Goal: Task Accomplishment & Management: Manage account settings

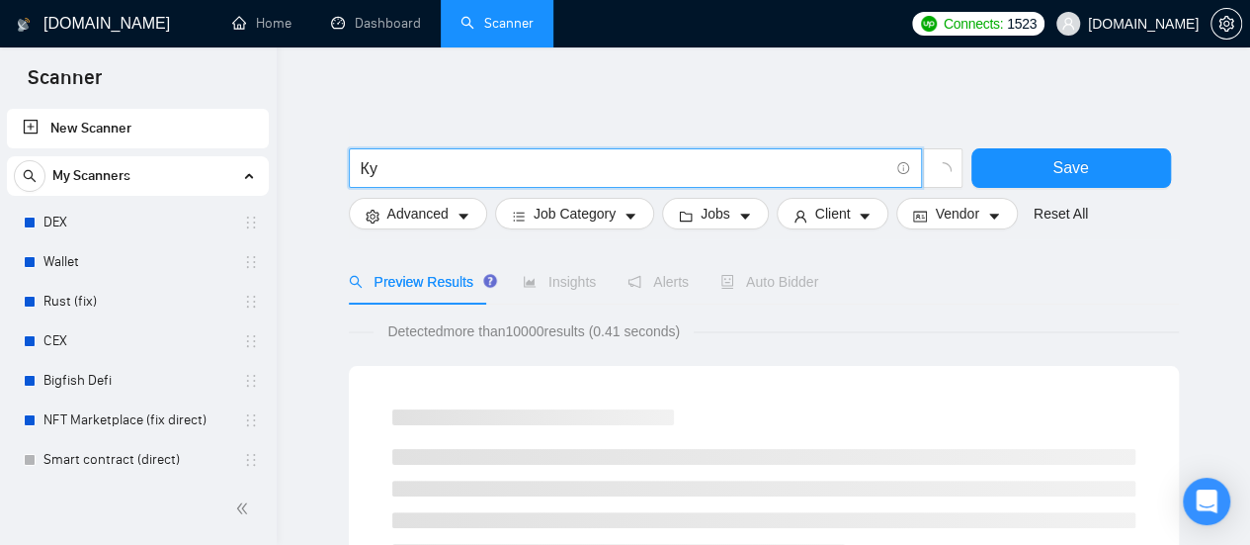
type input "К"
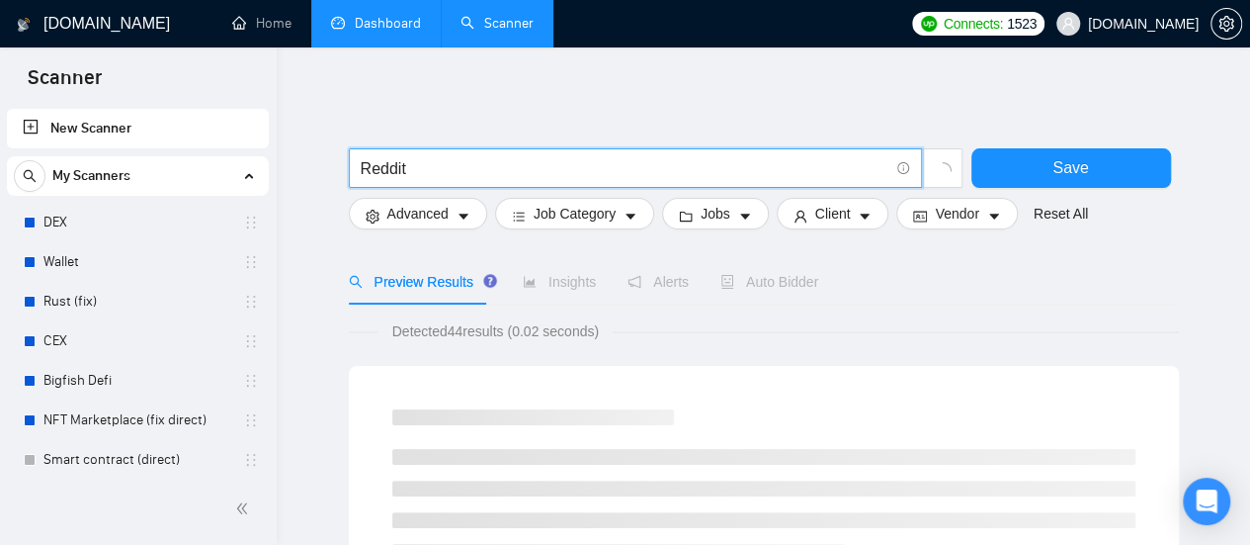
type input "Reddit"
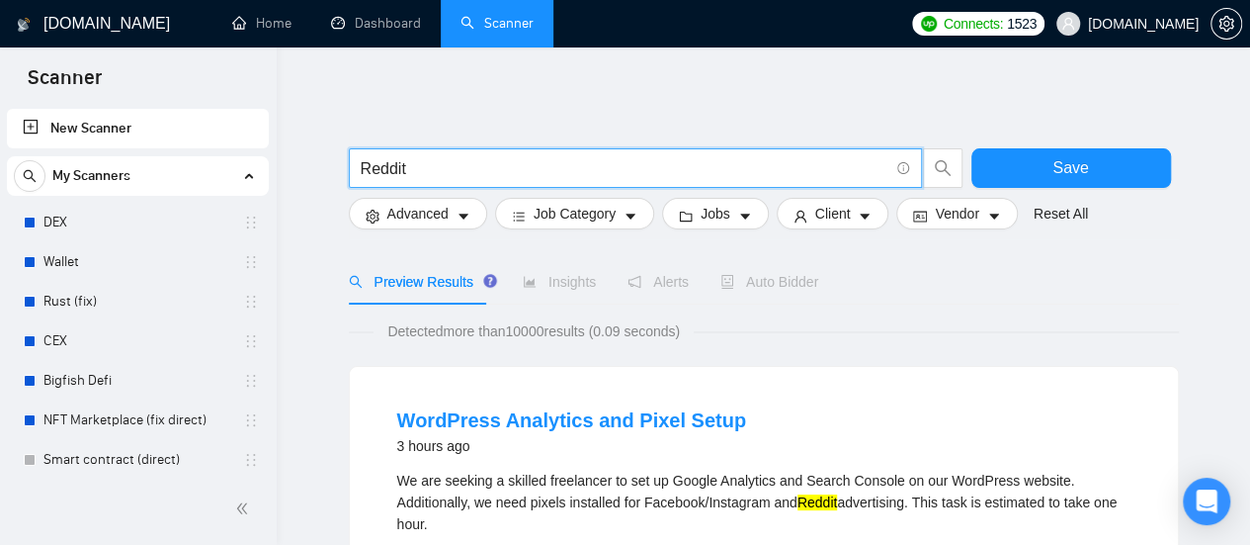
click at [536, 169] on input "Reddit" at bounding box center [625, 168] width 528 height 25
drag, startPoint x: 535, startPoint y: 161, endPoint x: 534, endPoint y: 146, distance: 14.9
click at [535, 162] on input "Reddit" at bounding box center [625, 168] width 528 height 25
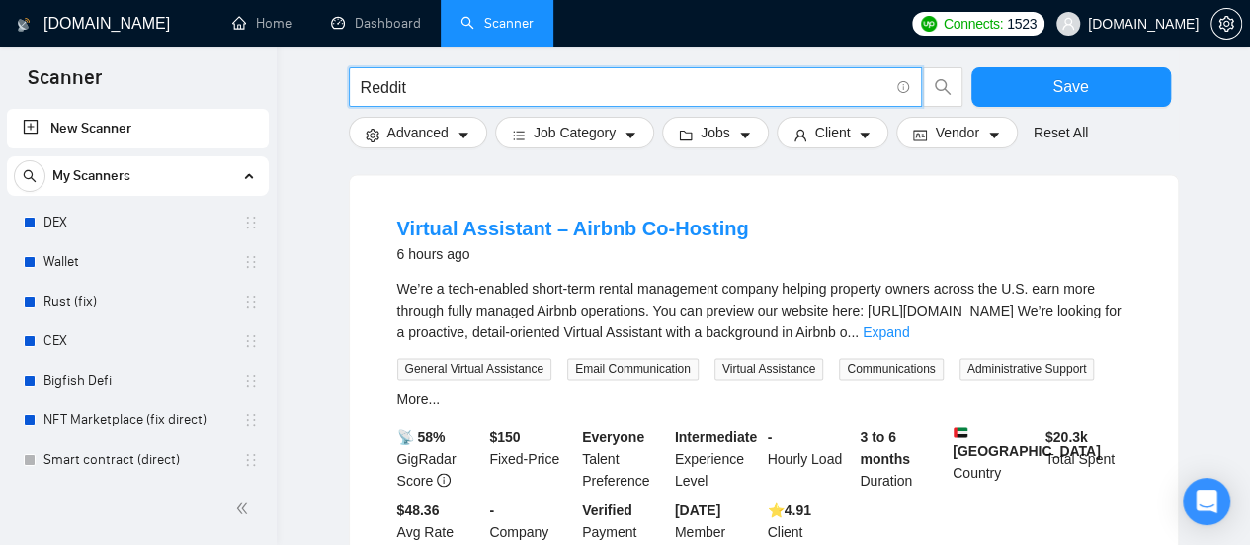
scroll to position [1384, 0]
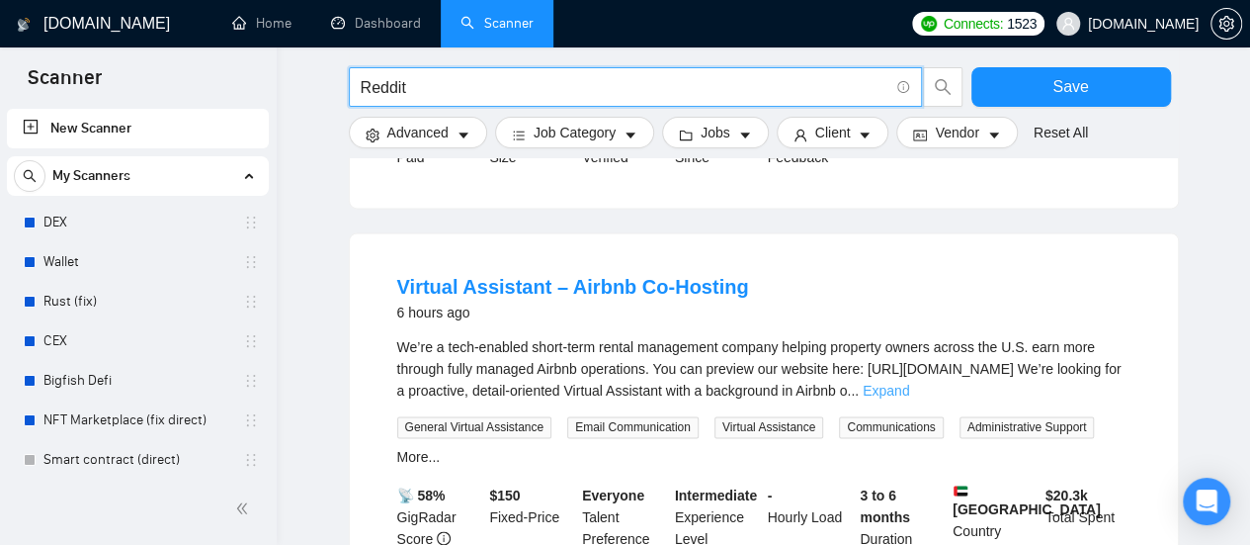
click at [909, 398] on link "Expand" at bounding box center [886, 391] width 46 height 16
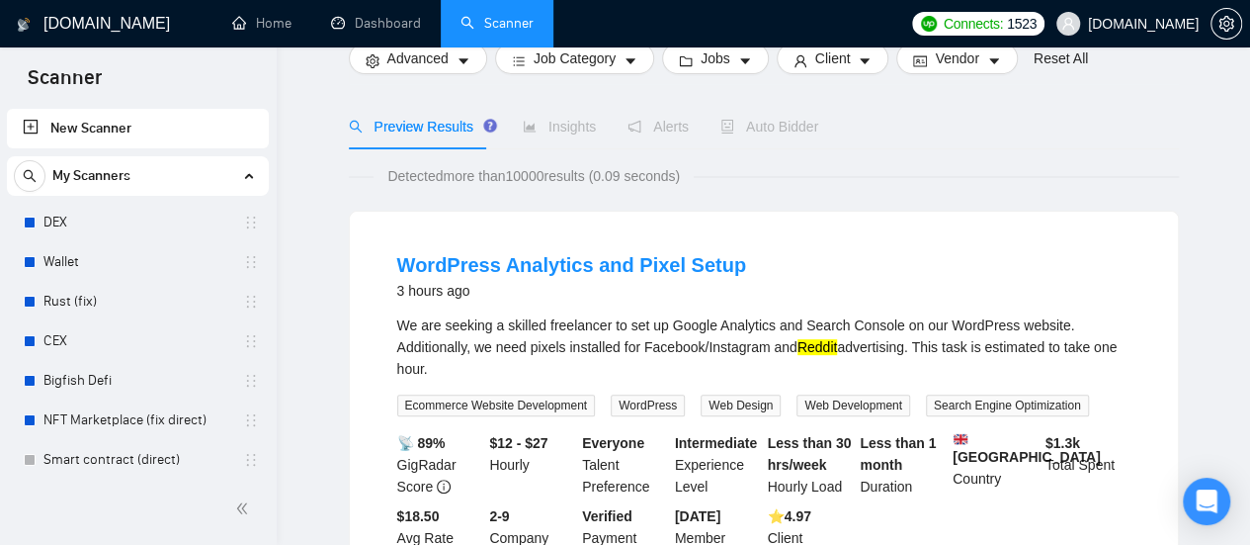
scroll to position [0, 0]
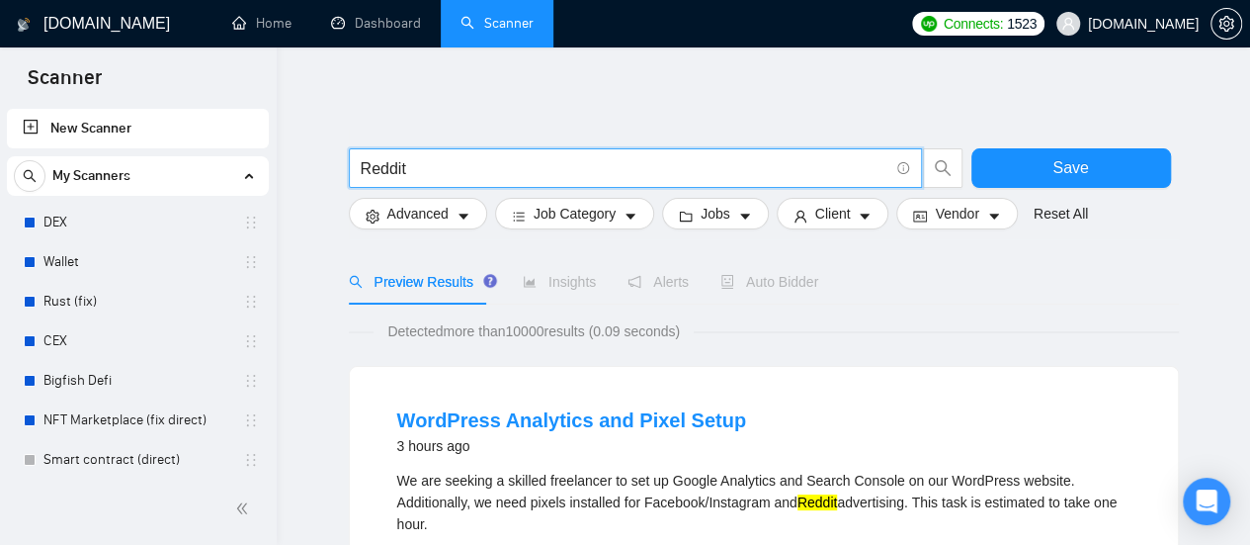
drag, startPoint x: 409, startPoint y: 163, endPoint x: 338, endPoint y: 167, distance: 71.3
click at [265, 32] on link "Home" at bounding box center [261, 23] width 59 height 17
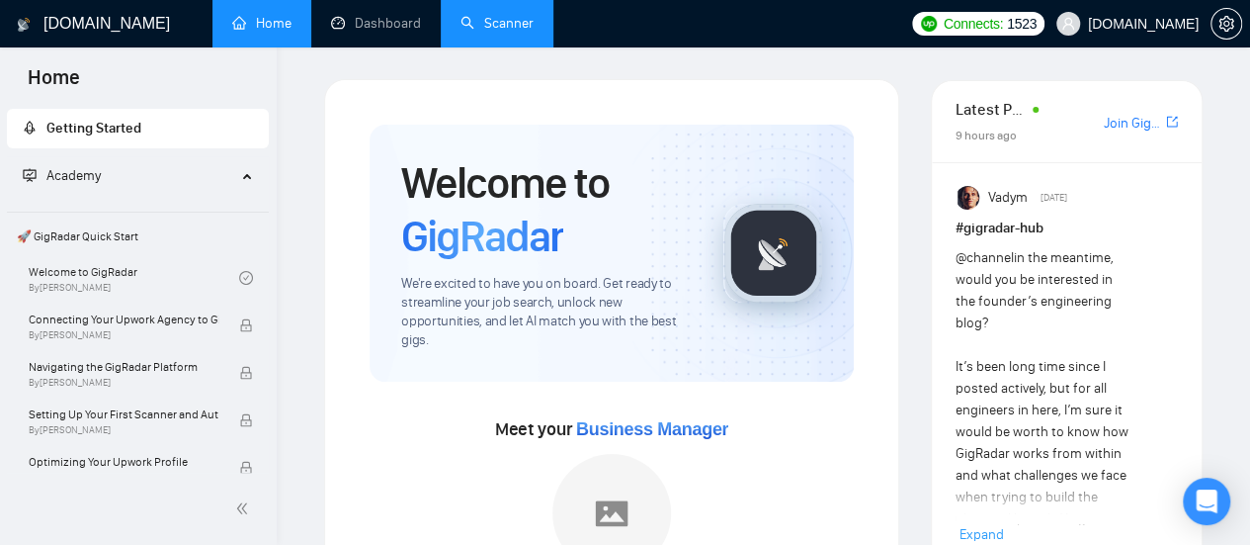
click at [520, 15] on link "Scanner" at bounding box center [497, 23] width 73 height 17
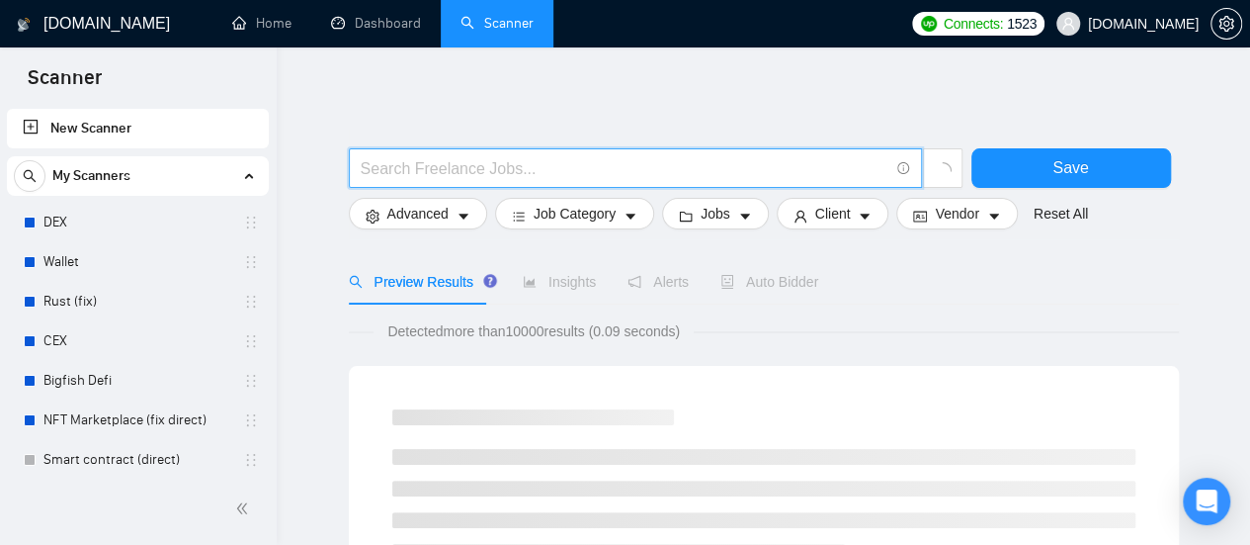
click at [421, 166] on input "text" at bounding box center [625, 168] width 528 height 25
paste input "Reddit"
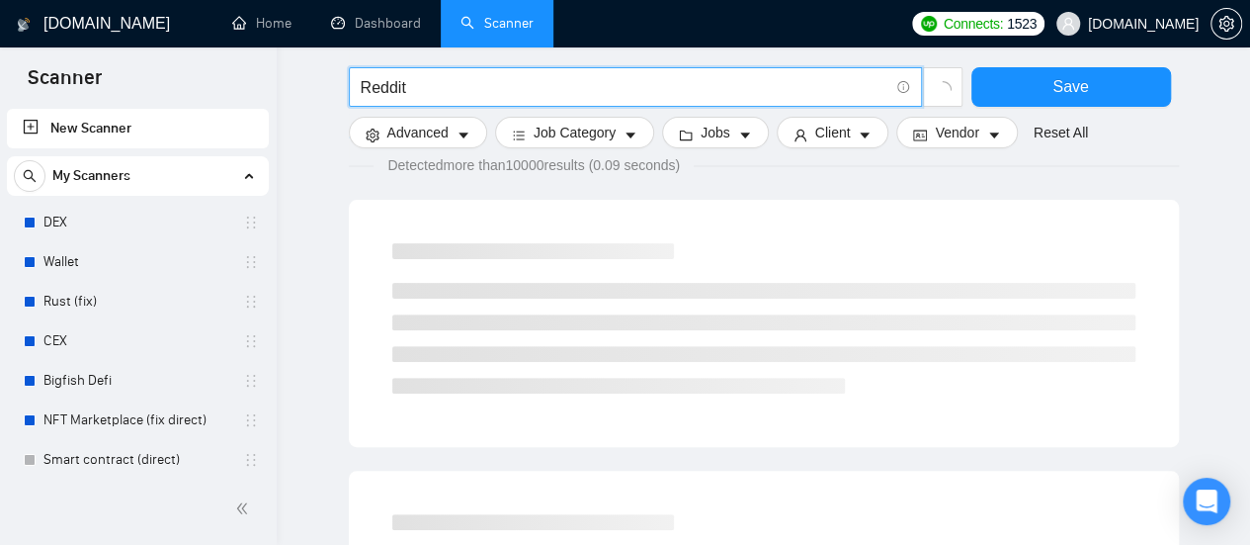
scroll to position [198, 0]
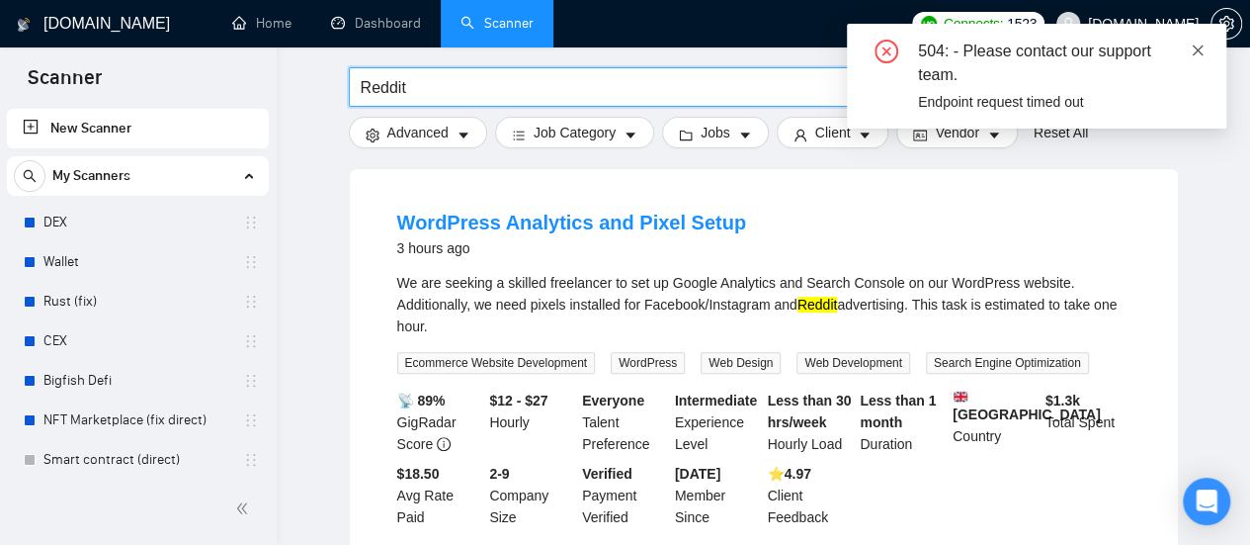
type input "Reddit"
click at [1197, 52] on icon "close" at bounding box center [1198, 50] width 14 height 14
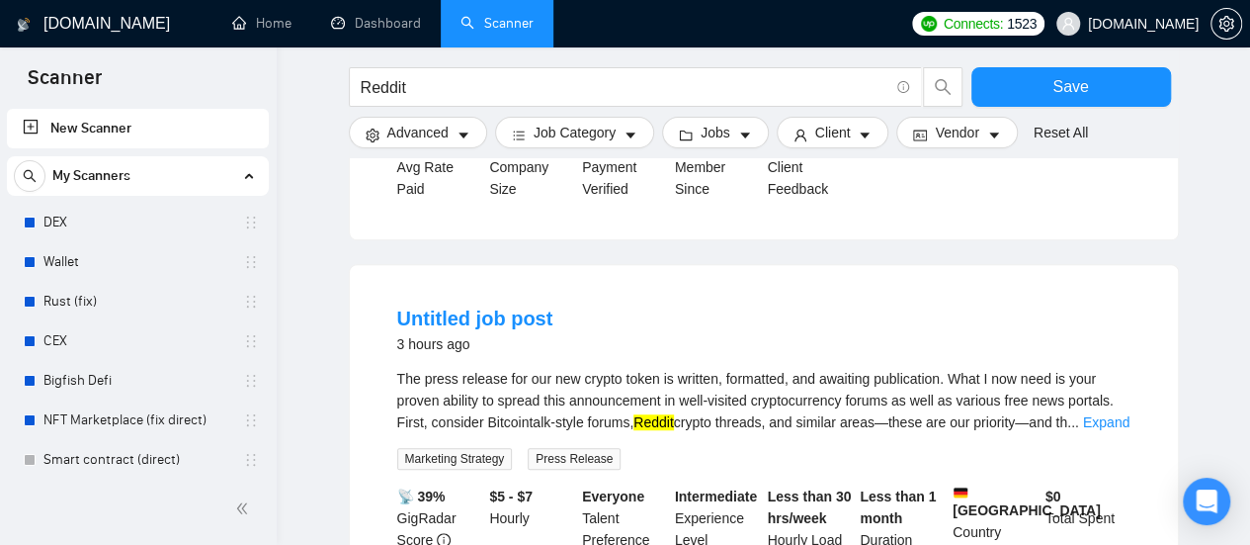
scroll to position [593, 0]
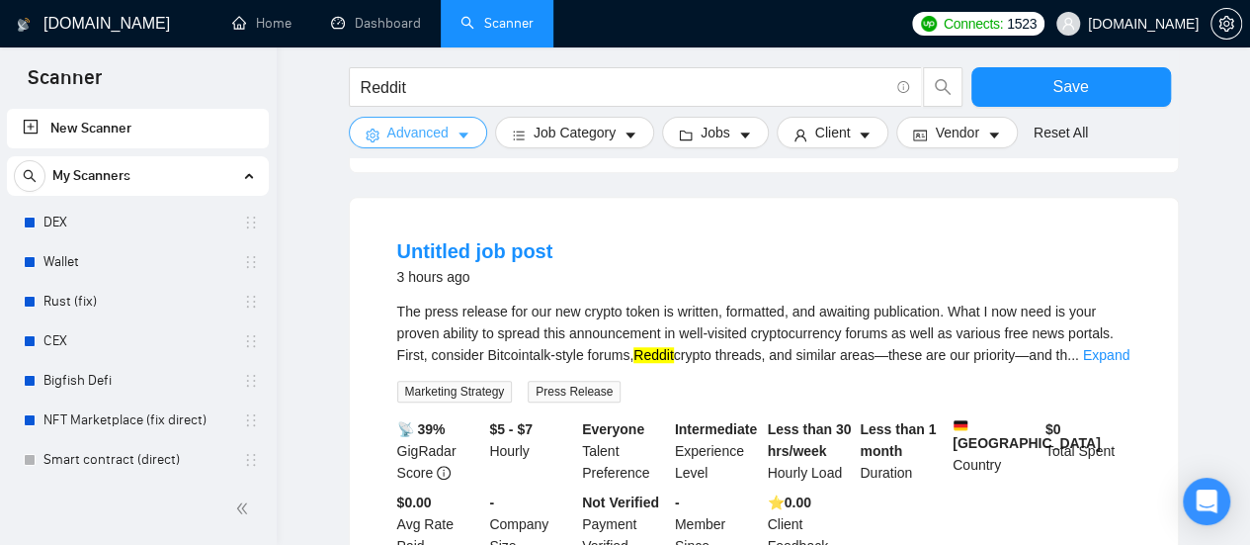
click at [447, 132] on span "Advanced" at bounding box center [417, 133] width 61 height 22
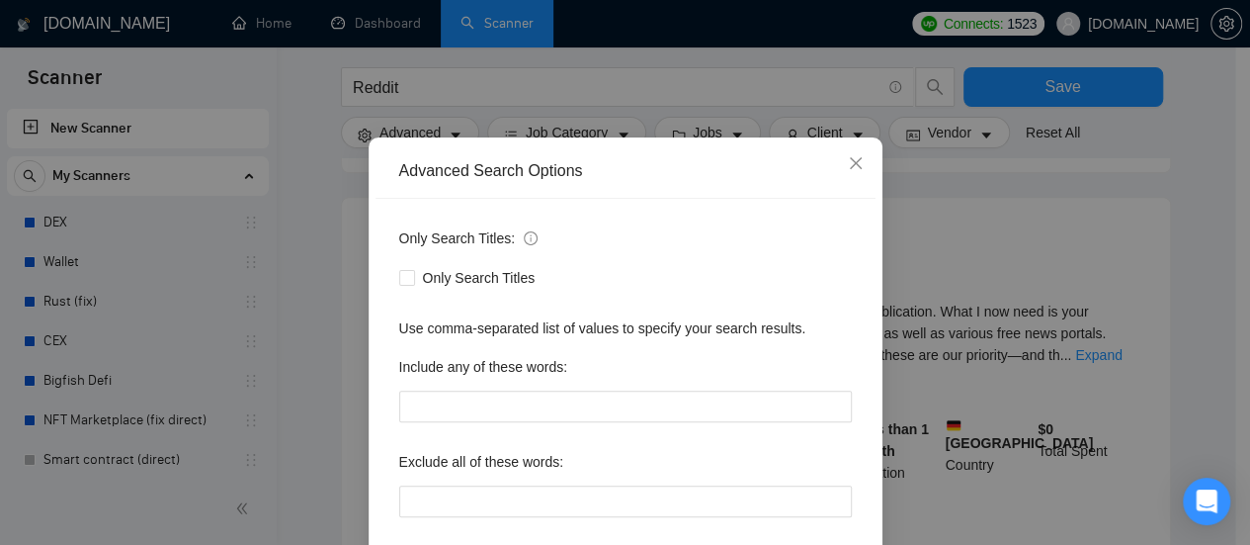
scroll to position [99, 0]
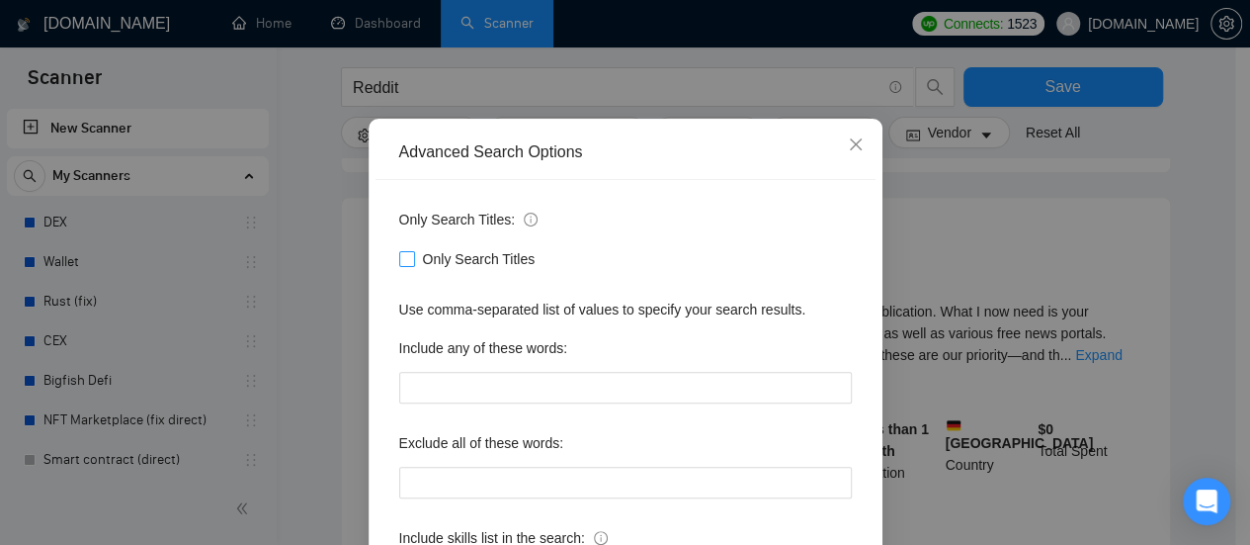
click at [399, 266] on span at bounding box center [407, 259] width 16 height 16
click at [399, 265] on input "Only Search Titles" at bounding box center [406, 258] width 14 height 14
checkbox input "true"
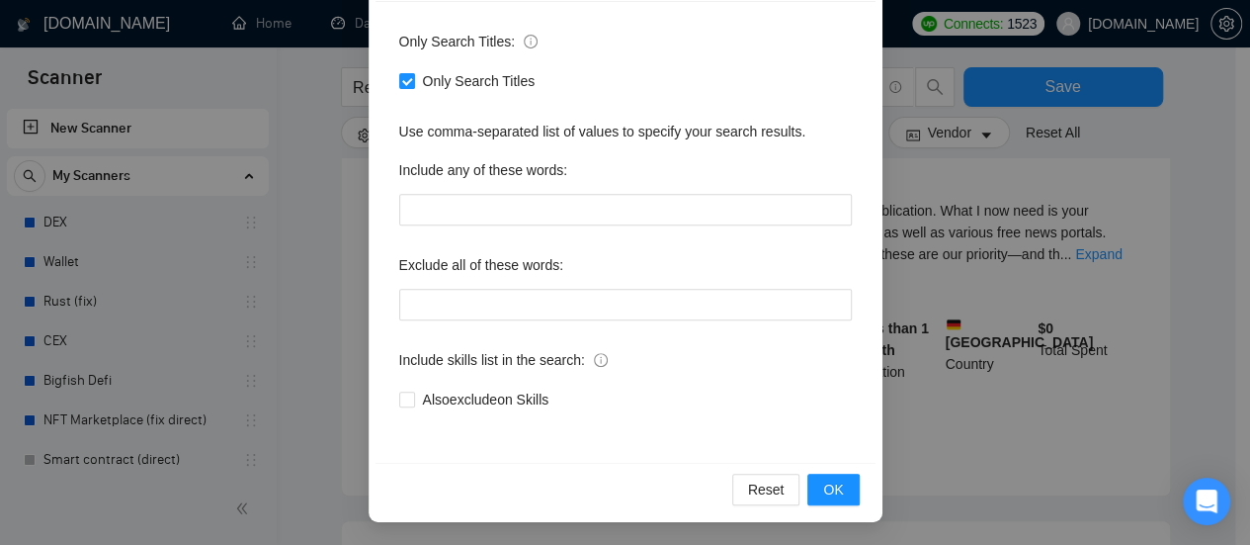
scroll to position [791, 0]
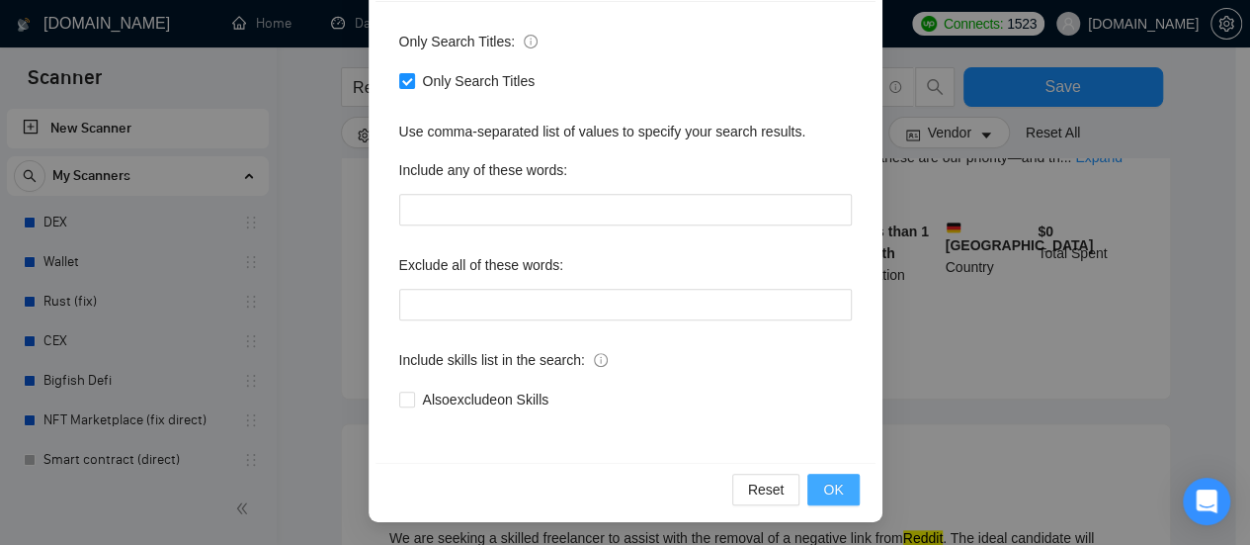
click at [834, 475] on button "OK" at bounding box center [833, 489] width 51 height 32
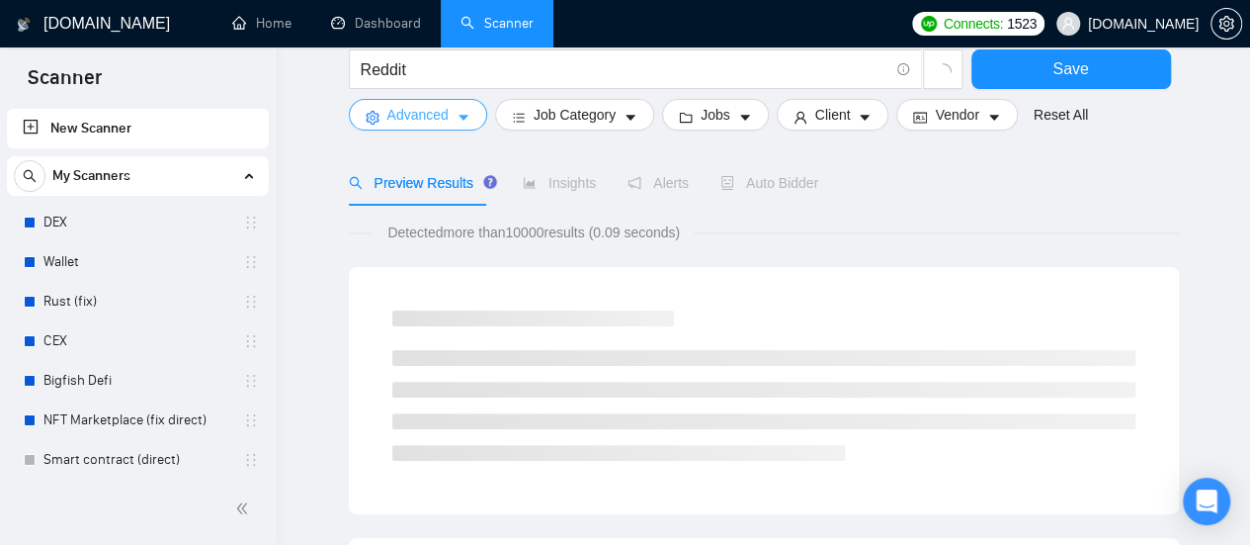
scroll to position [0, 0]
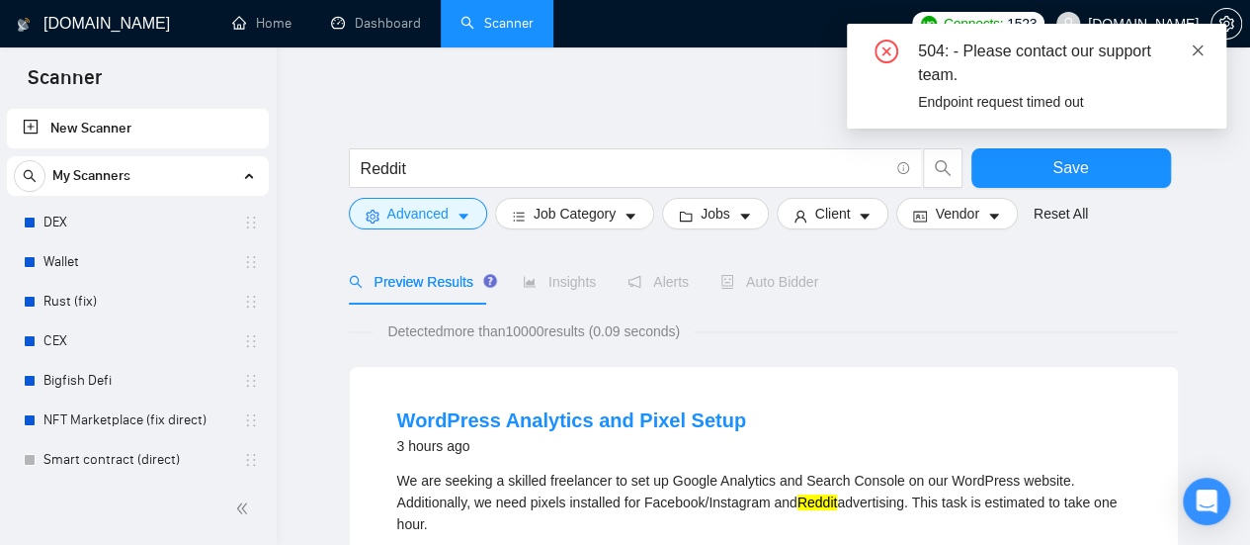
drag, startPoint x: 1204, startPoint y: 48, endPoint x: 1196, endPoint y: 58, distance: 12.7
click at [1204, 50] on icon "close" at bounding box center [1198, 50] width 14 height 14
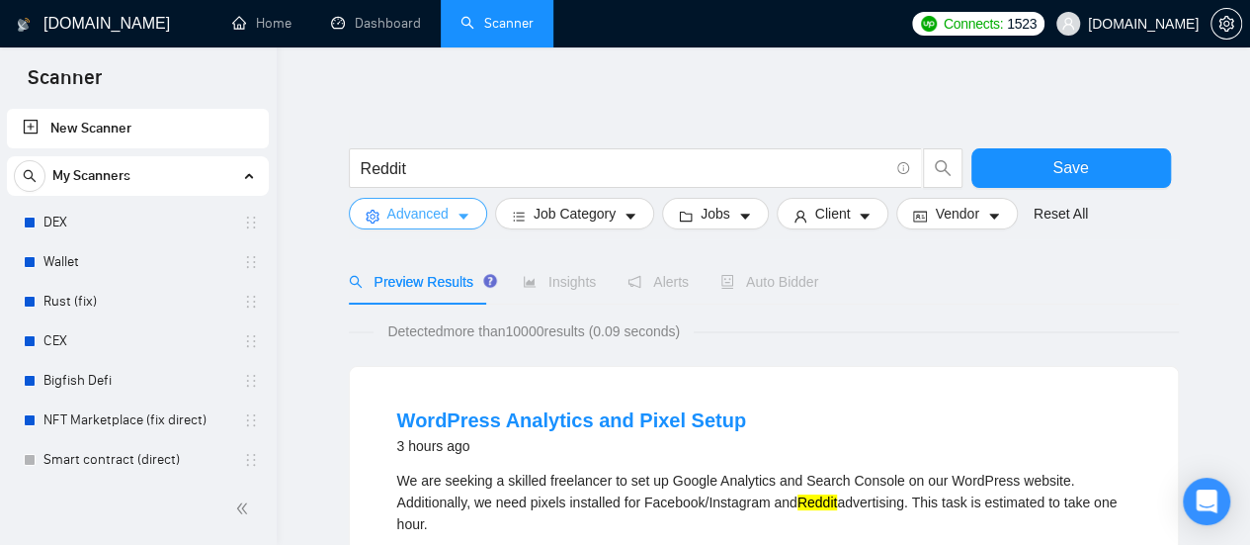
click at [439, 211] on span "Advanced" at bounding box center [417, 214] width 61 height 22
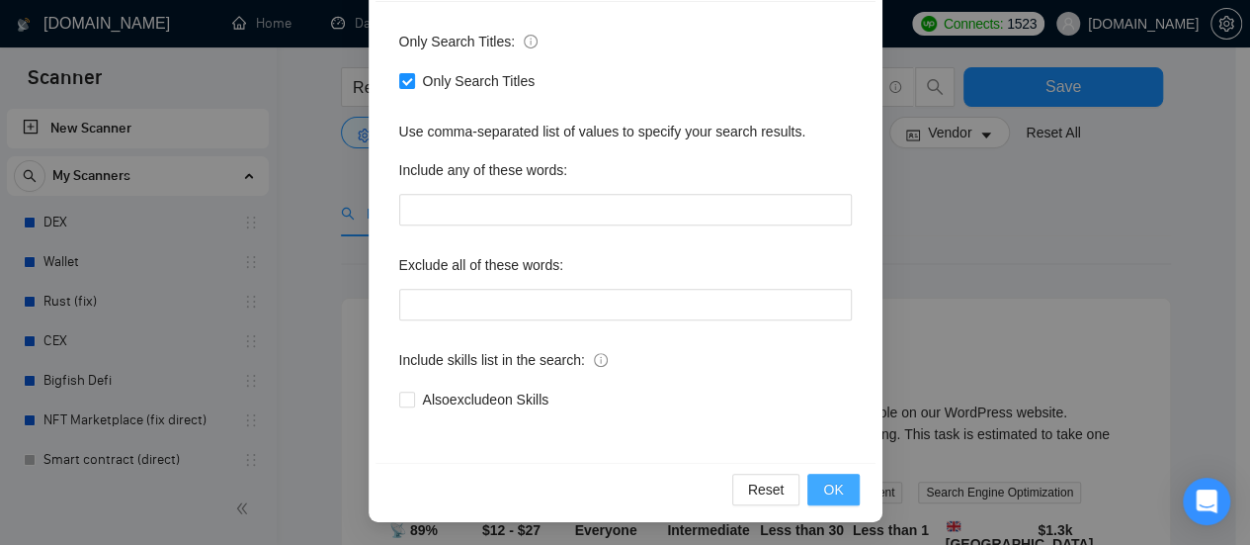
scroll to position [99, 0]
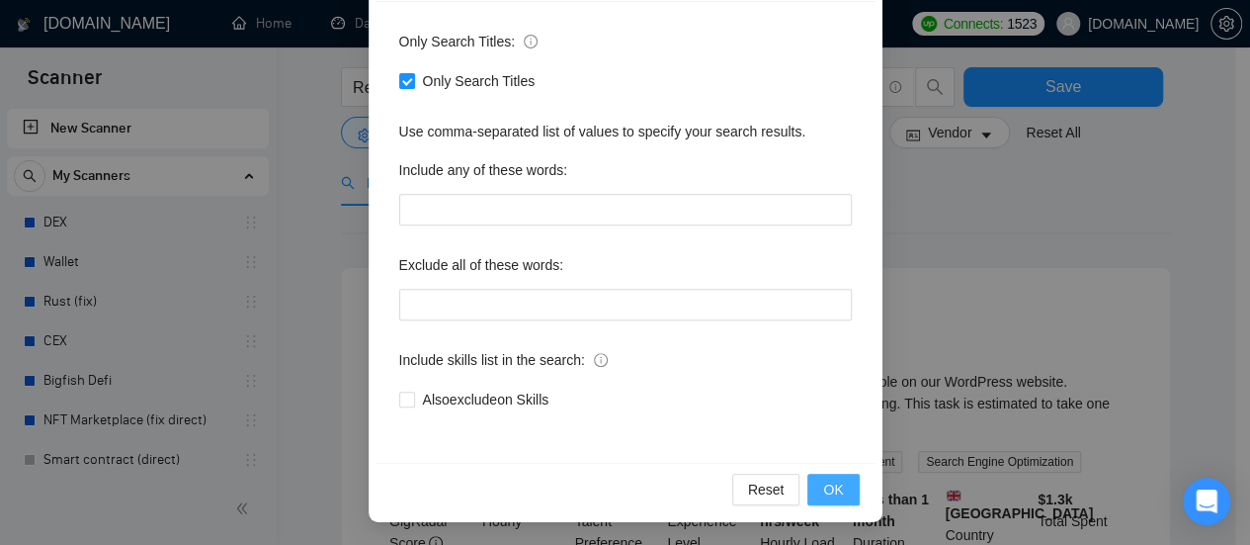
click at [824, 491] on span "OK" at bounding box center [833, 489] width 20 height 22
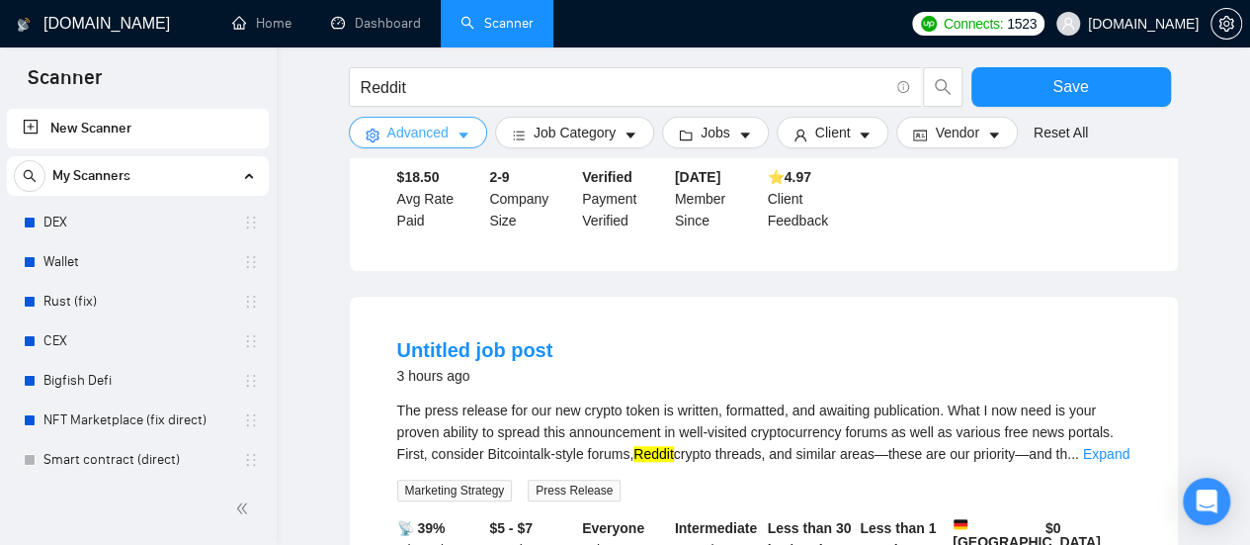
scroll to position [198, 0]
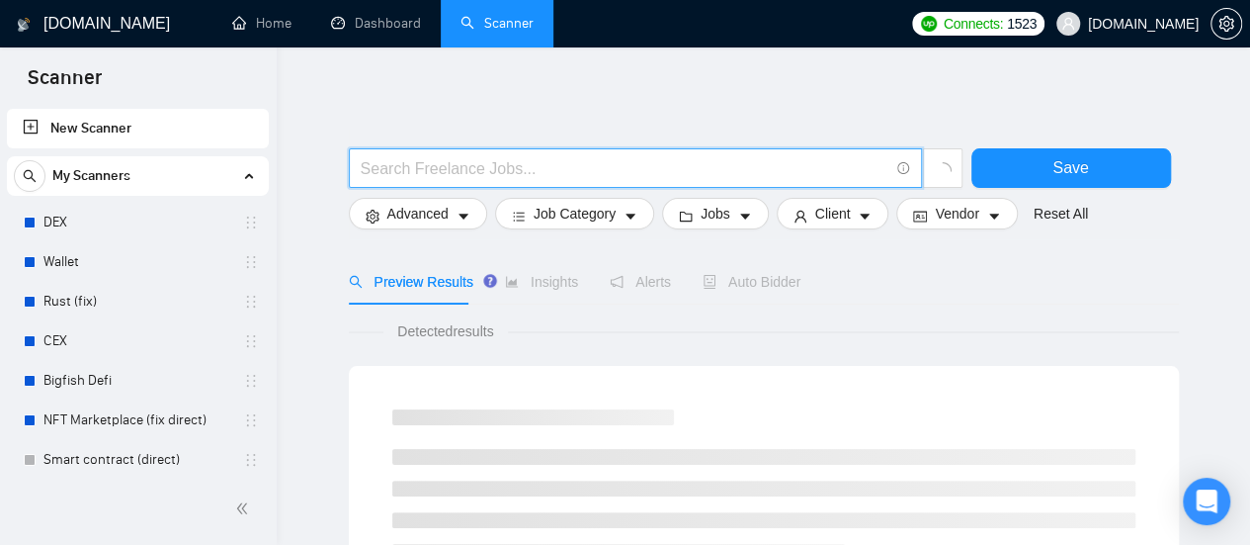
click at [496, 171] on input "text" at bounding box center [625, 168] width 528 height 25
paste input "Reddit"
type input "Reddit"
click at [457, 219] on icon "caret-down" at bounding box center [464, 217] width 14 height 14
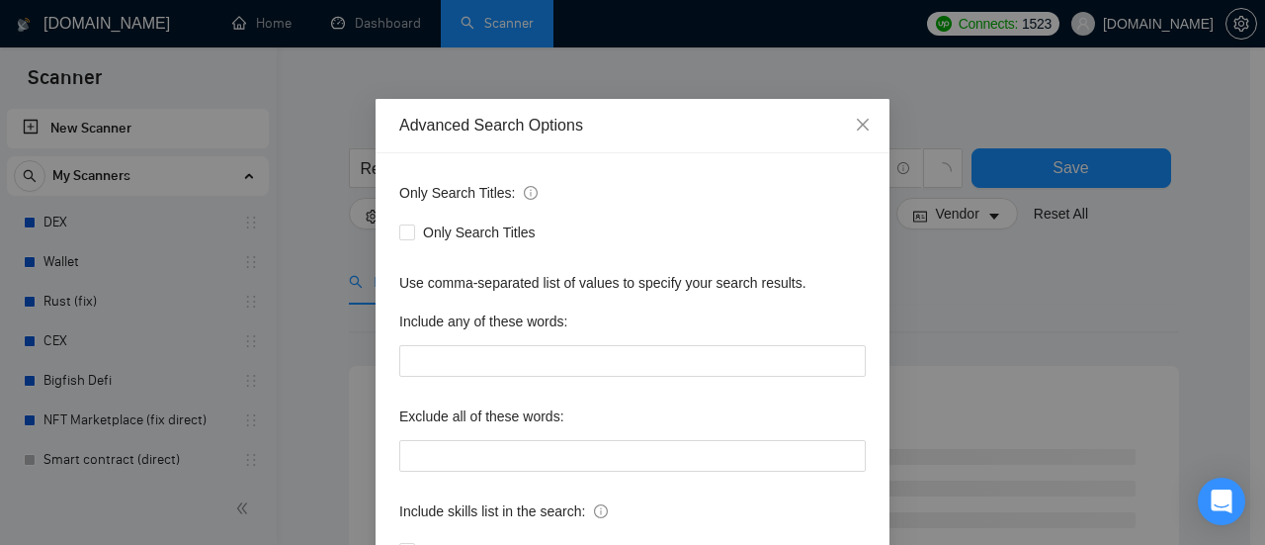
click at [964, 268] on div "Advanced Search Options Only Search Titles: Only Search Titles Use comma-separa…" at bounding box center [632, 272] width 1265 height 545
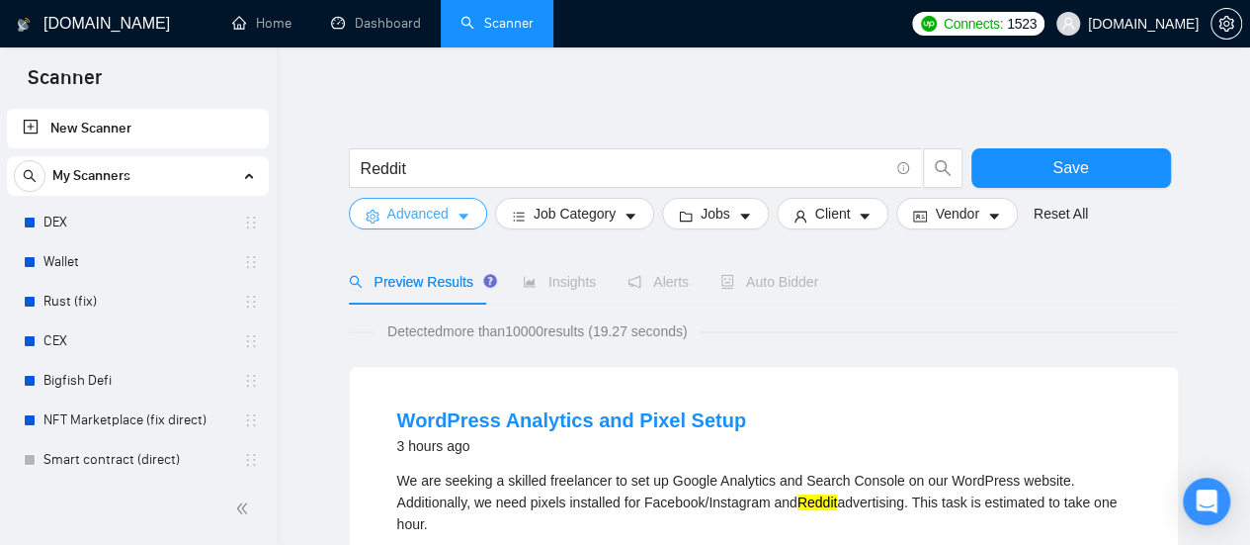
click at [463, 222] on icon "caret-down" at bounding box center [464, 217] width 14 height 14
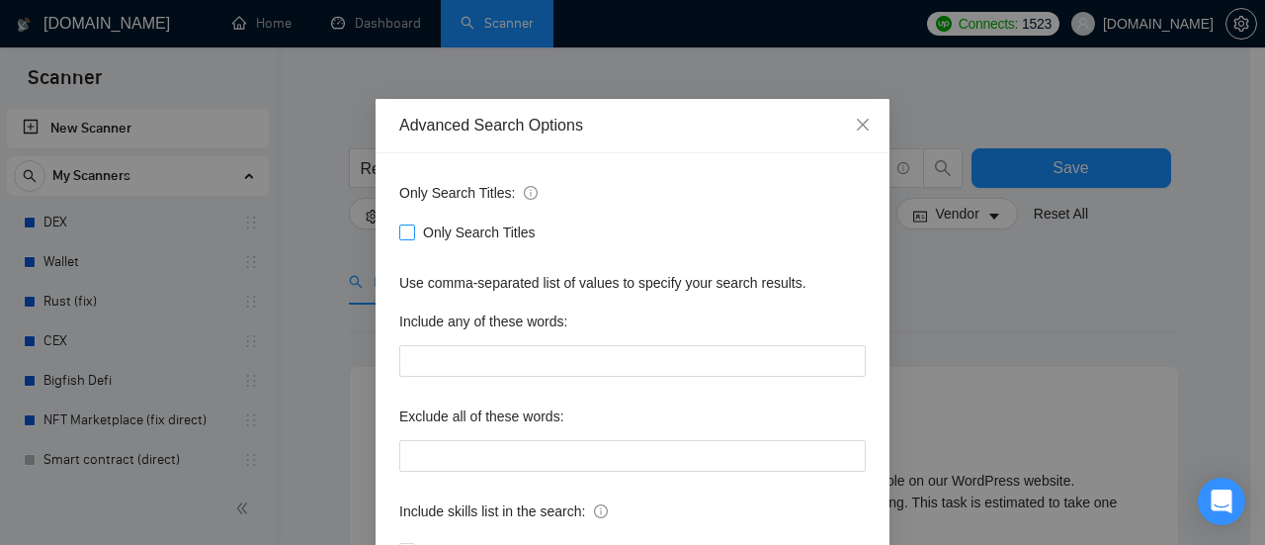
click at [399, 234] on input "Only Search Titles" at bounding box center [406, 231] width 14 height 14
checkbox input "true"
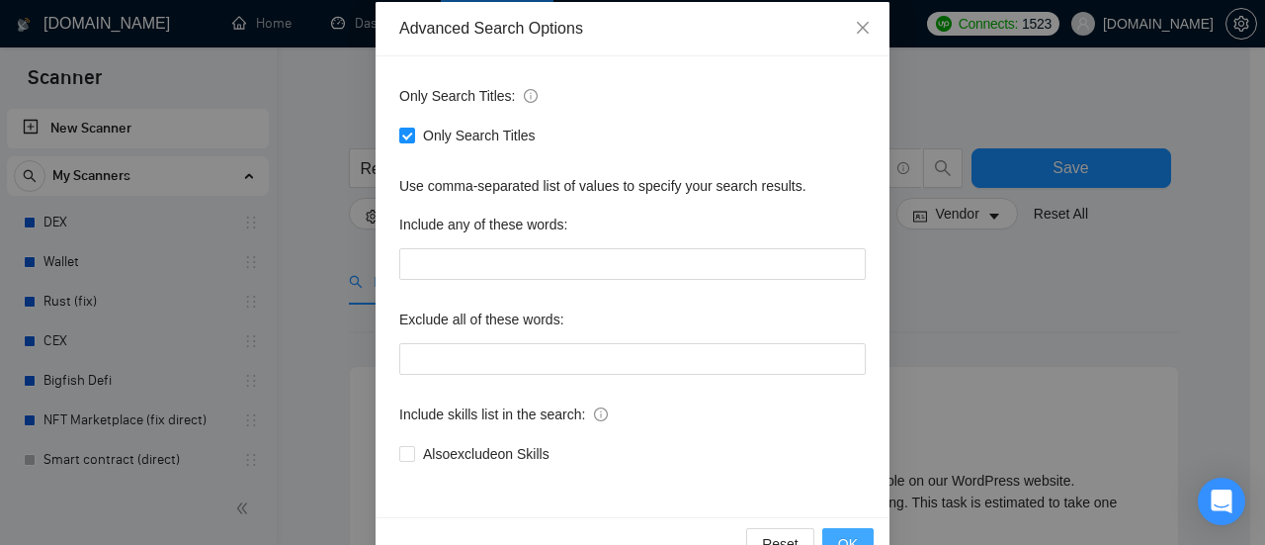
scroll to position [144, 0]
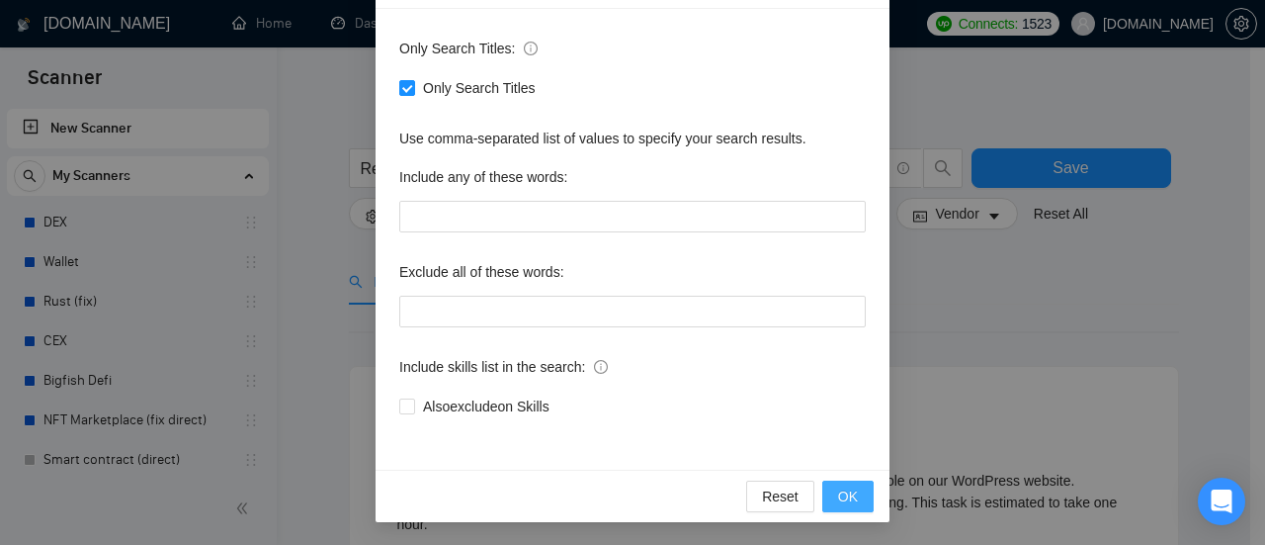
click at [842, 503] on span "OK" at bounding box center [848, 496] width 20 height 22
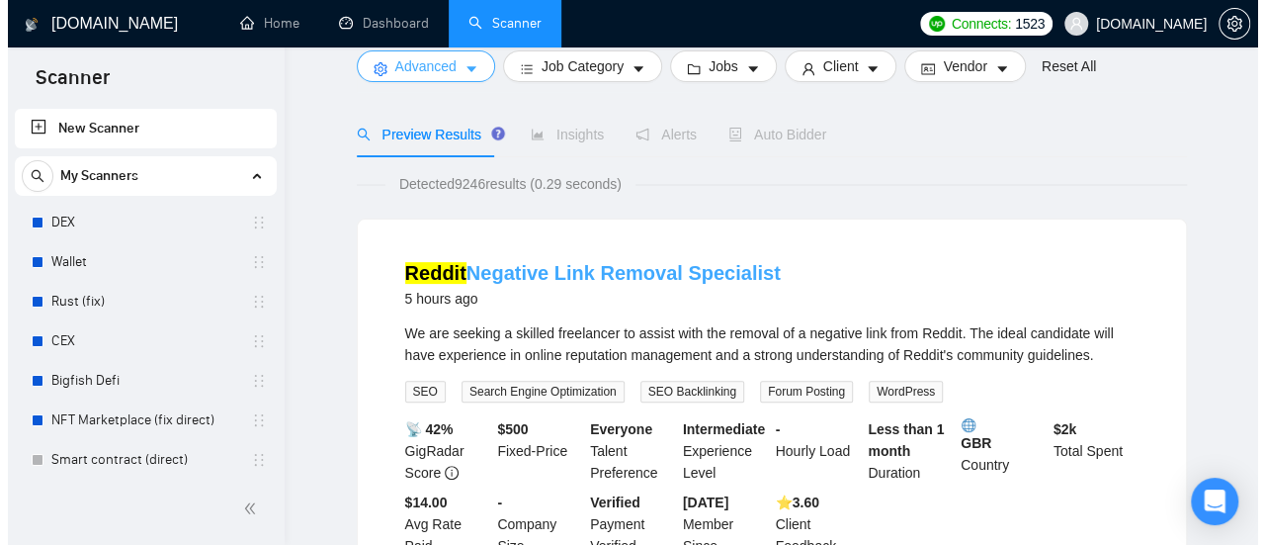
scroll to position [0, 0]
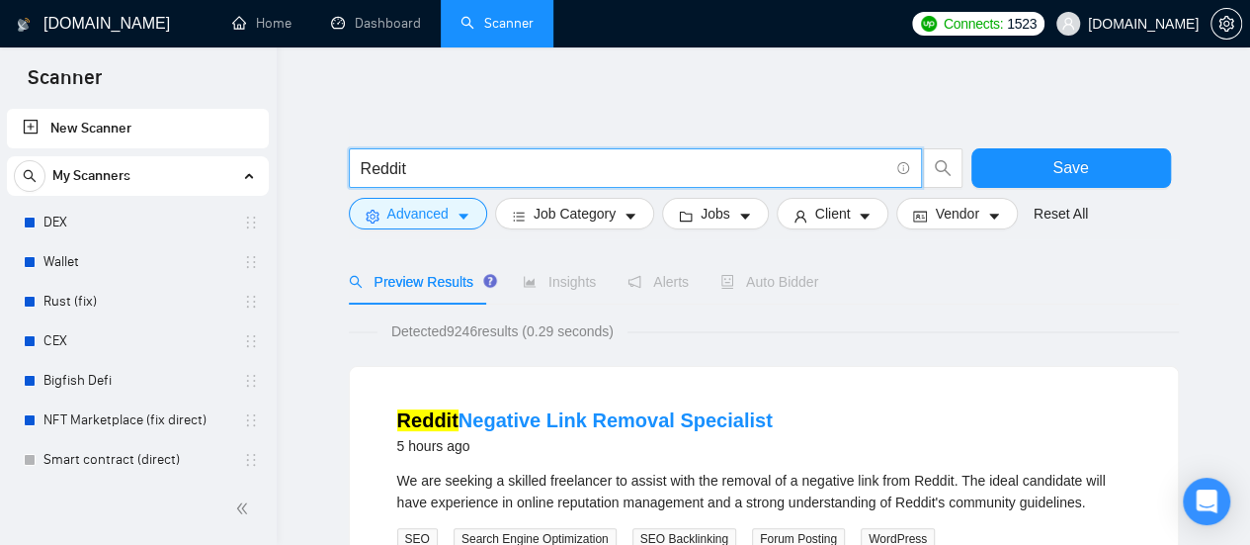
click at [455, 173] on input "Reddit" at bounding box center [625, 168] width 528 height 25
click at [455, 173] on input "text" at bounding box center [625, 168] width 528 height 25
type input "(facebook | "face book" | FB | Meta | Instagram | IG) (campaign | compain | ad …"
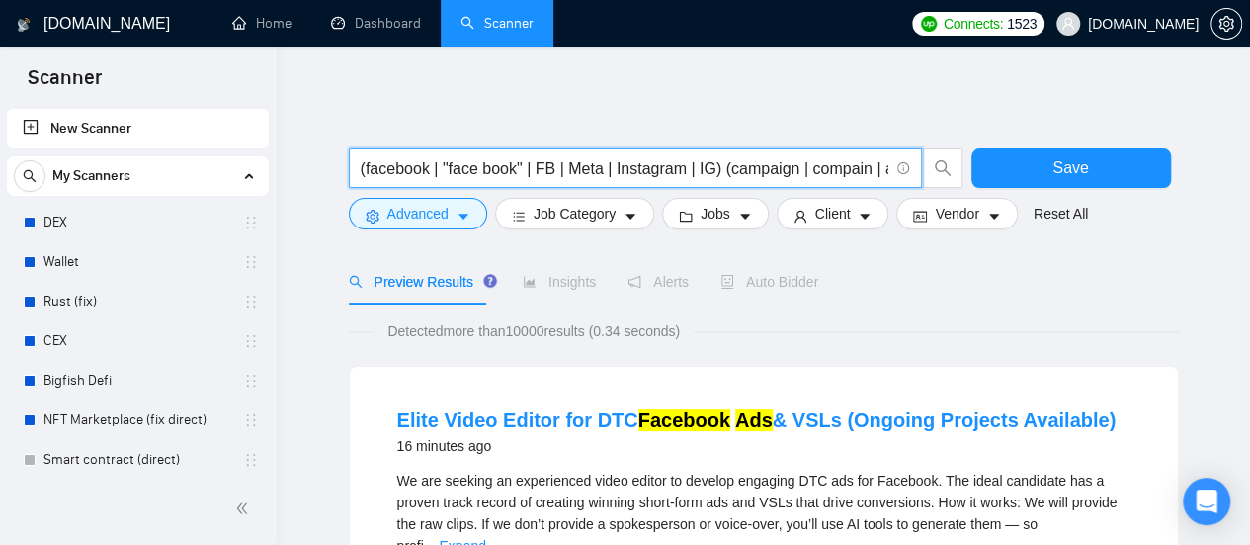
click at [430, 169] on input "(facebook | "face book" | FB | Meta | Instagram | IG) (campaign | compain | ad …" at bounding box center [625, 168] width 528 height 25
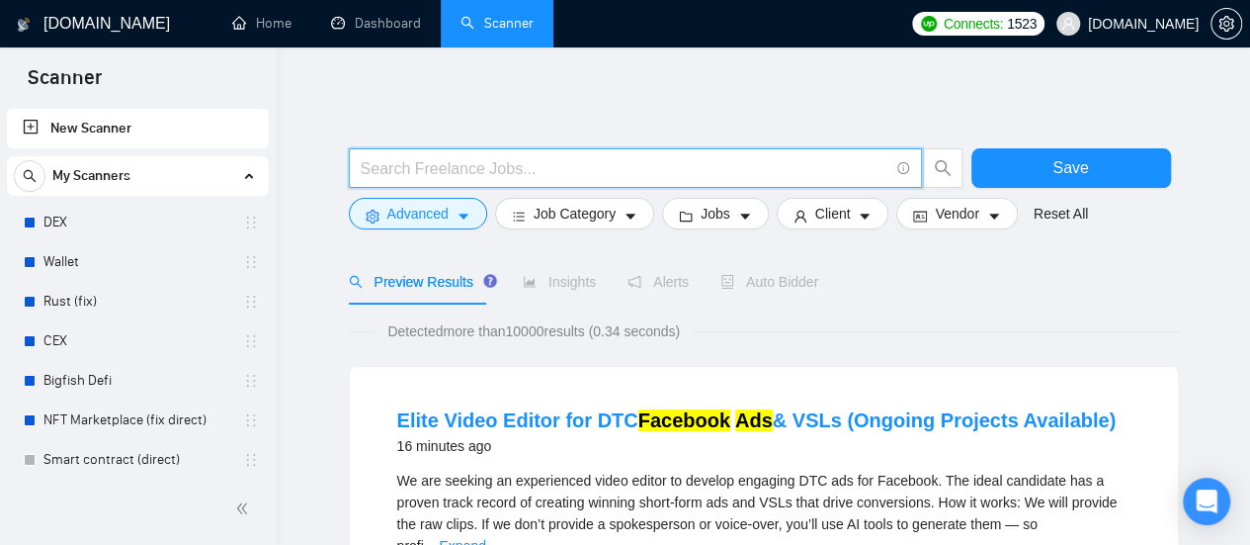
paste input "Reddit"
type input "Reddit"
click at [457, 212] on icon "caret-down" at bounding box center [464, 217] width 14 height 14
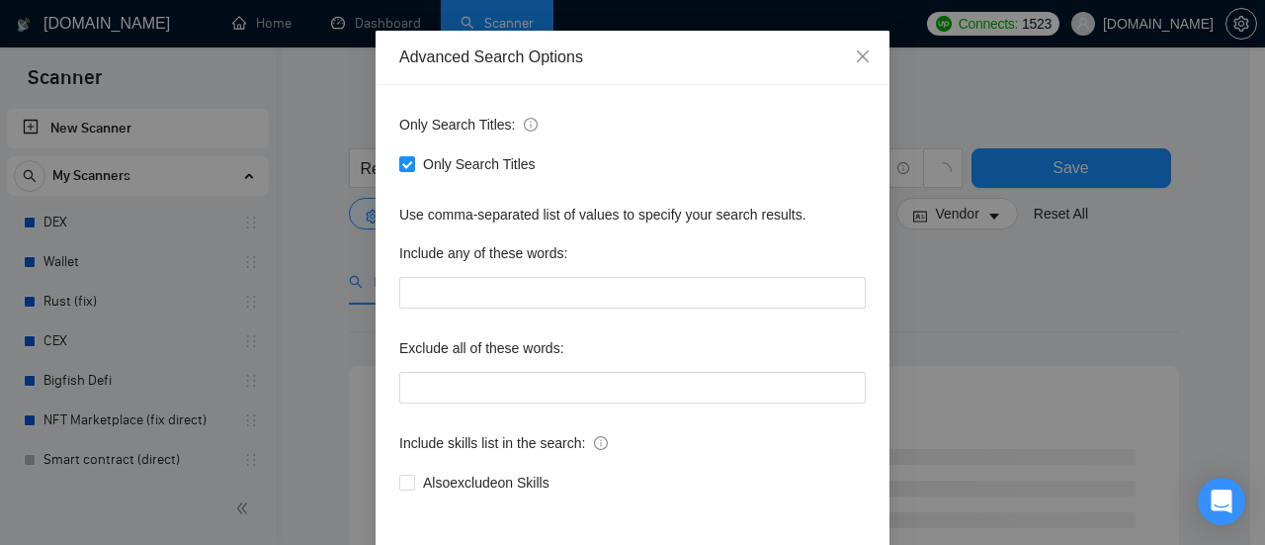
scroll to position [99, 0]
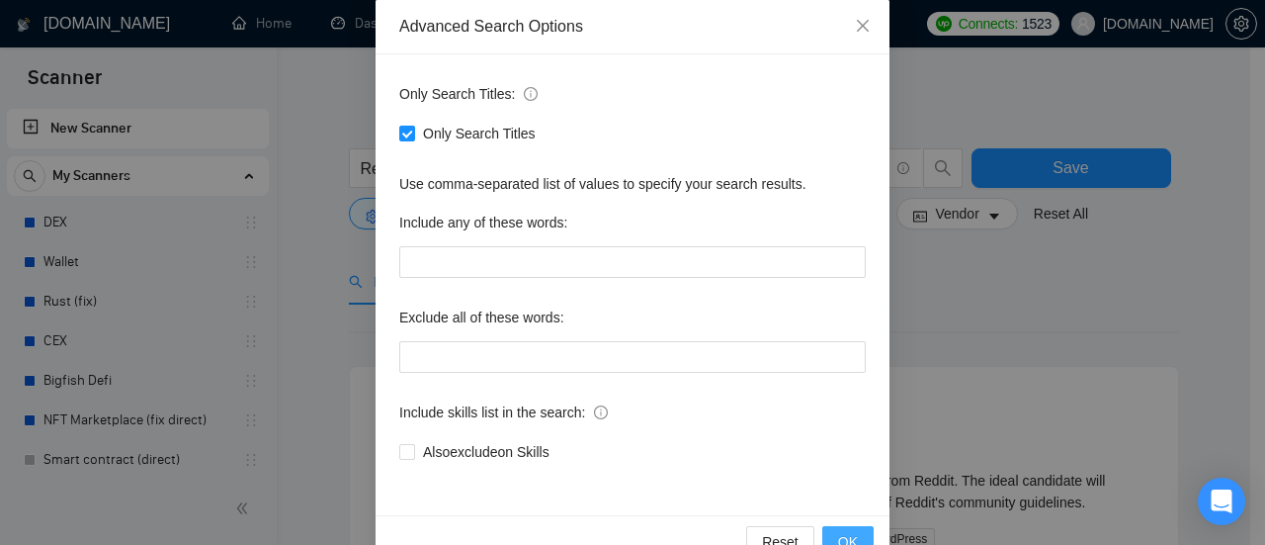
click at [847, 531] on span "OK" at bounding box center [848, 542] width 20 height 22
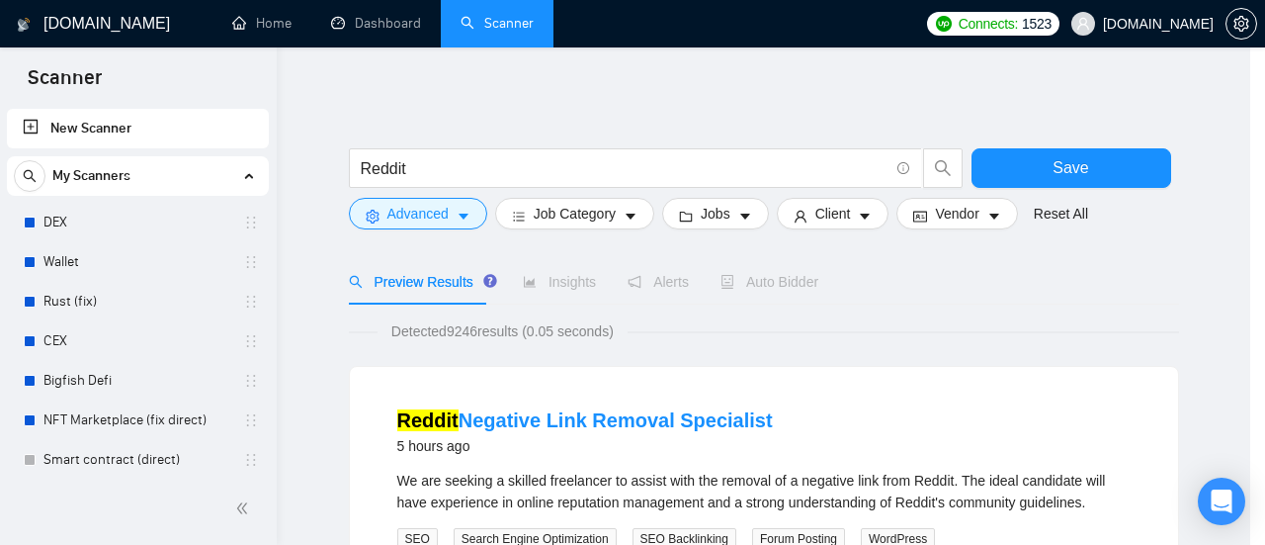
scroll to position [45, 0]
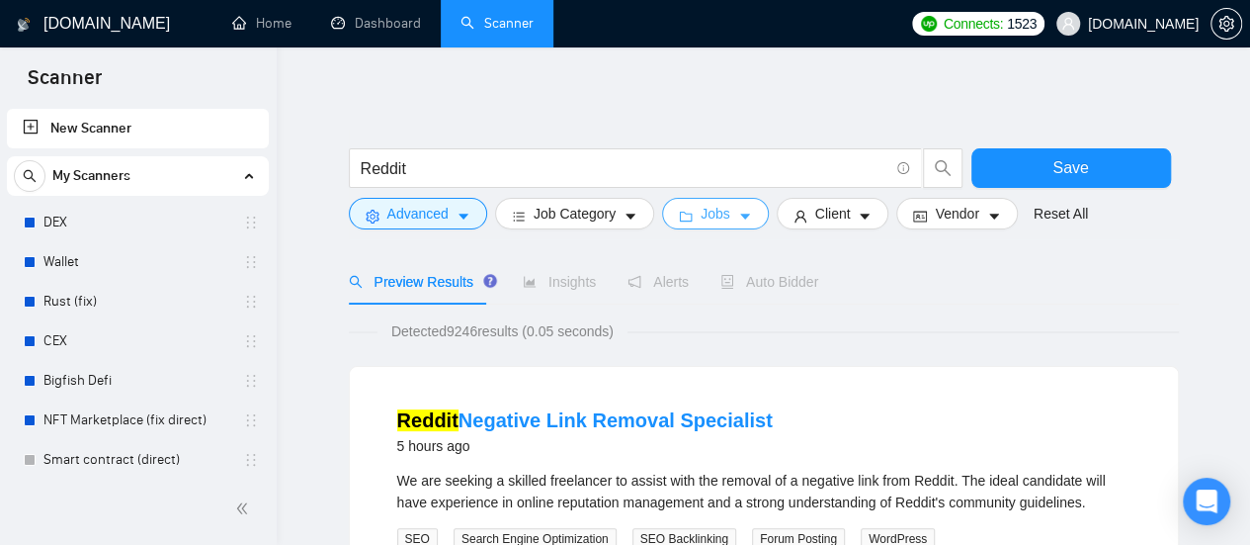
click at [727, 216] on button "Jobs" at bounding box center [715, 214] width 107 height 32
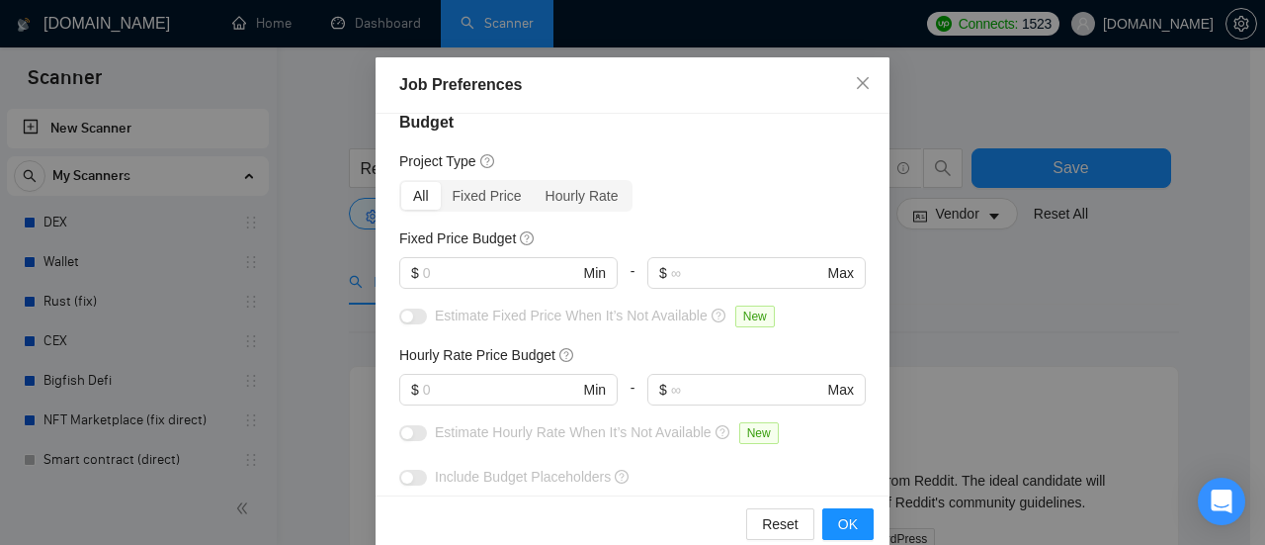
scroll to position [48, 0]
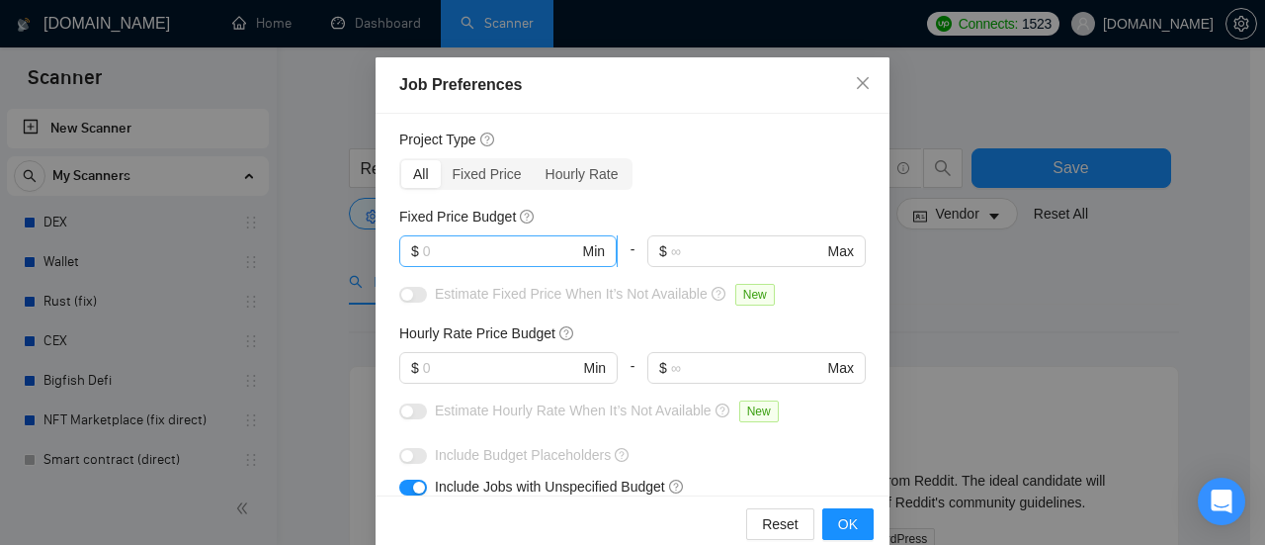
click at [484, 256] on input "text" at bounding box center [501, 251] width 156 height 22
type input "1000"
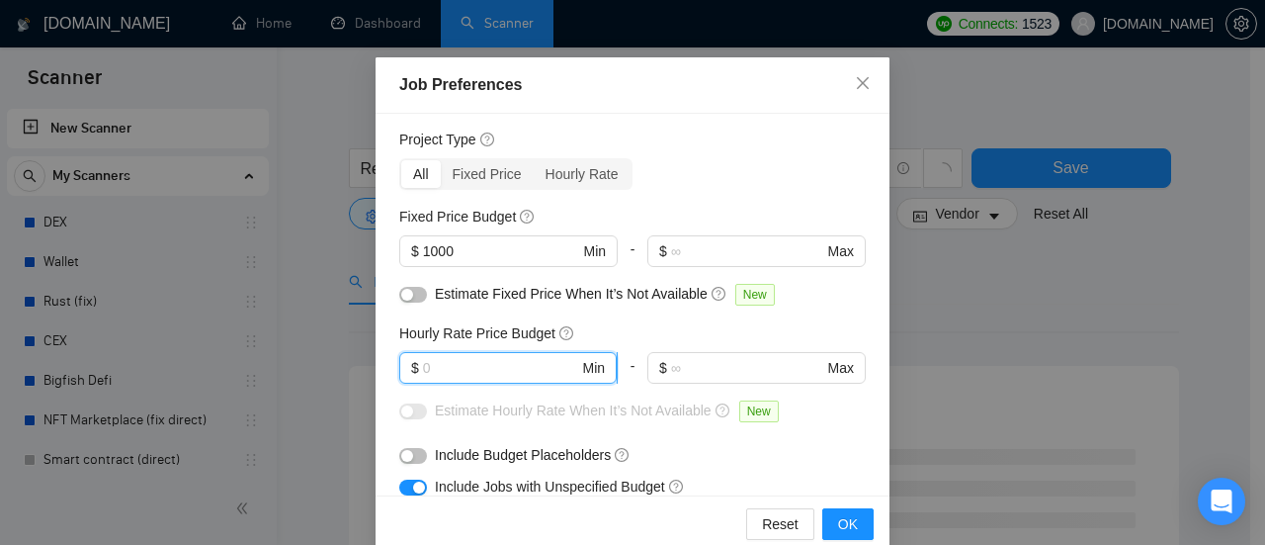
click at [500, 373] on input "text" at bounding box center [501, 368] width 156 height 22
type input "20"
click at [610, 331] on div "Hourly Rate Price Budget" at bounding box center [632, 333] width 467 height 22
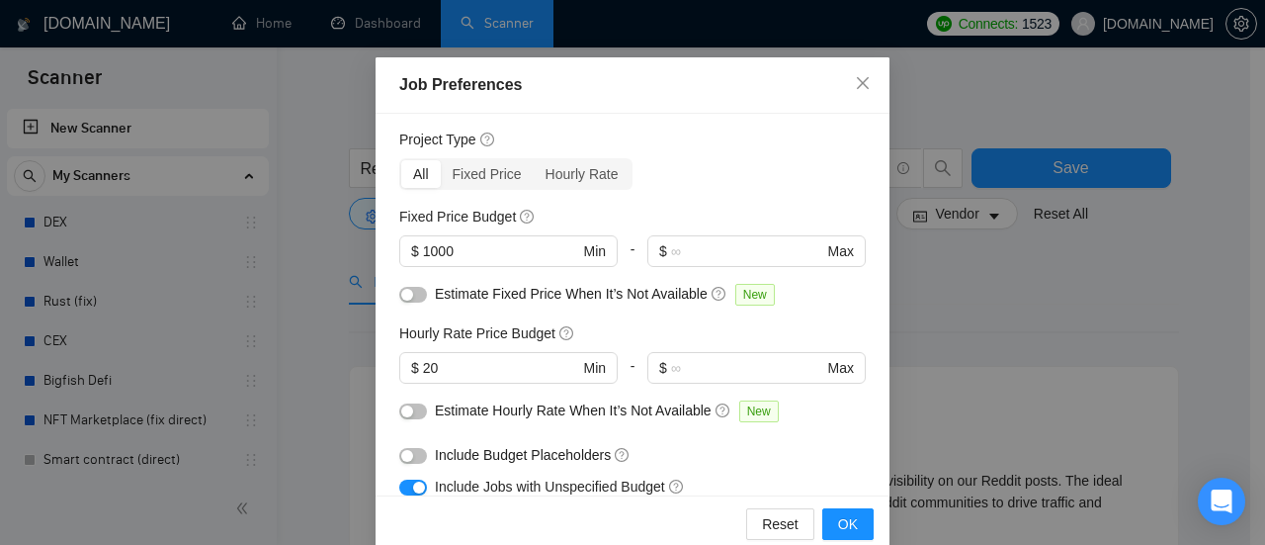
click at [811, 424] on div "Estimate Hourly Rate When It’s Not Available New" at bounding box center [632, 415] width 467 height 32
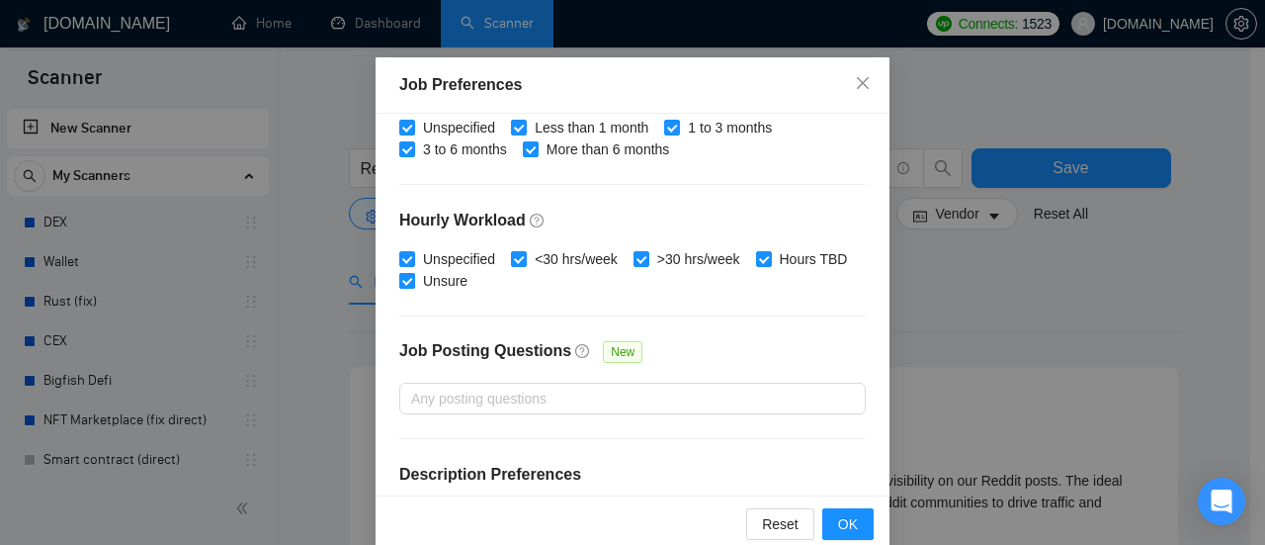
scroll to position [731, 0]
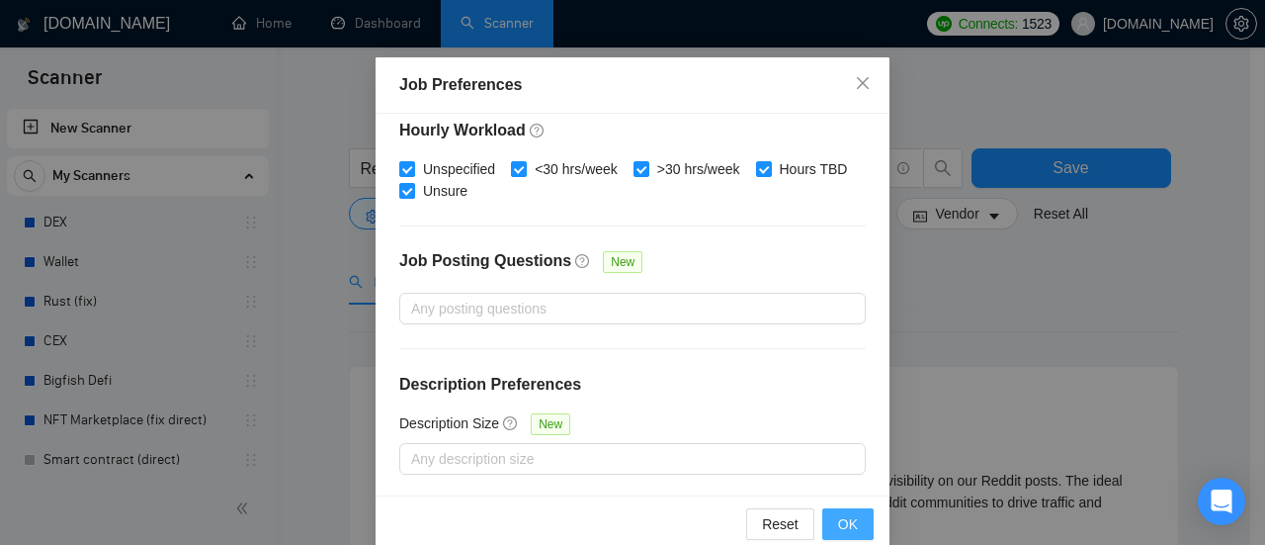
click at [825, 522] on button "OK" at bounding box center [847, 524] width 51 height 32
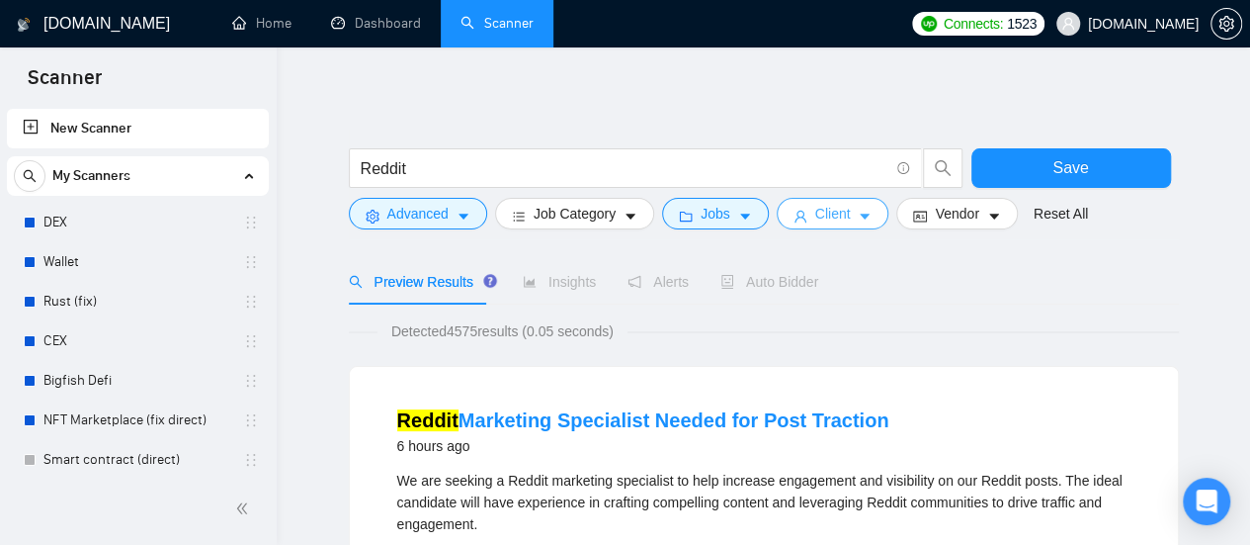
click at [836, 214] on span "Client" at bounding box center [833, 214] width 36 height 22
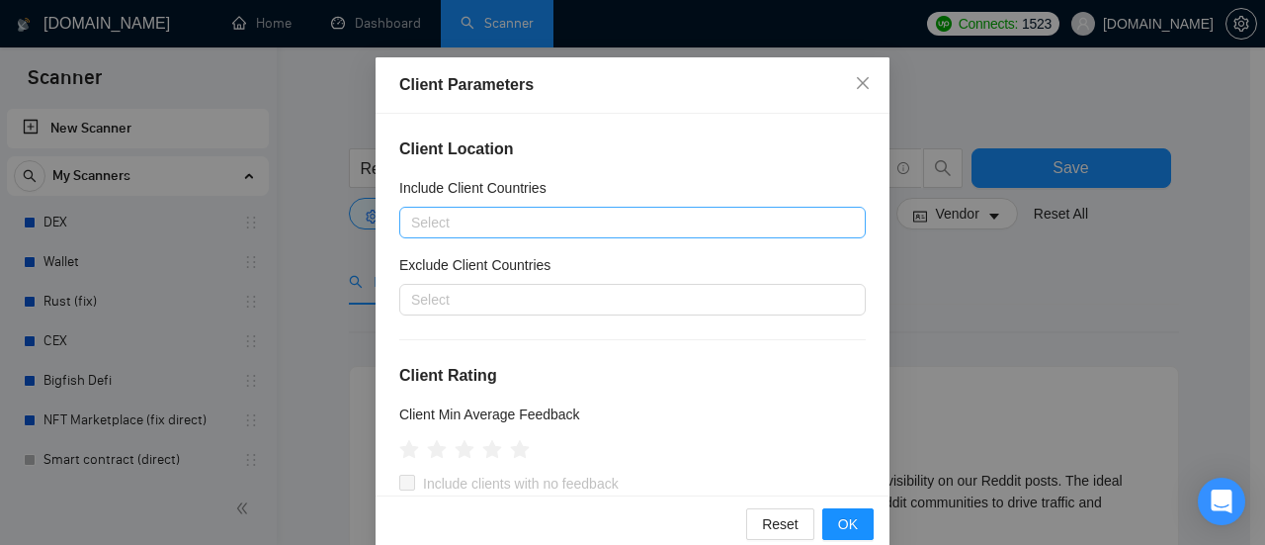
click at [500, 213] on div at bounding box center [622, 223] width 437 height 24
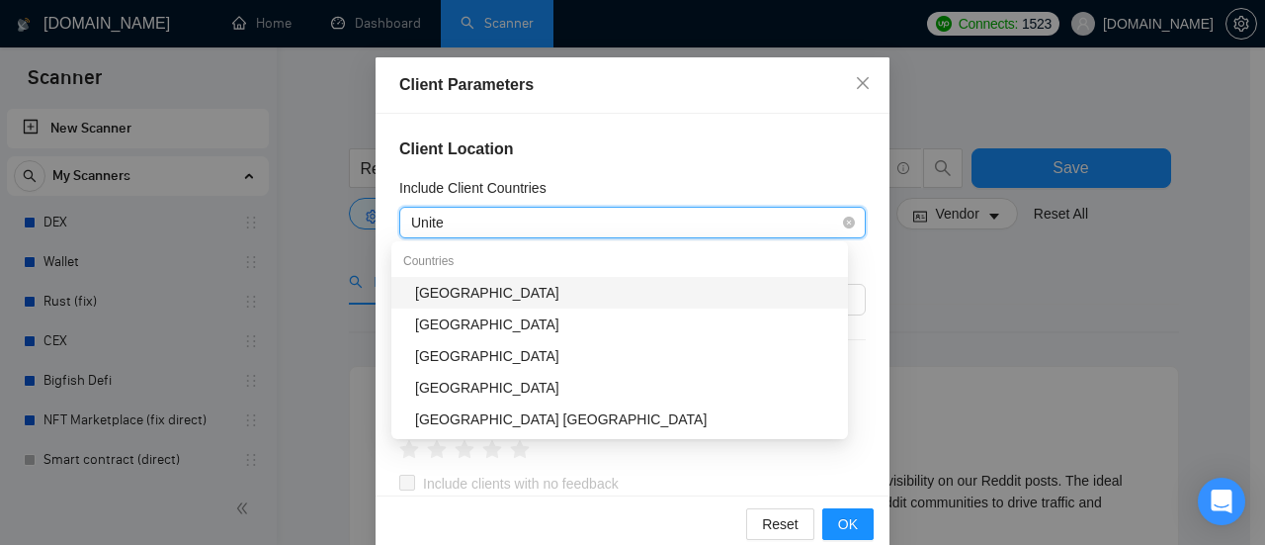
type input "United"
click at [484, 293] on div "[GEOGRAPHIC_DATA]" at bounding box center [625, 293] width 421 height 22
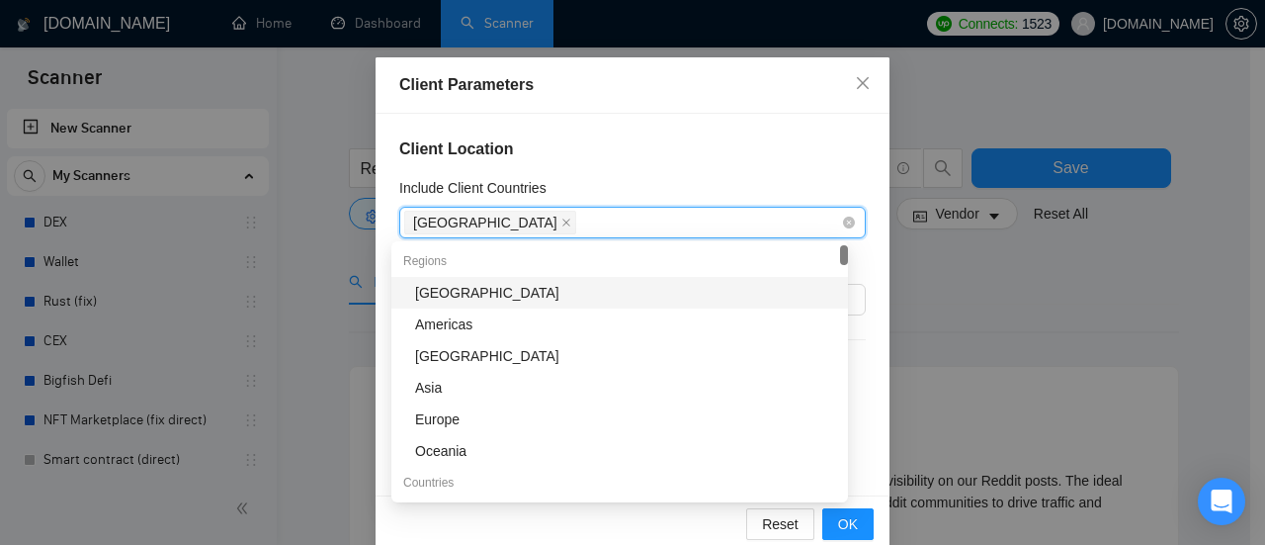
click at [540, 226] on div "[GEOGRAPHIC_DATA]" at bounding box center [622, 223] width 437 height 28
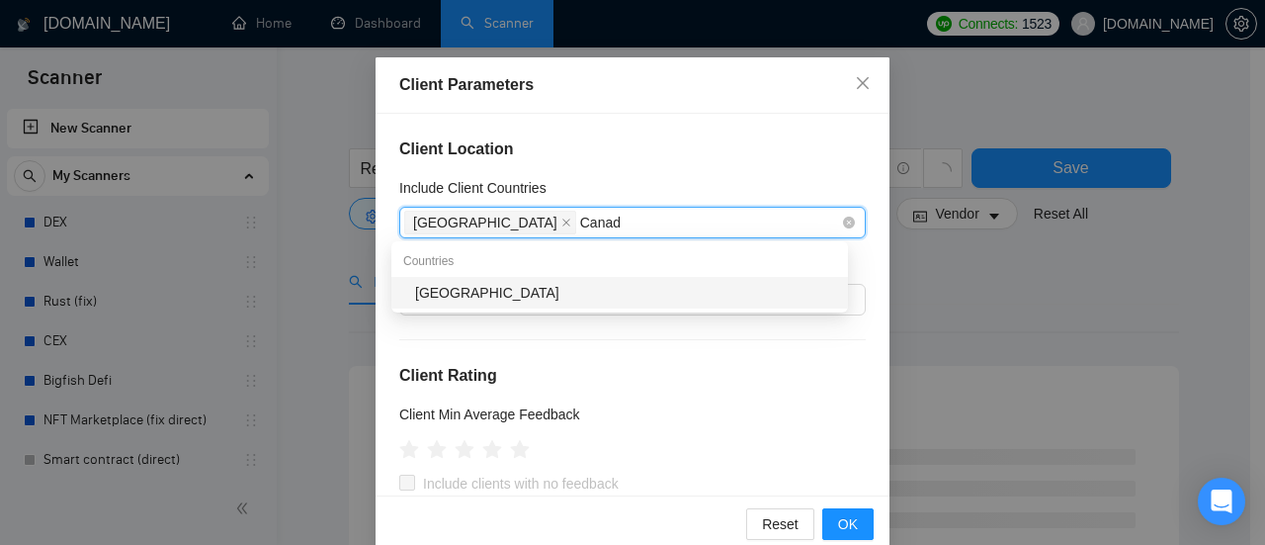
type input "[GEOGRAPHIC_DATA]"
click at [525, 290] on div "[GEOGRAPHIC_DATA]" at bounding box center [625, 293] width 421 height 22
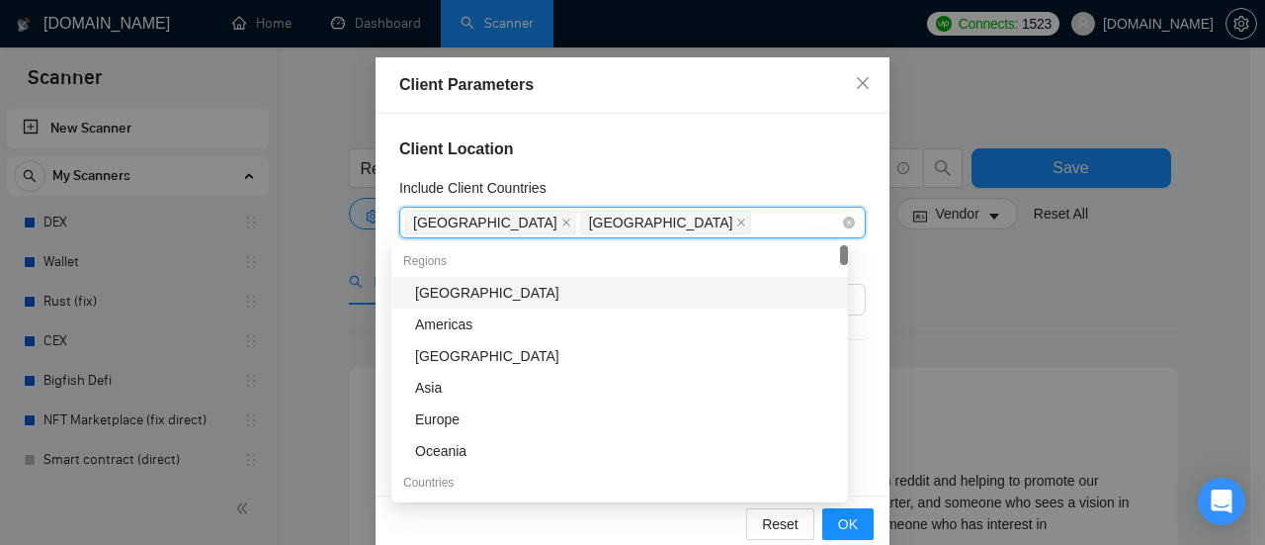
click at [648, 223] on div "[GEOGRAPHIC_DATA] [GEOGRAPHIC_DATA]" at bounding box center [622, 223] width 437 height 28
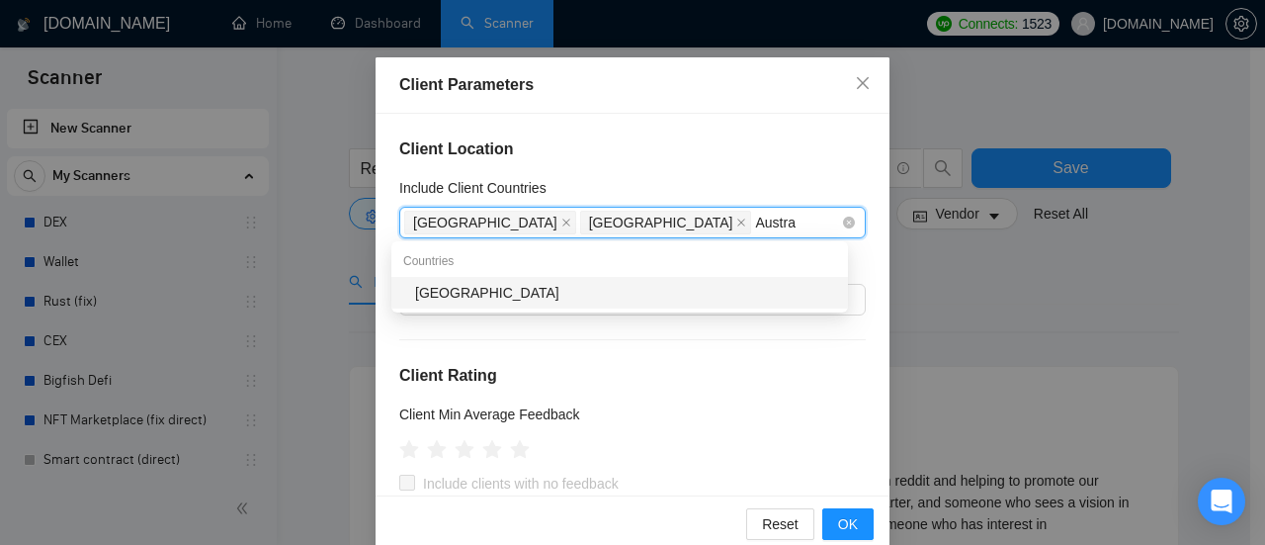
type input "Austral"
click at [457, 297] on div "[GEOGRAPHIC_DATA]" at bounding box center [625, 293] width 421 height 22
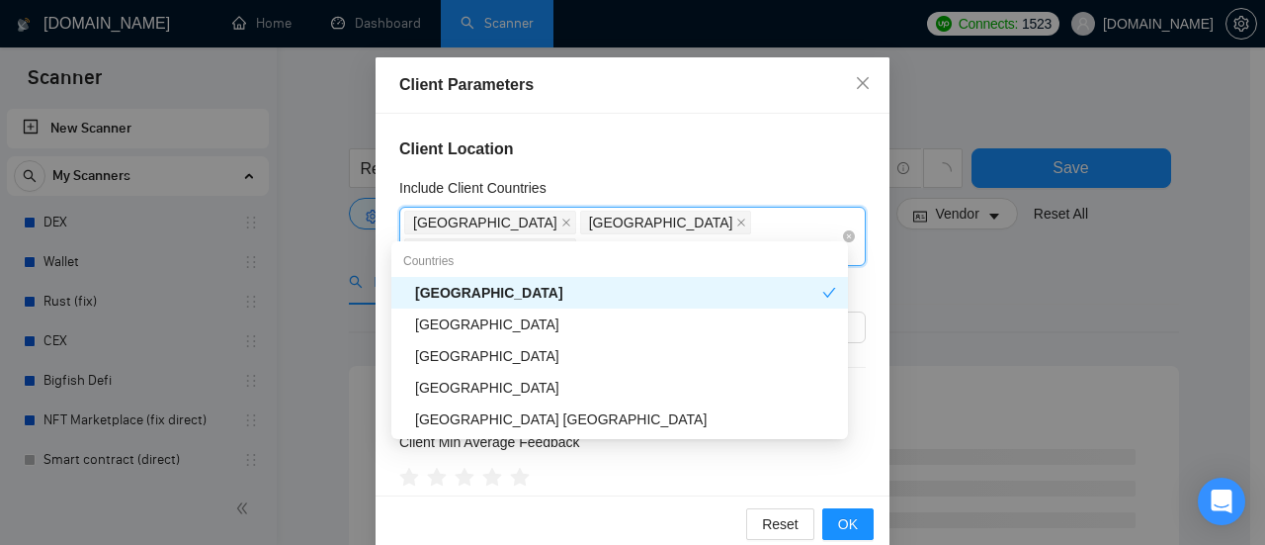
type input "United"
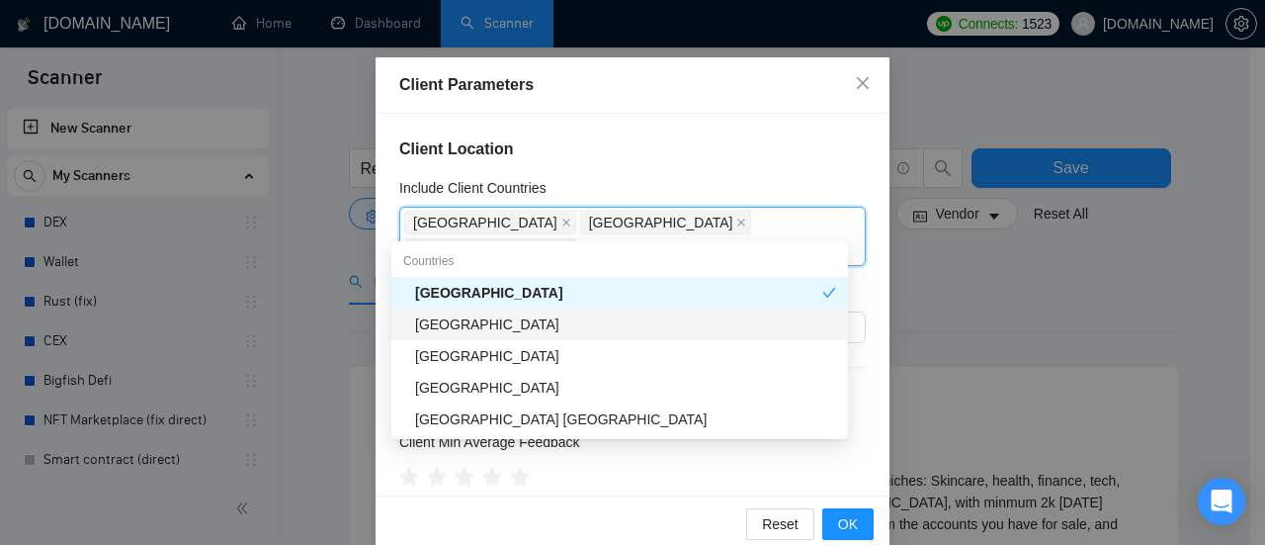
click at [500, 323] on div "[GEOGRAPHIC_DATA]" at bounding box center [625, 324] width 421 height 22
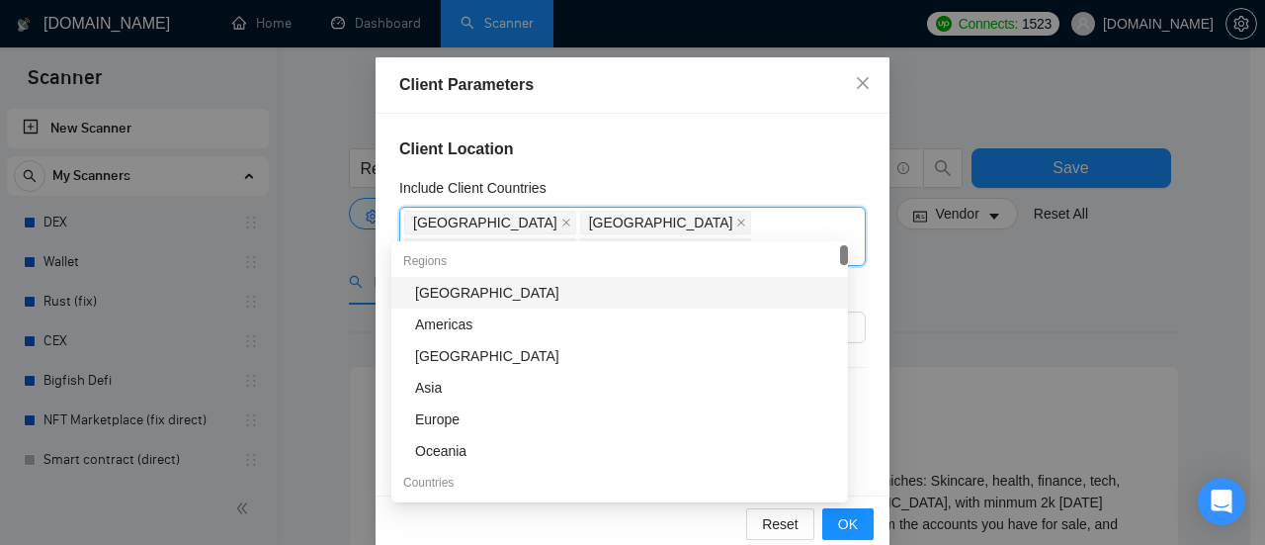
click at [641, 158] on h4 "Client Location" at bounding box center [632, 149] width 467 height 24
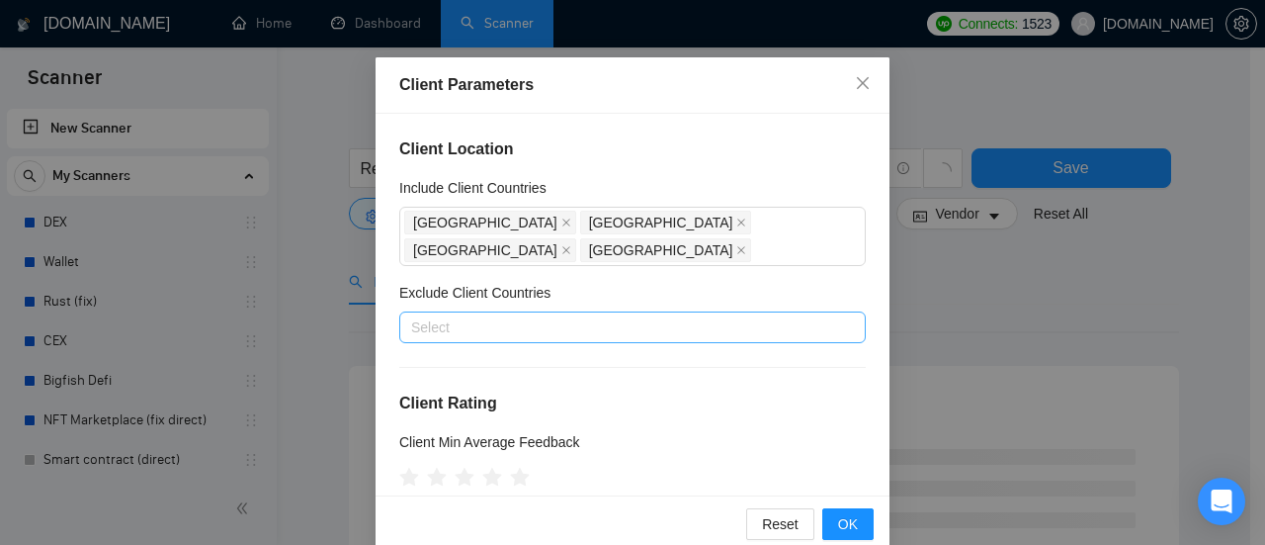
click at [493, 315] on div at bounding box center [622, 327] width 437 height 24
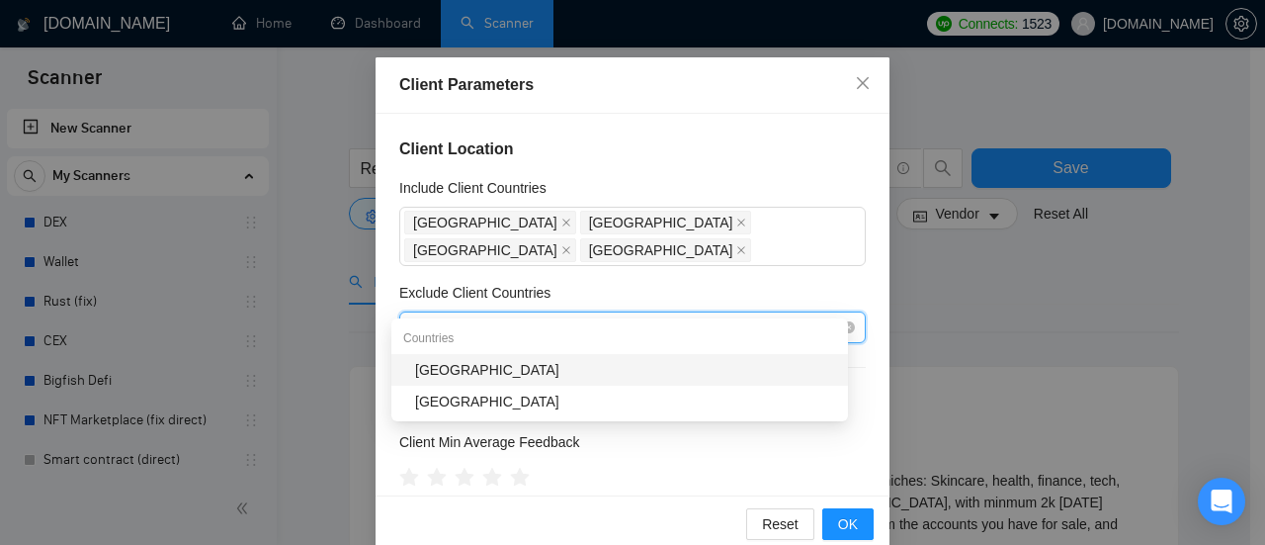
type input "[GEOGRAPHIC_DATA]"
click at [468, 363] on div "[GEOGRAPHIC_DATA]" at bounding box center [625, 370] width 421 height 22
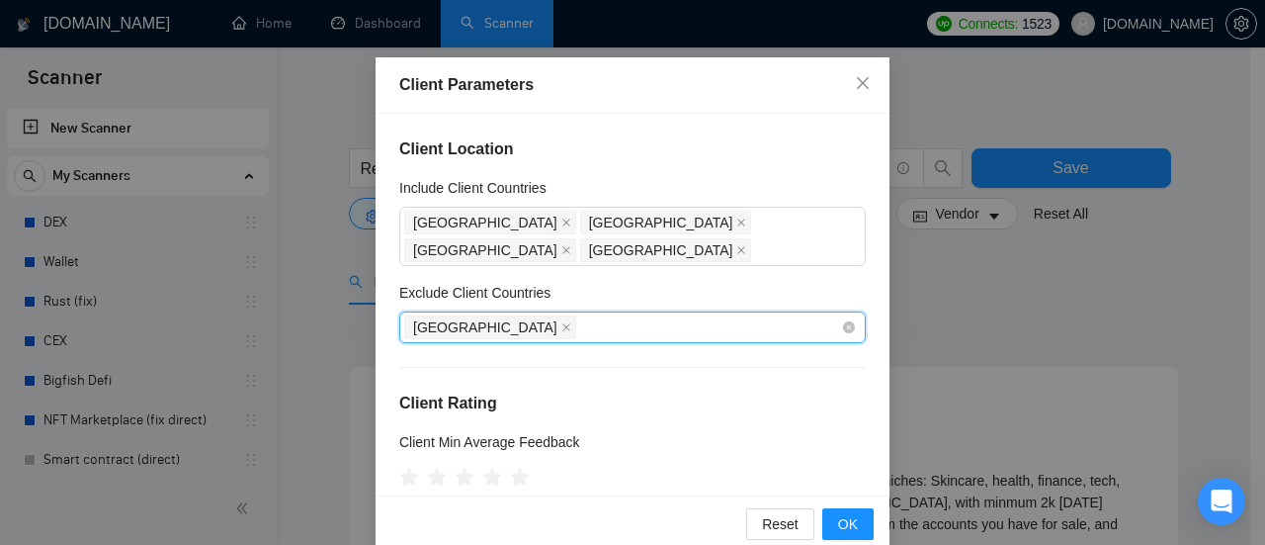
click at [545, 313] on div "[GEOGRAPHIC_DATA]" at bounding box center [622, 327] width 437 height 28
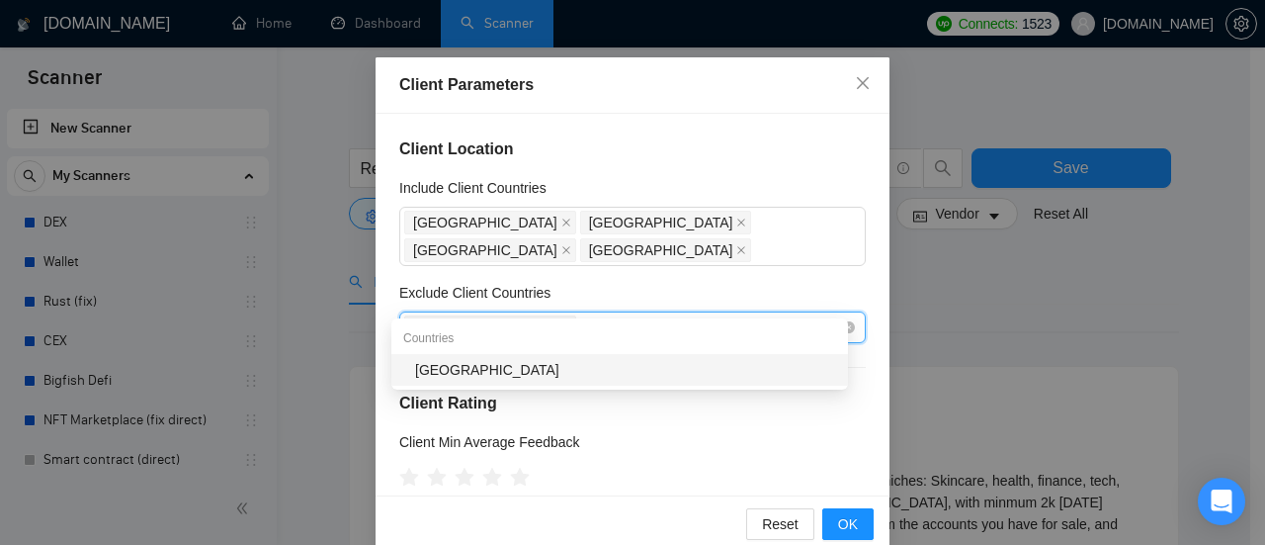
type input "[GEOGRAPHIC_DATA]"
click at [473, 375] on div "[GEOGRAPHIC_DATA]" at bounding box center [625, 370] width 421 height 22
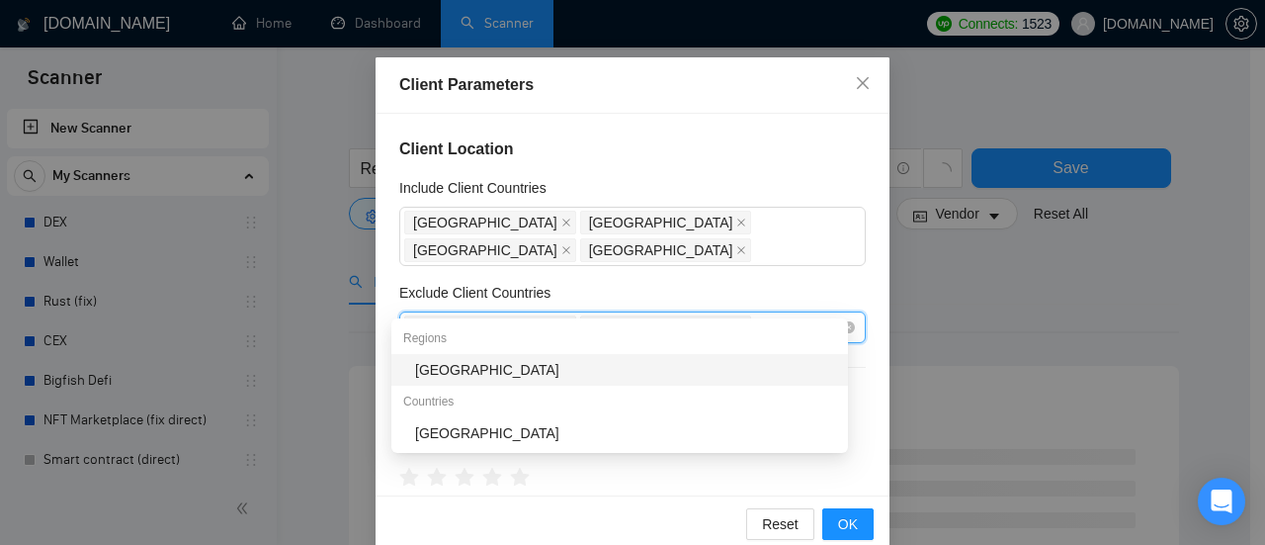
type input "[GEOGRAPHIC_DATA]"
click at [458, 371] on div "[GEOGRAPHIC_DATA]" at bounding box center [625, 370] width 421 height 22
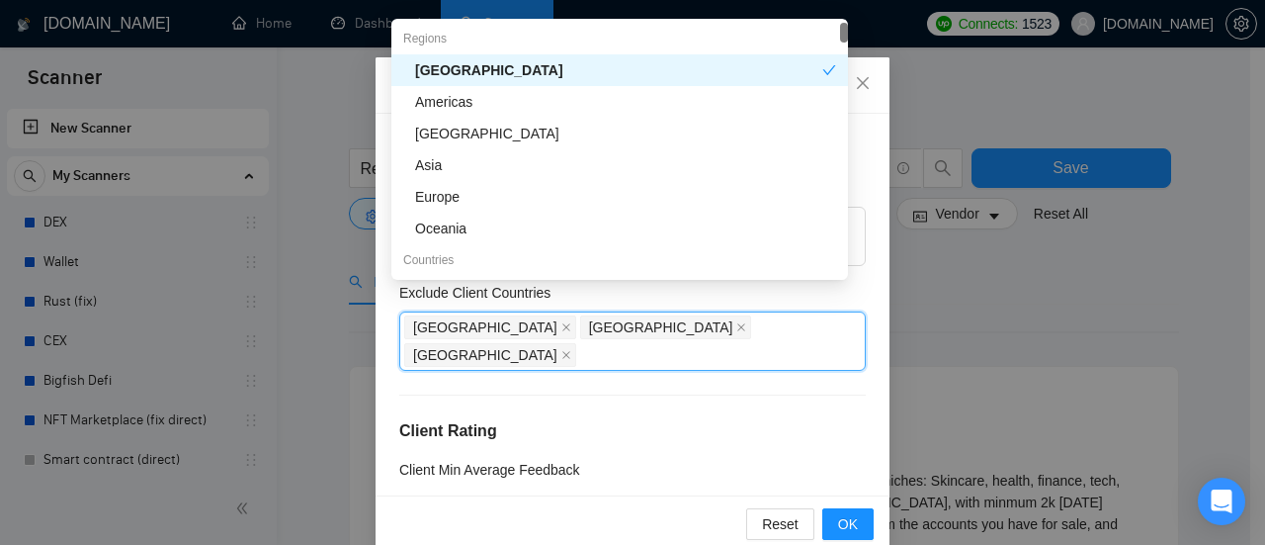
click at [684, 339] on div "Client Location Include Client Countries [GEOGRAPHIC_DATA] [GEOGRAPHIC_DATA] [G…" at bounding box center [633, 305] width 514 height 382
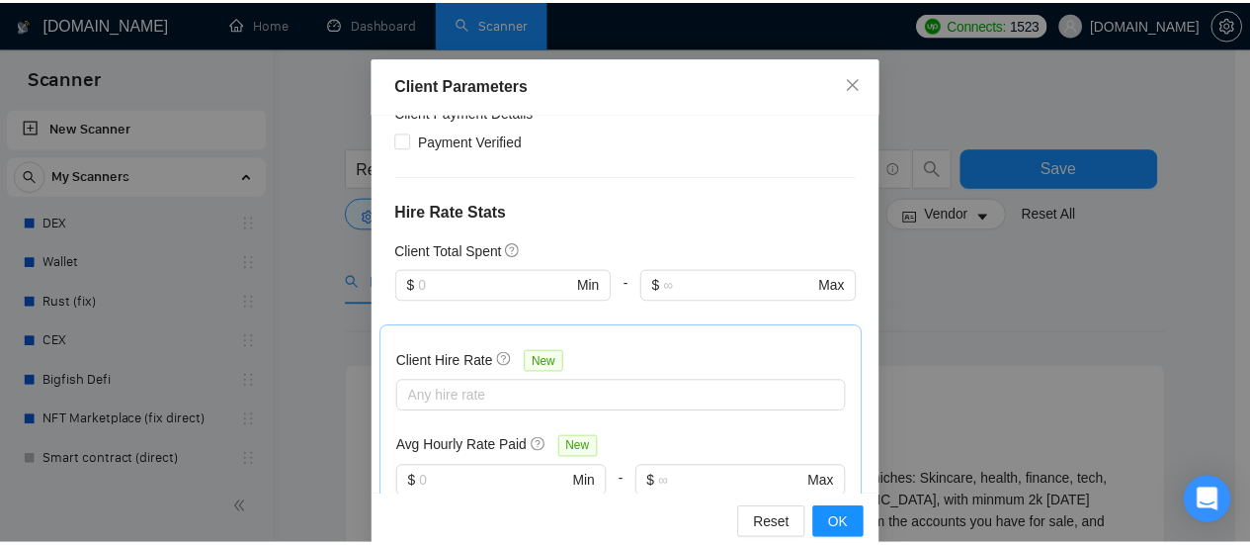
scroll to position [494, 0]
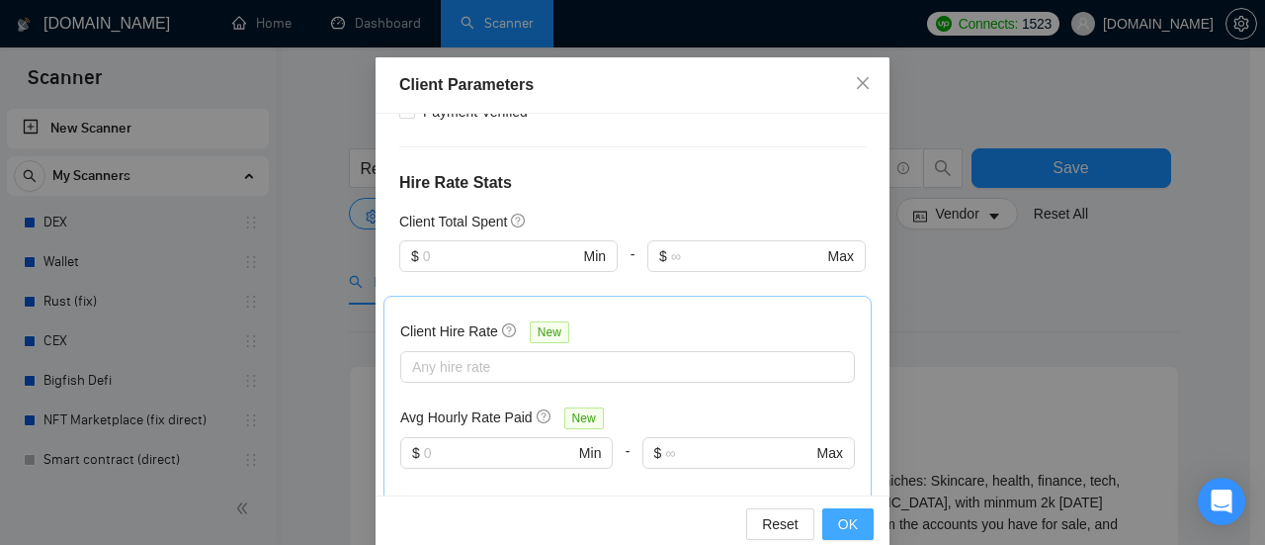
click at [853, 520] on button "OK" at bounding box center [847, 524] width 51 height 32
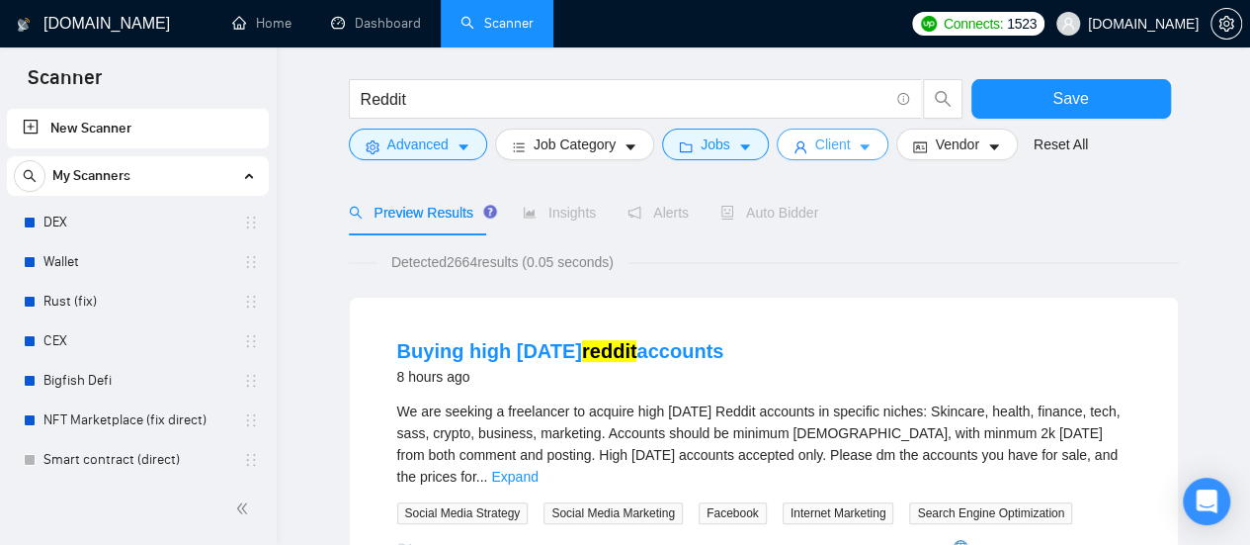
scroll to position [0, 0]
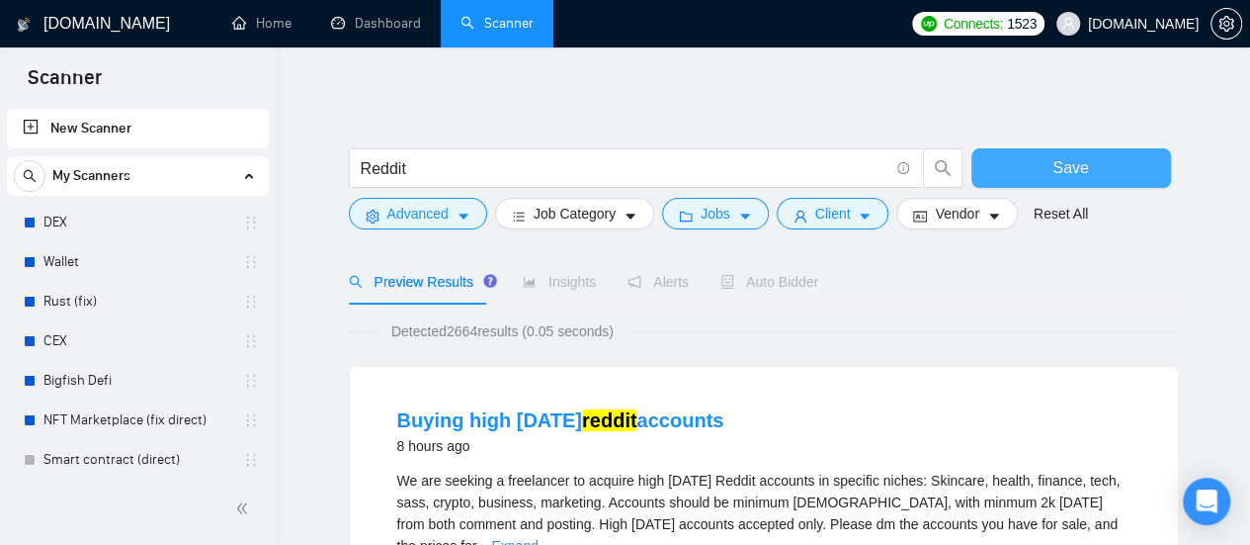
drag, startPoint x: 1056, startPoint y: 165, endPoint x: 1040, endPoint y: 181, distance: 22.4
click at [1056, 165] on span "Save" at bounding box center [1071, 167] width 36 height 25
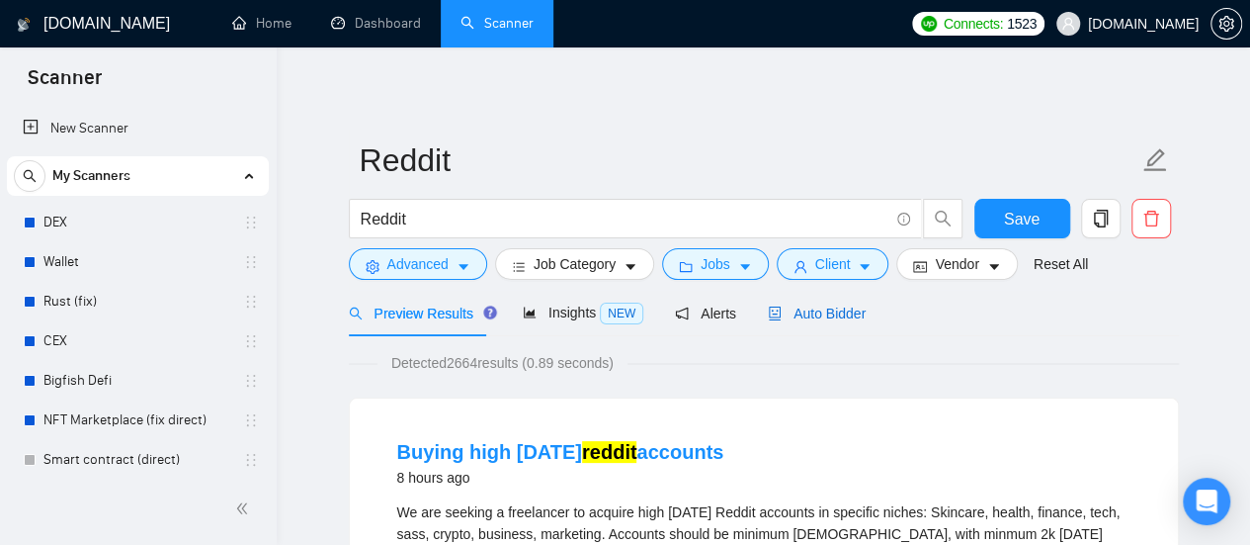
click at [828, 316] on span "Auto Bidder" at bounding box center [817, 313] width 98 height 16
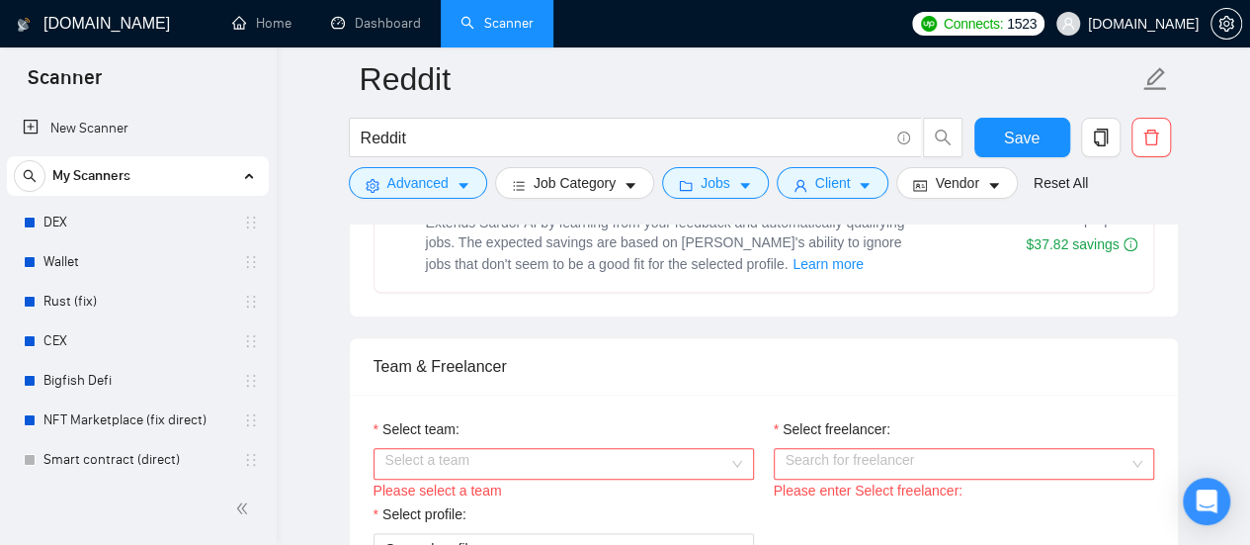
scroll to position [988, 0]
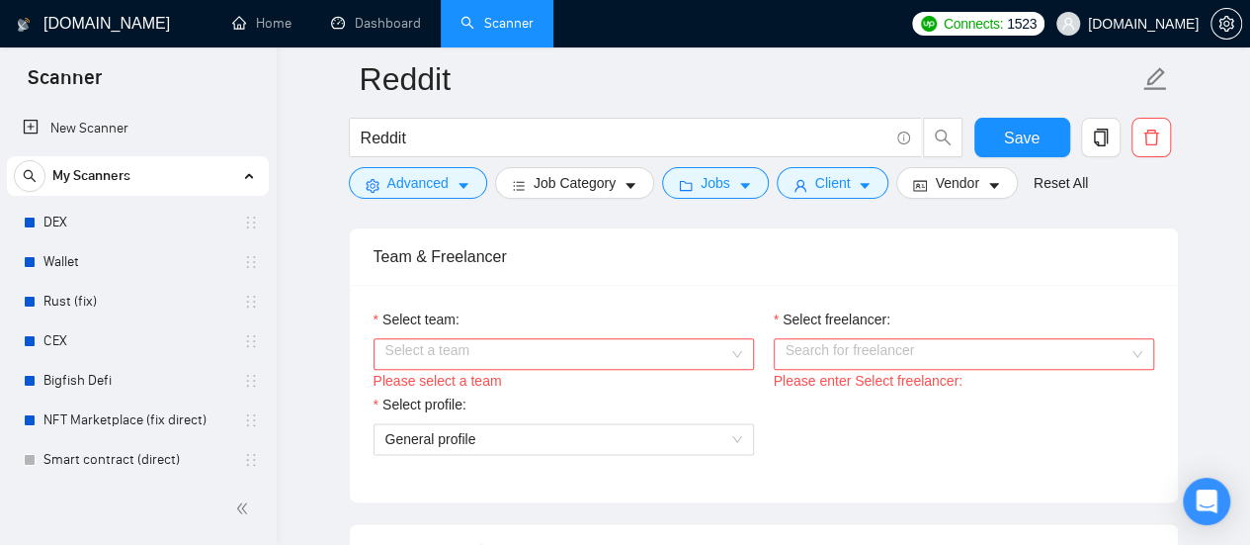
click at [682, 351] on input "Select team:" at bounding box center [556, 354] width 343 height 30
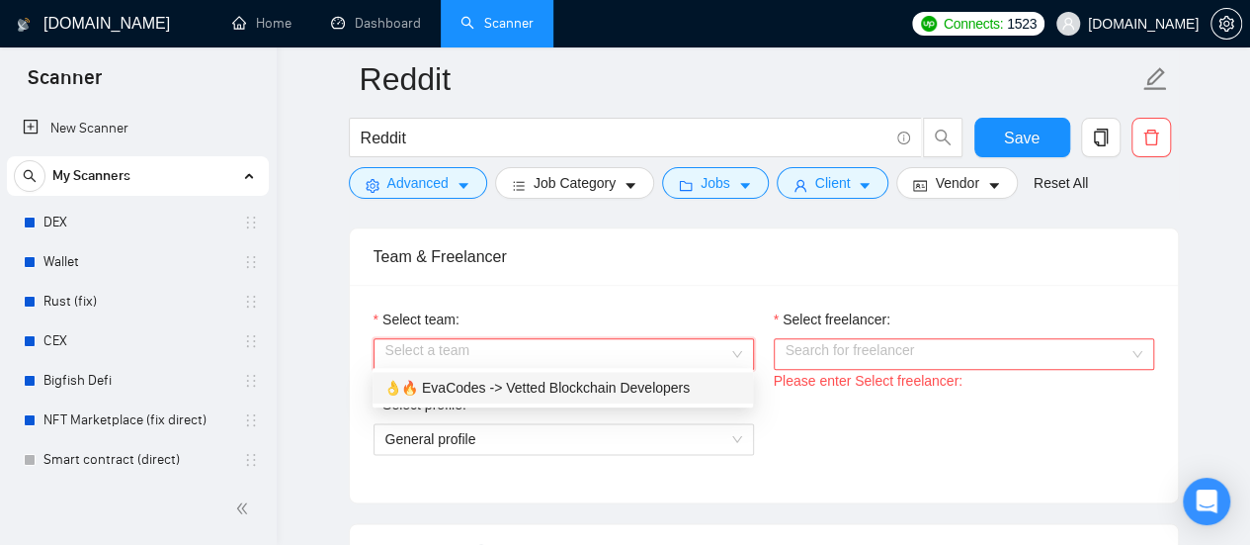
click at [544, 386] on div "👌🔥 EvaCodes -> Vetted Blockchain Developers" at bounding box center [562, 388] width 357 height 22
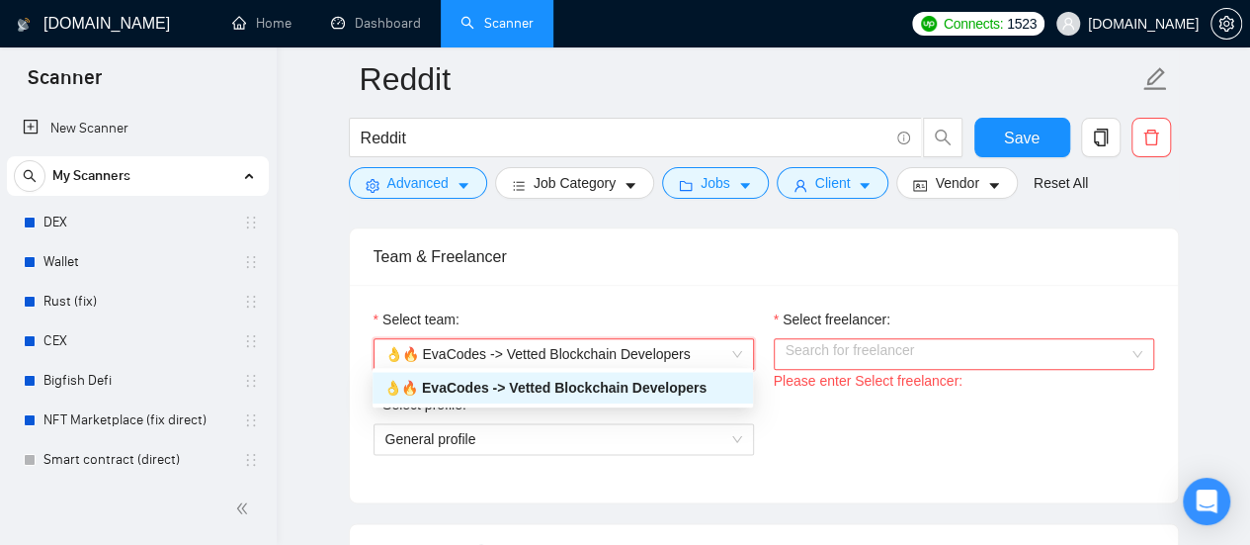
click at [856, 343] on input "Select freelancer:" at bounding box center [957, 354] width 343 height 30
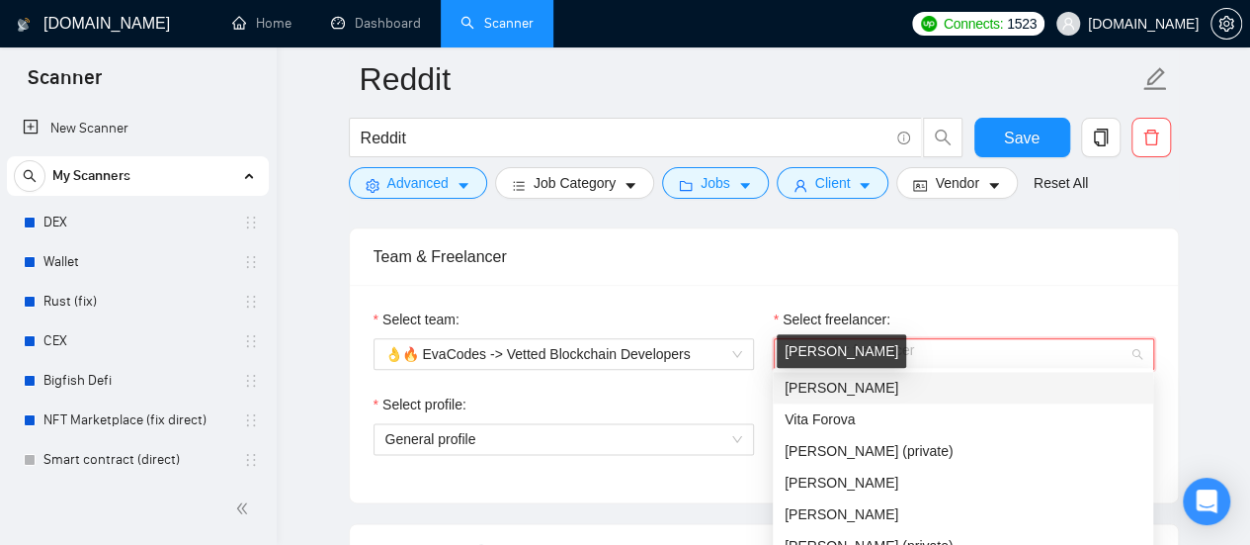
click at [832, 386] on span "[PERSON_NAME]" at bounding box center [842, 388] width 114 height 16
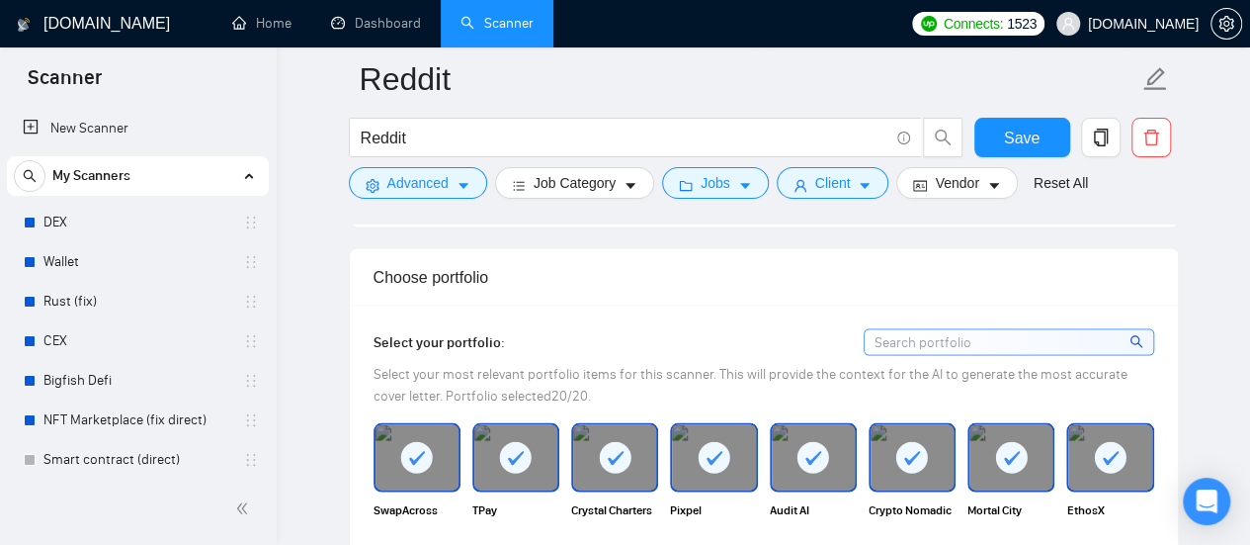
scroll to position [1779, 0]
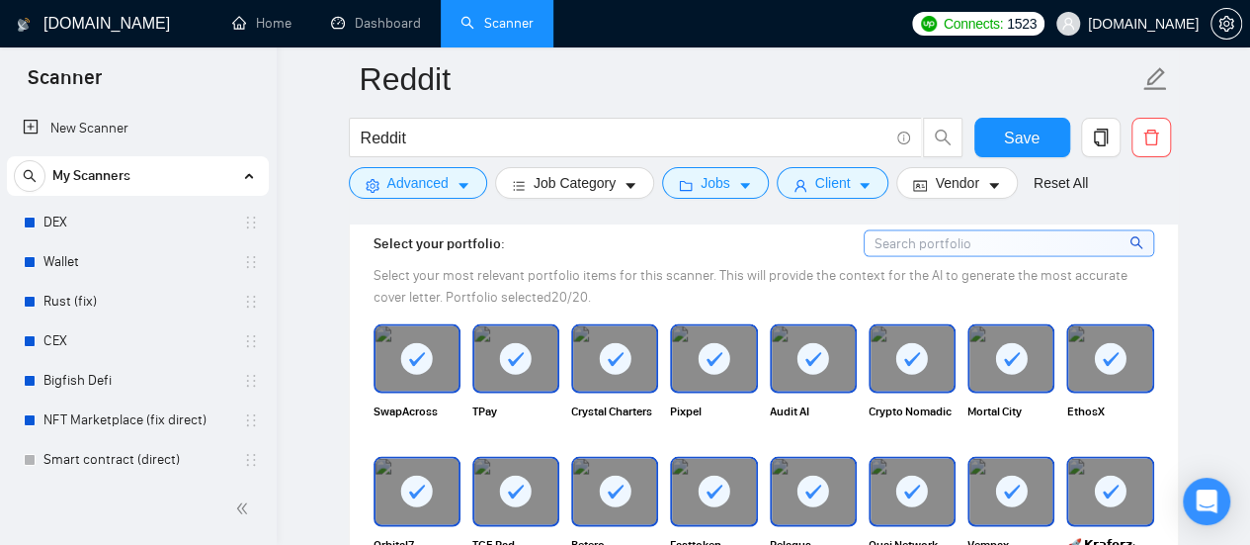
click at [711, 353] on icon at bounding box center [715, 358] width 16 height 14
drag, startPoint x: 822, startPoint y: 350, endPoint x: 833, endPoint y: 350, distance: 10.9
click at [827, 350] on icon at bounding box center [813, 358] width 33 height 33
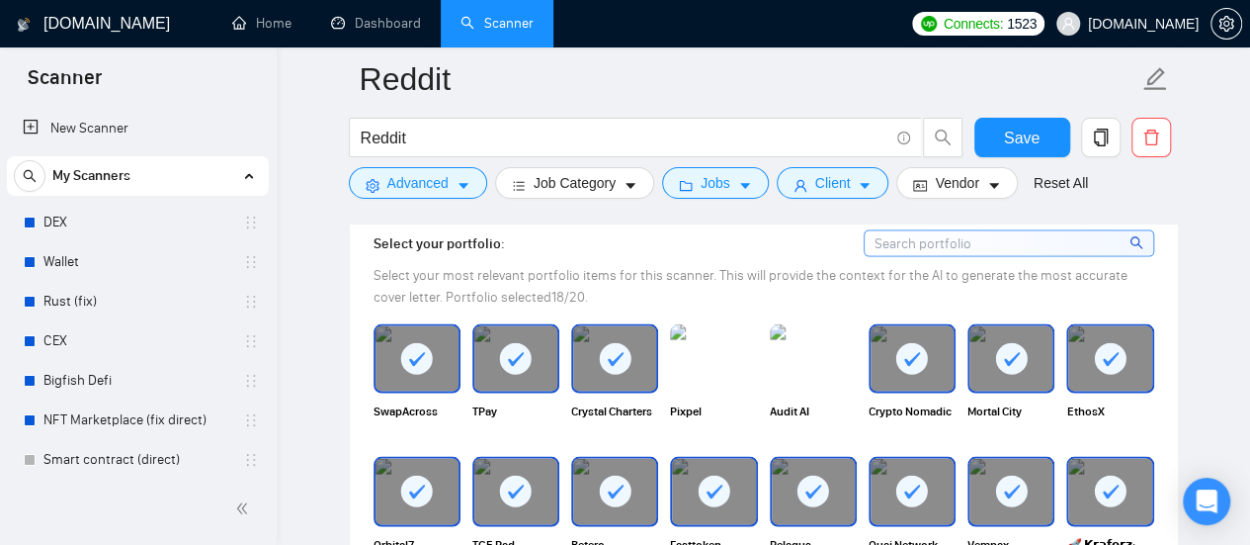
click at [945, 345] on div at bounding box center [912, 357] width 83 height 65
click at [1040, 345] on div at bounding box center [1011, 357] width 83 height 65
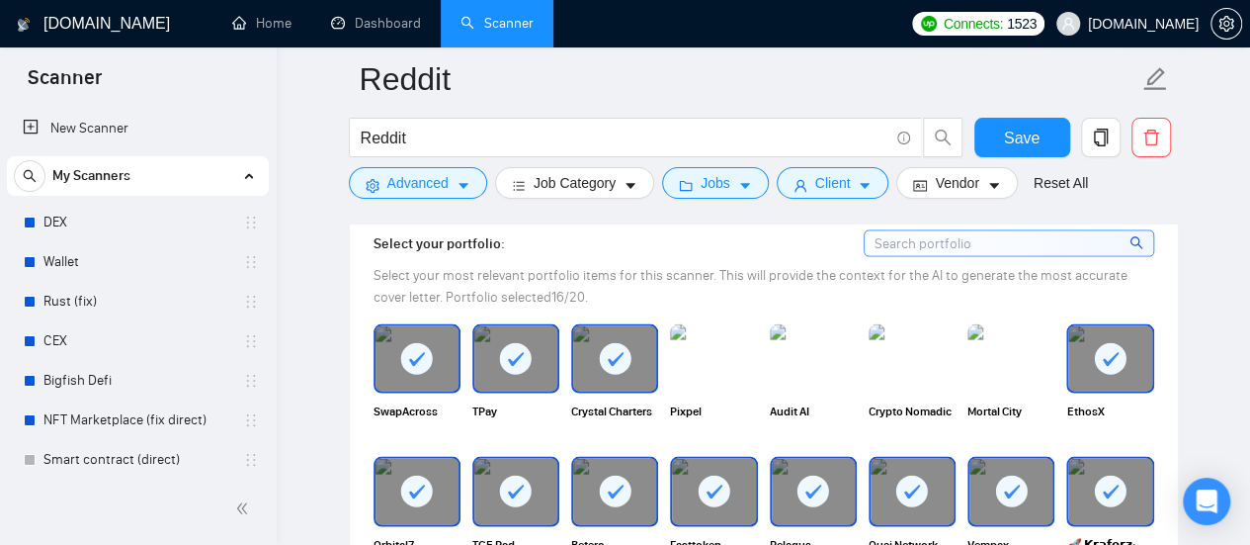
click at [595, 334] on div at bounding box center [614, 357] width 83 height 65
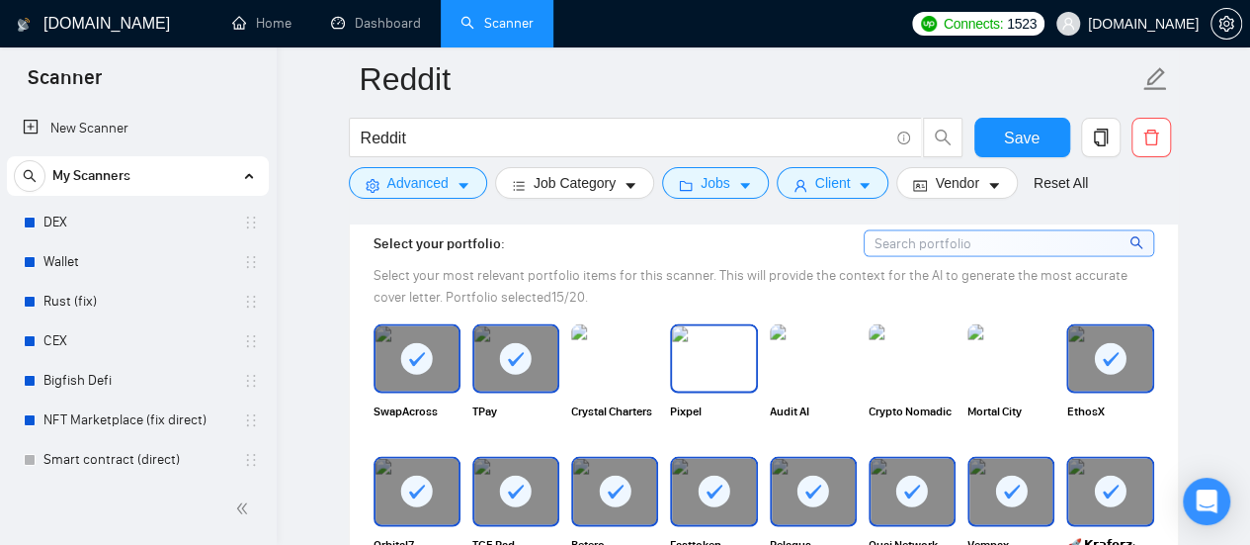
click at [707, 346] on img at bounding box center [713, 357] width 83 height 65
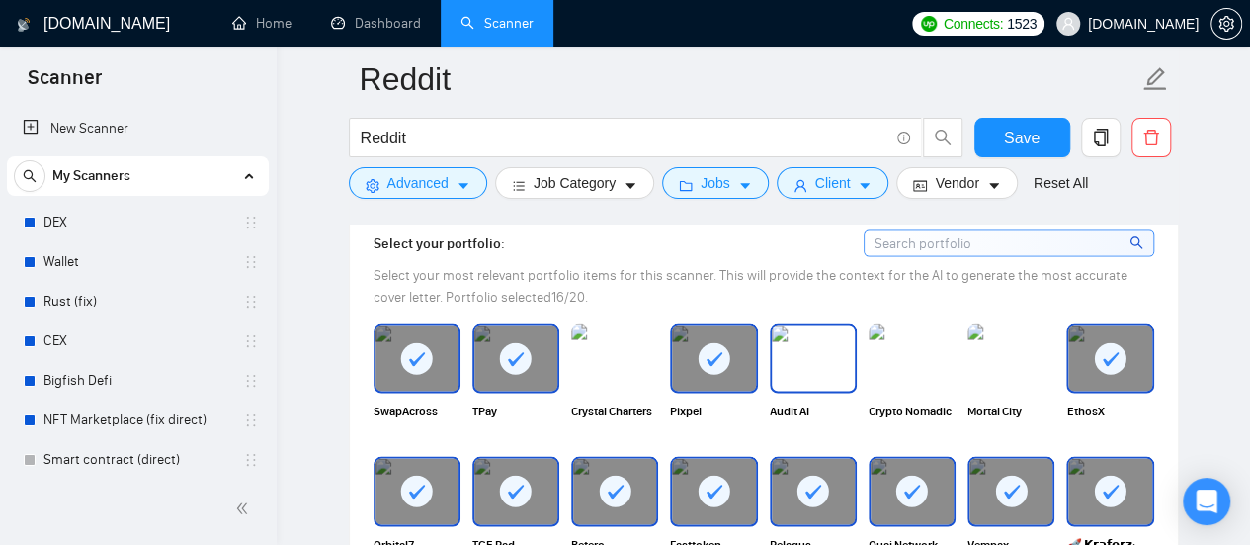
click at [841, 349] on img at bounding box center [813, 357] width 83 height 65
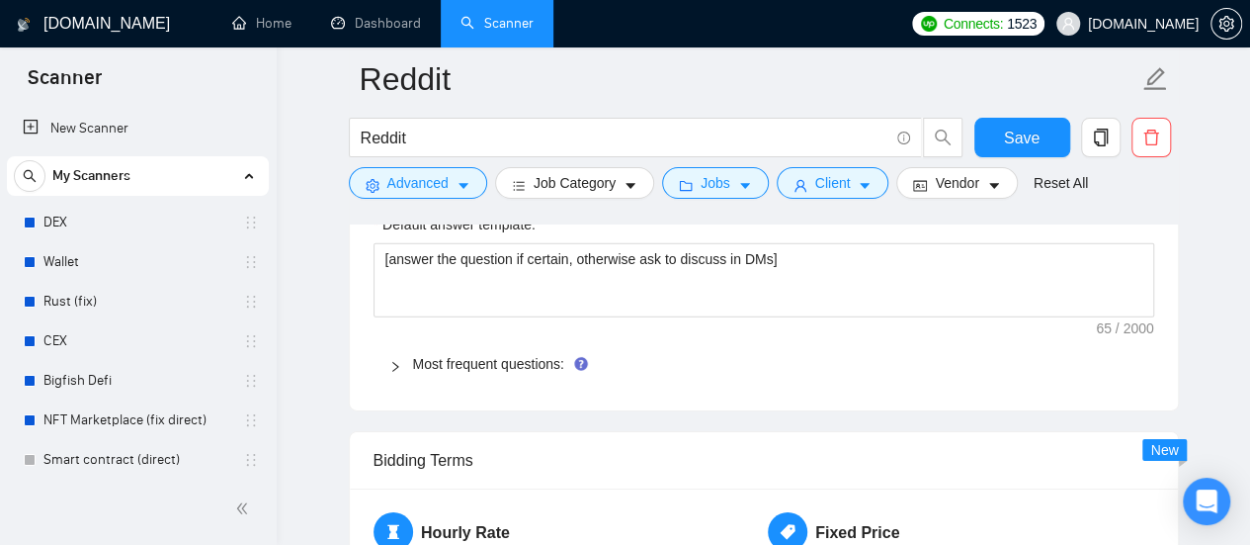
scroll to position [2965, 0]
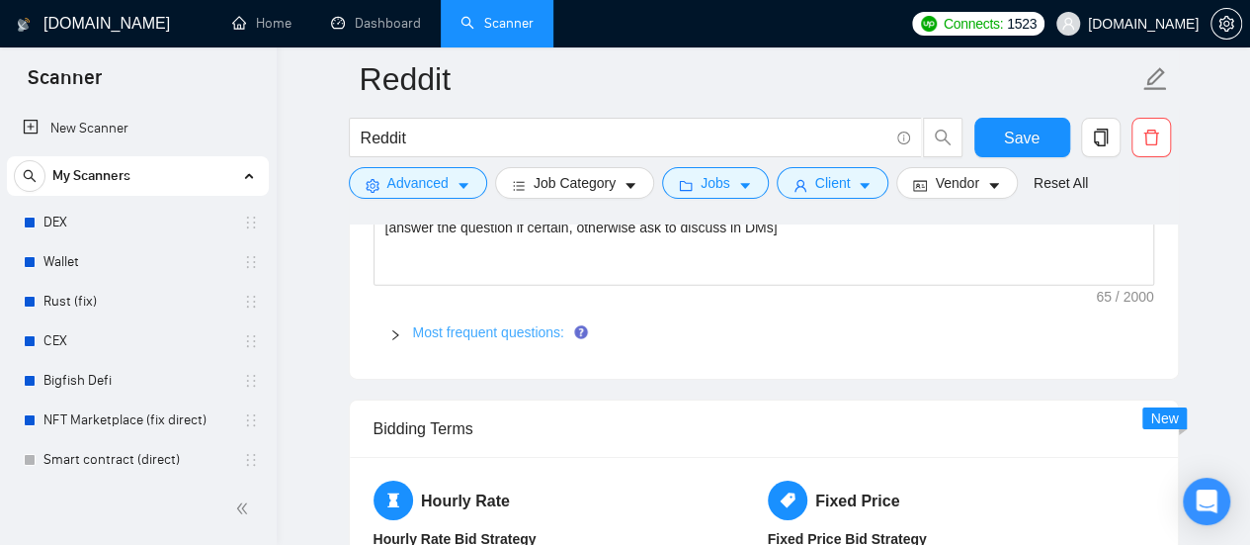
click at [516, 325] on link "Most frequent questions:" at bounding box center [488, 332] width 151 height 16
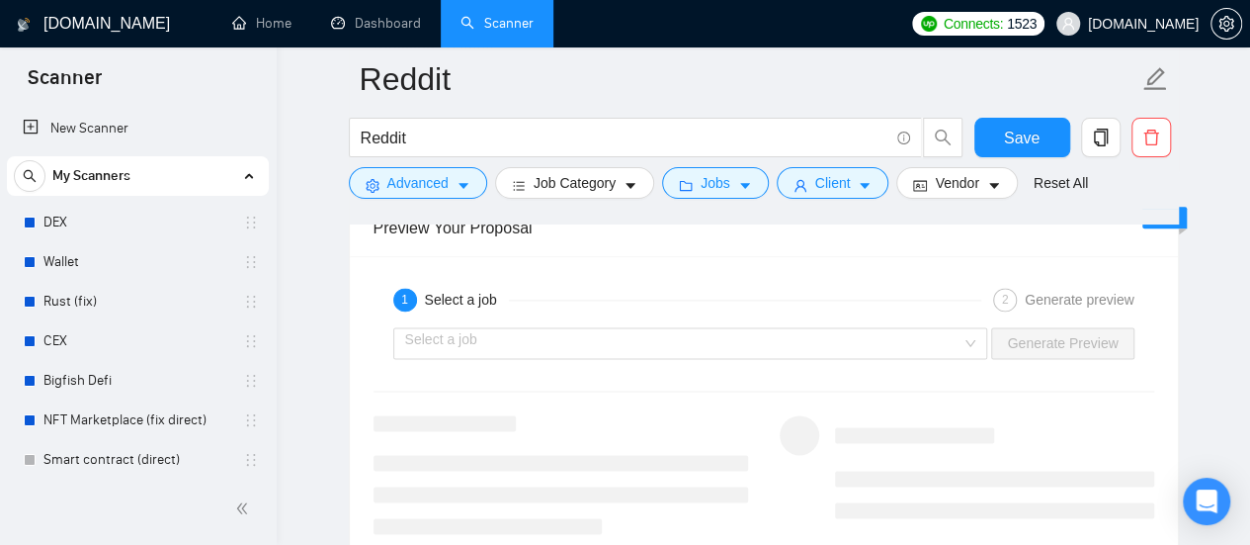
scroll to position [4942, 0]
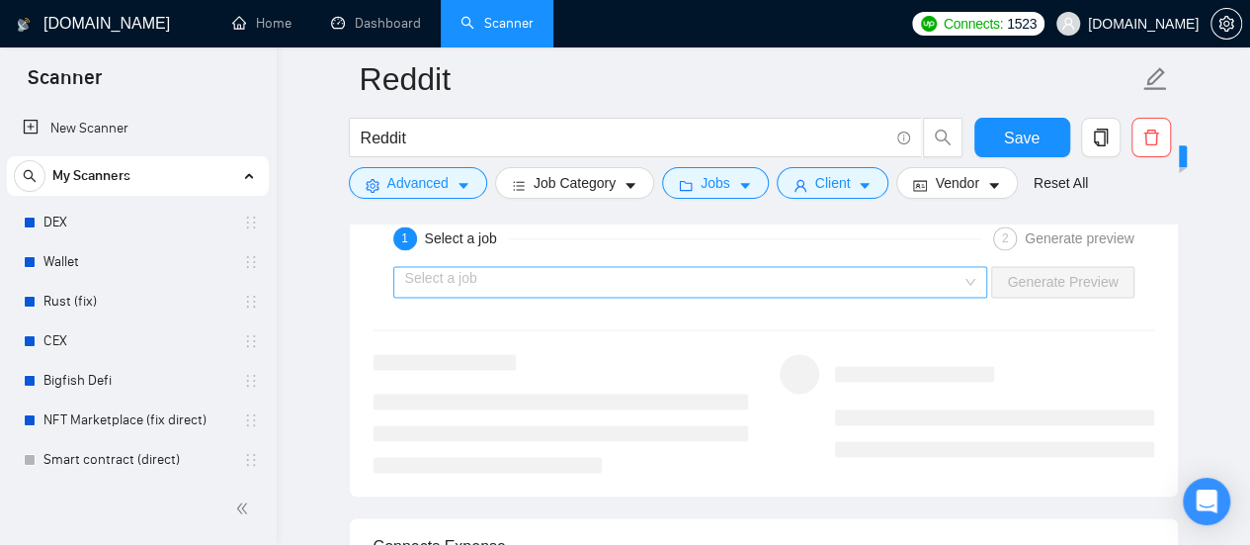
click at [531, 297] on input "search" at bounding box center [683, 282] width 557 height 30
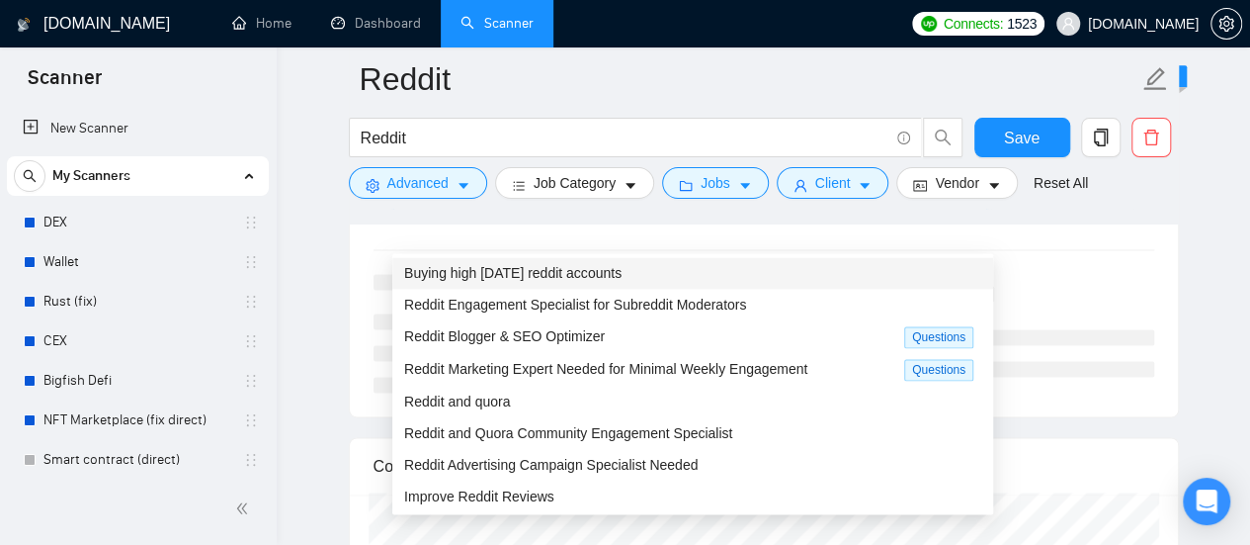
scroll to position [5041, 0]
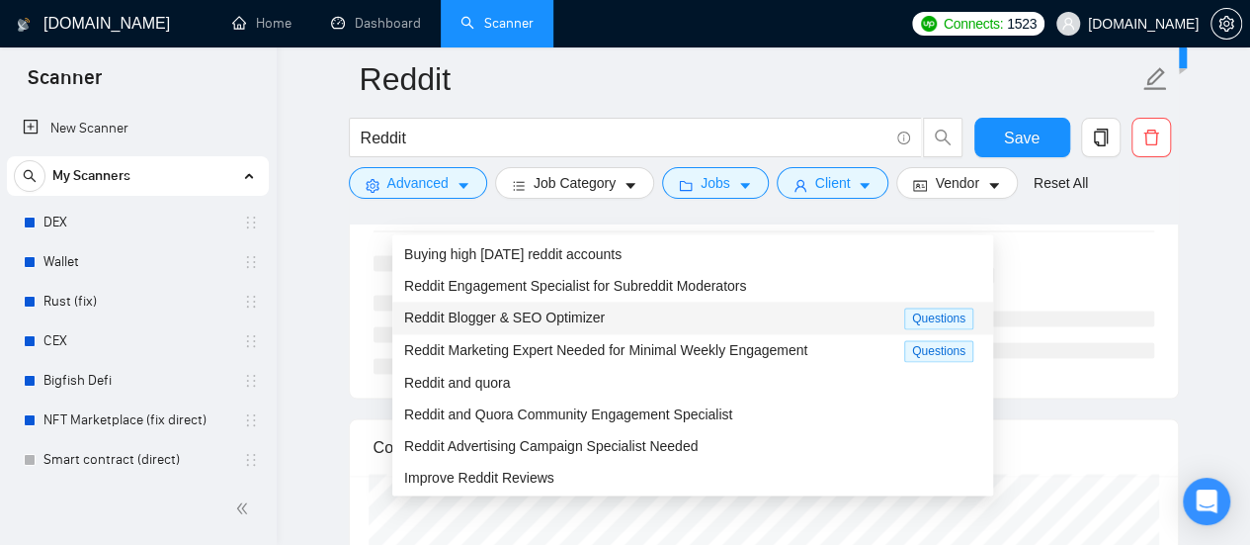
click at [493, 315] on span "Reddit Blogger & SEO Optimizer" at bounding box center [504, 317] width 201 height 16
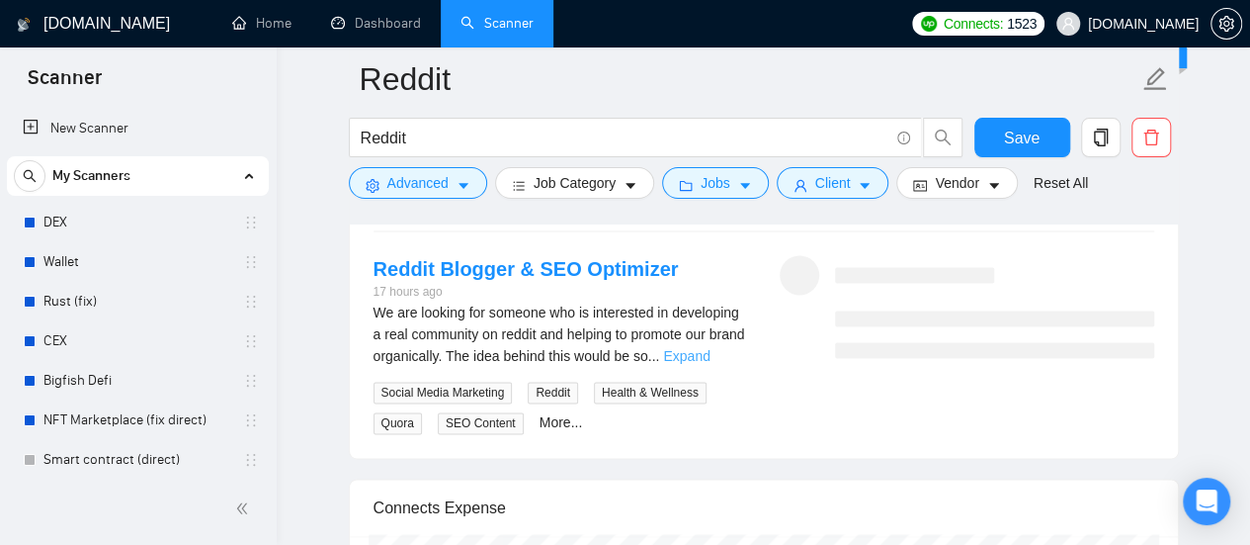
click at [710, 364] on link "Expand" at bounding box center [686, 356] width 46 height 16
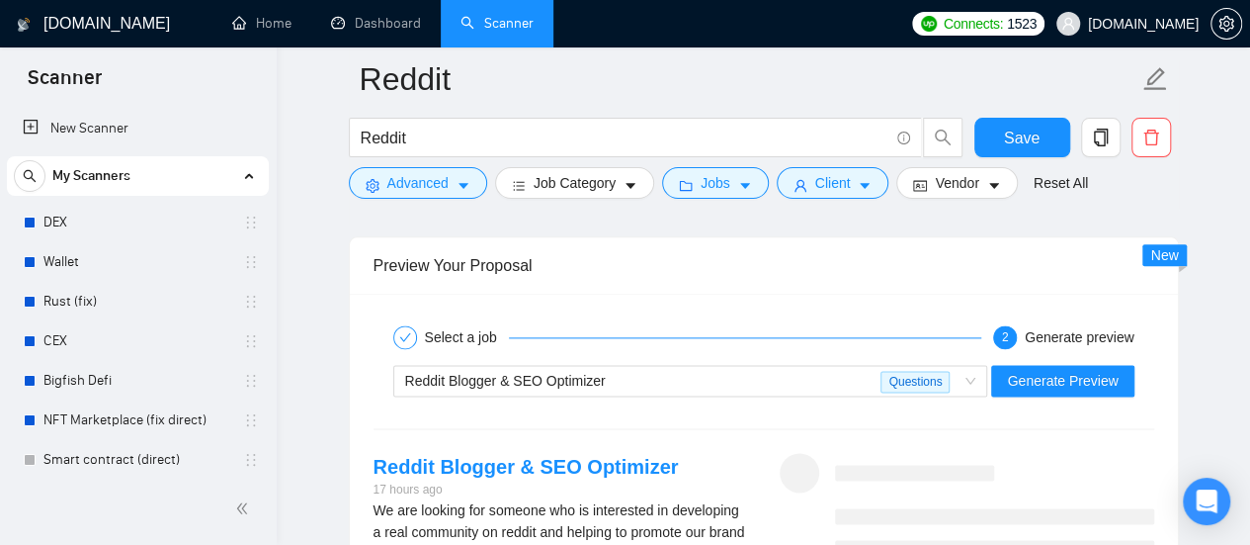
scroll to position [4942, 0]
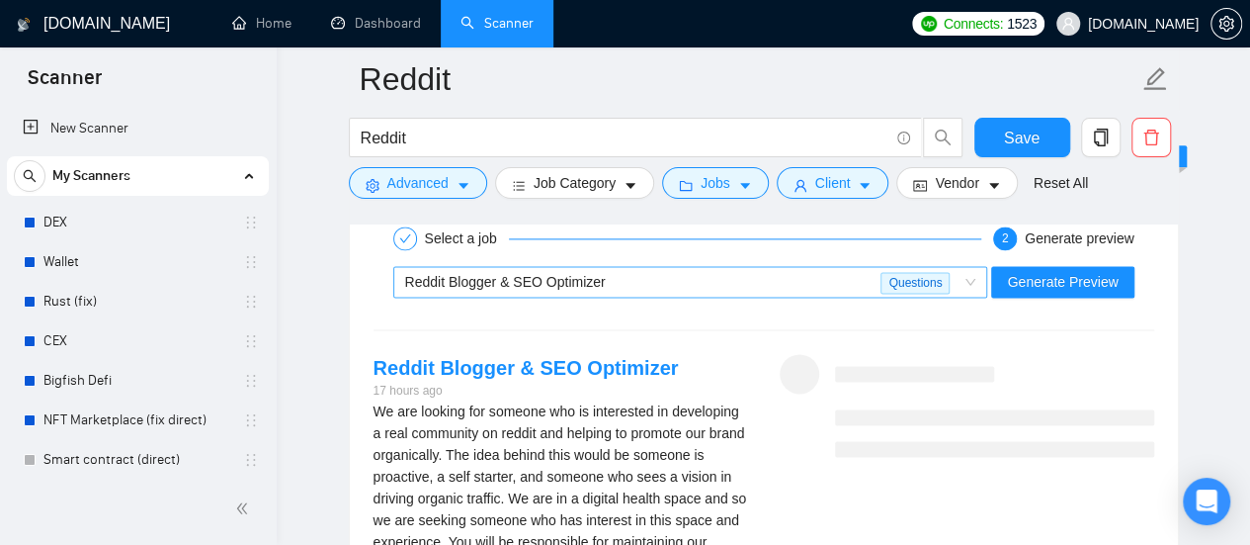
click at [771, 297] on div "Reddit Blogger & SEO Optimizer" at bounding box center [643, 282] width 476 height 30
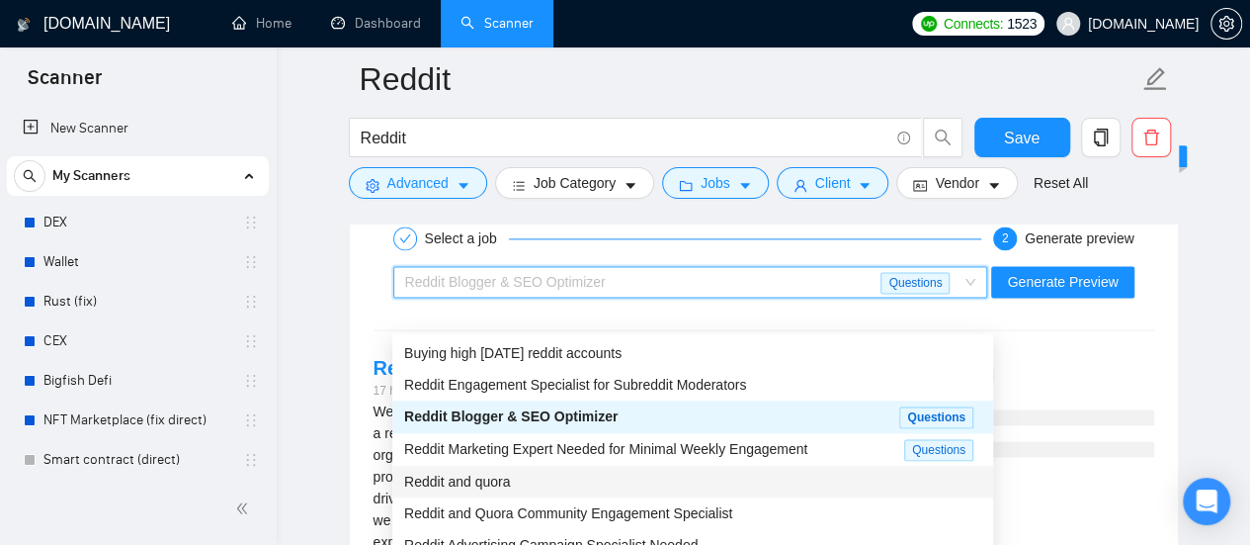
click at [535, 484] on div "Reddit and quora" at bounding box center [692, 481] width 577 height 22
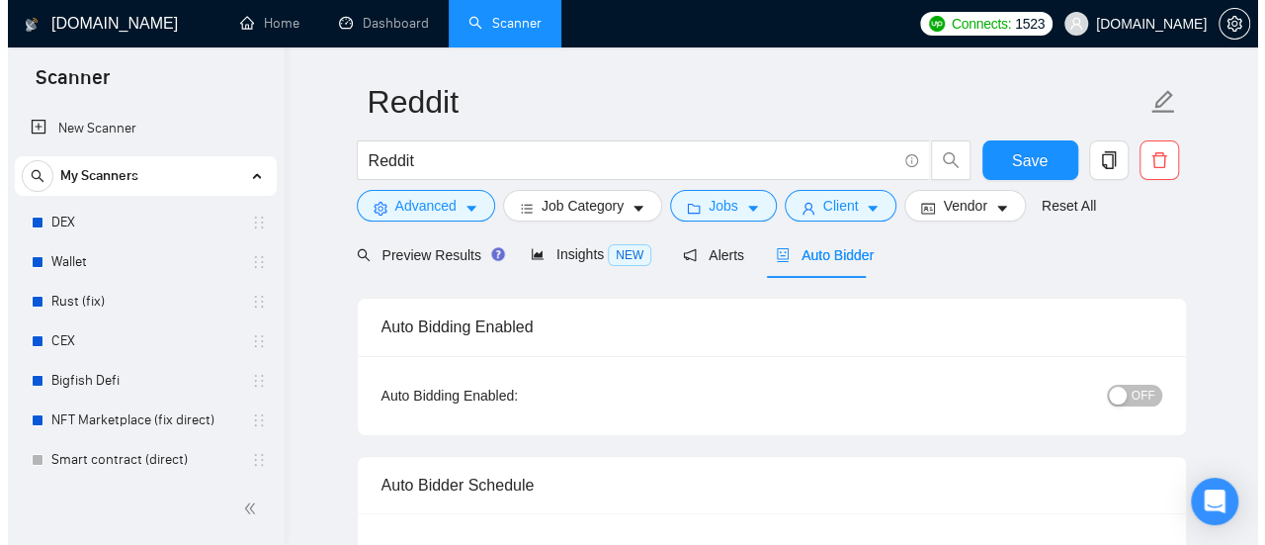
scroll to position [0, 0]
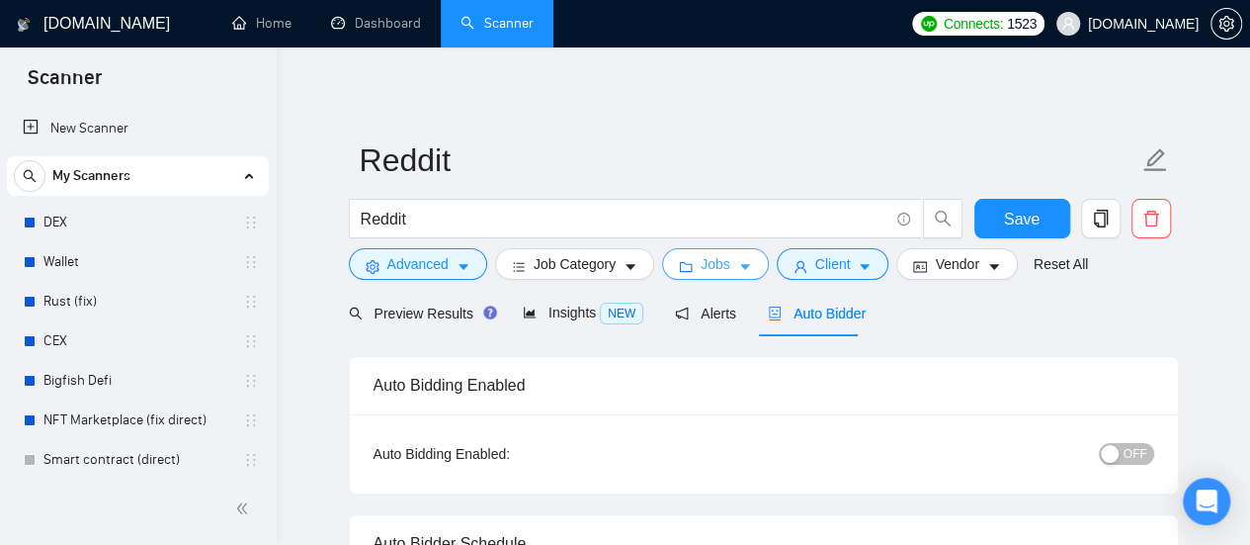
click at [726, 263] on button "Jobs" at bounding box center [715, 264] width 107 height 32
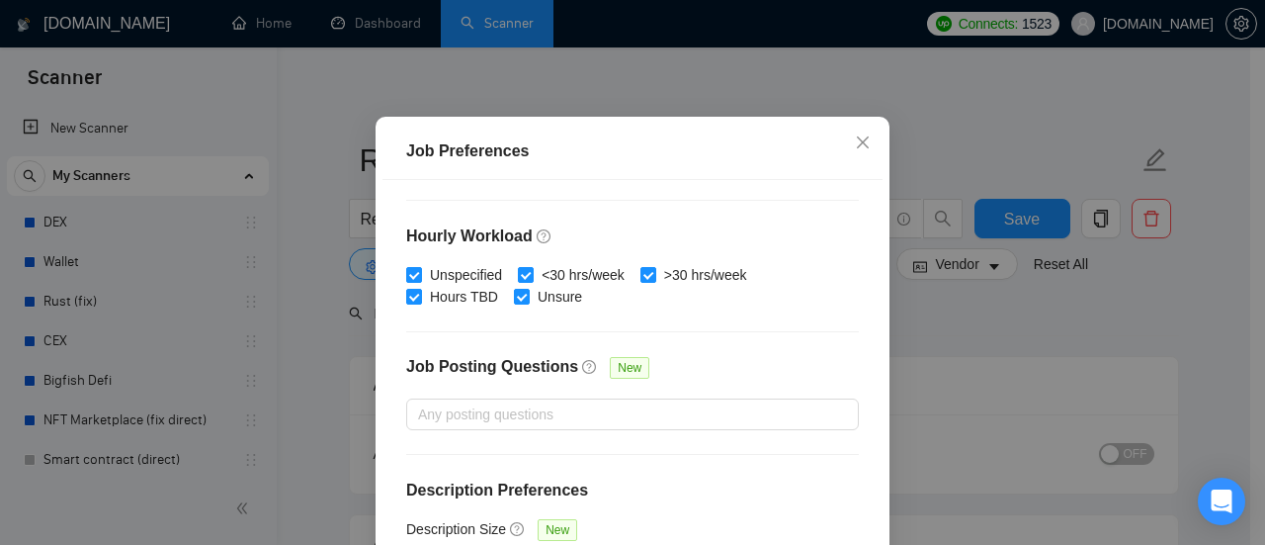
scroll to position [162, 0]
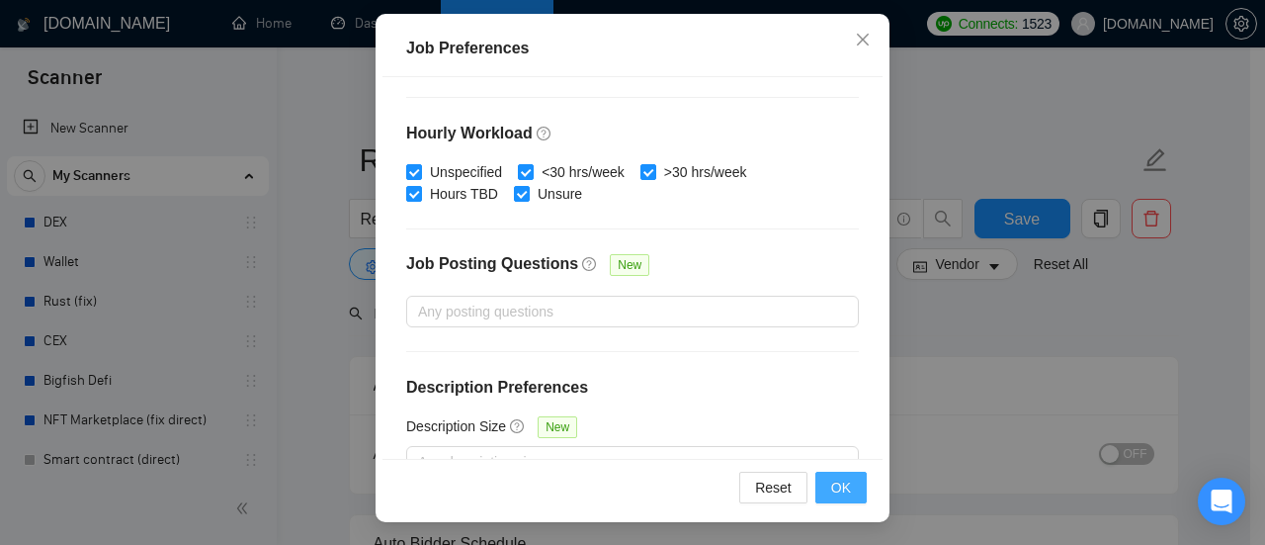
drag, startPoint x: 848, startPoint y: 487, endPoint x: 811, endPoint y: 487, distance: 36.6
click at [848, 488] on button "OK" at bounding box center [840, 487] width 51 height 32
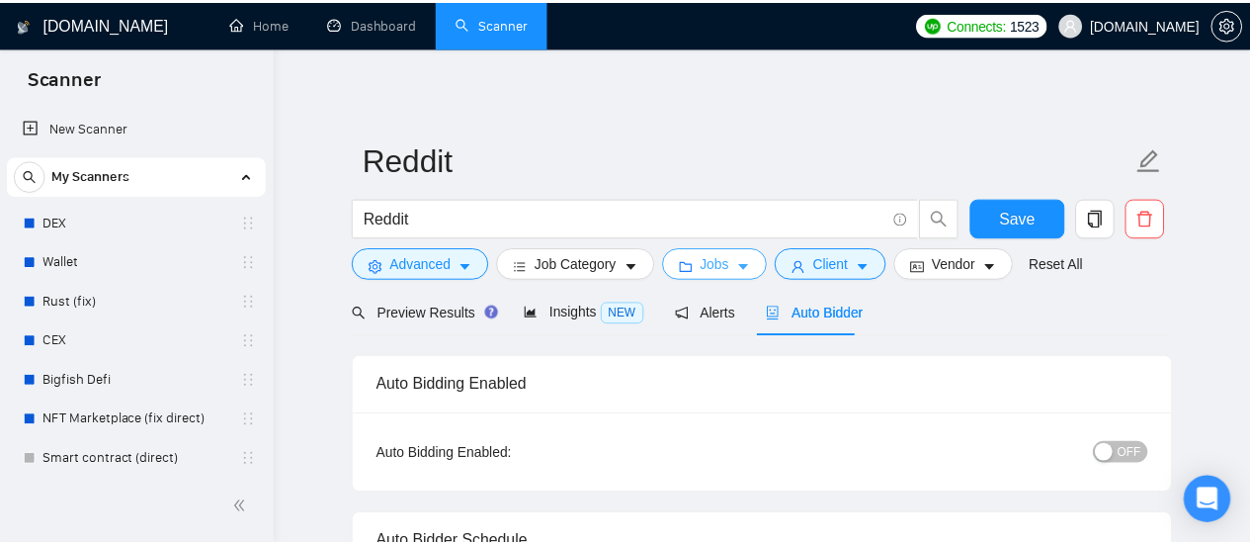
scroll to position [0, 0]
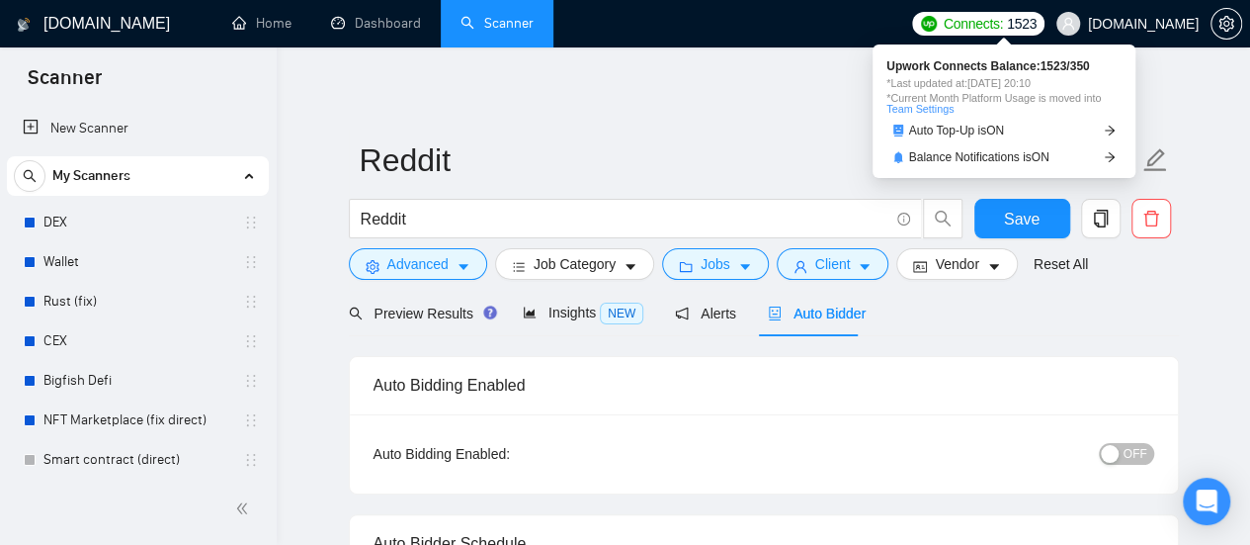
click at [1003, 20] on span "Connects:" at bounding box center [973, 24] width 59 height 22
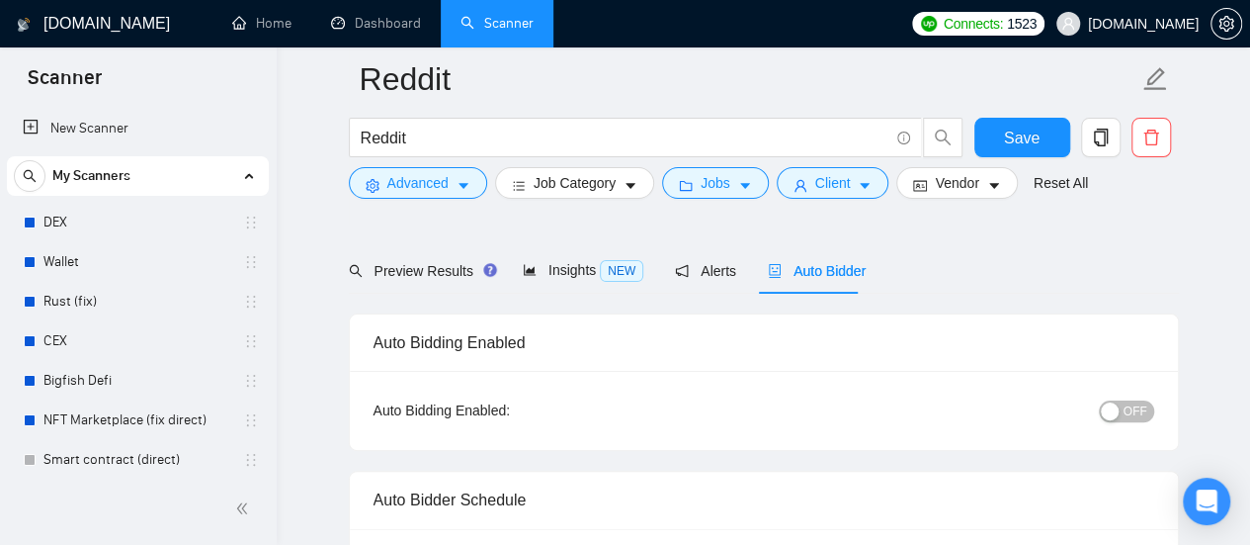
scroll to position [99, 0]
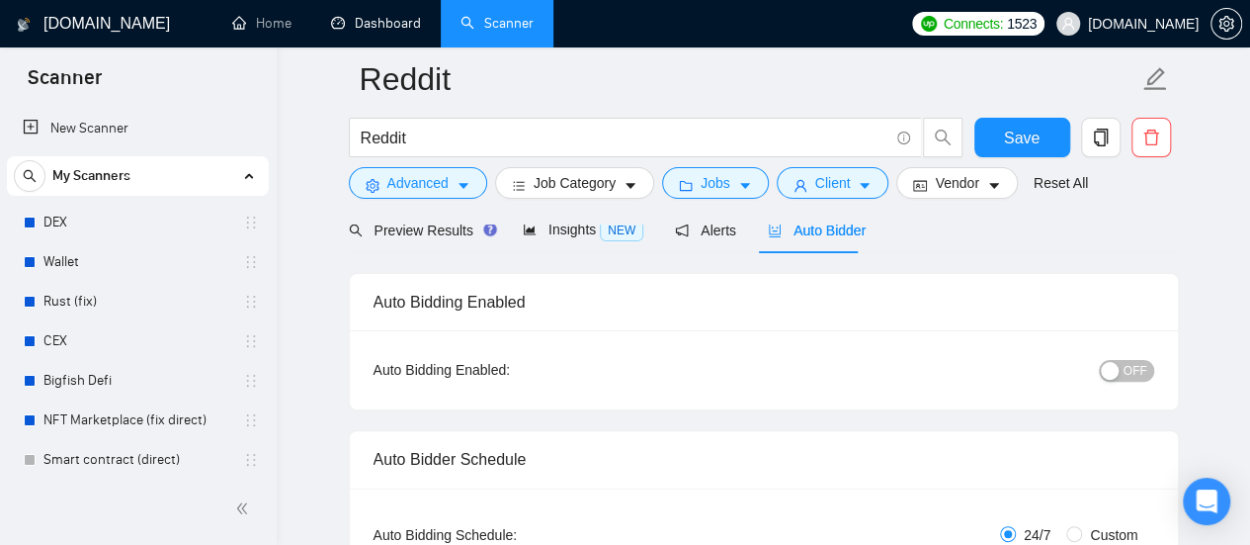
drag, startPoint x: 362, startPoint y: 33, endPoint x: 560, endPoint y: 244, distance: 290.2
click at [362, 32] on link "Dashboard" at bounding box center [376, 23] width 90 height 17
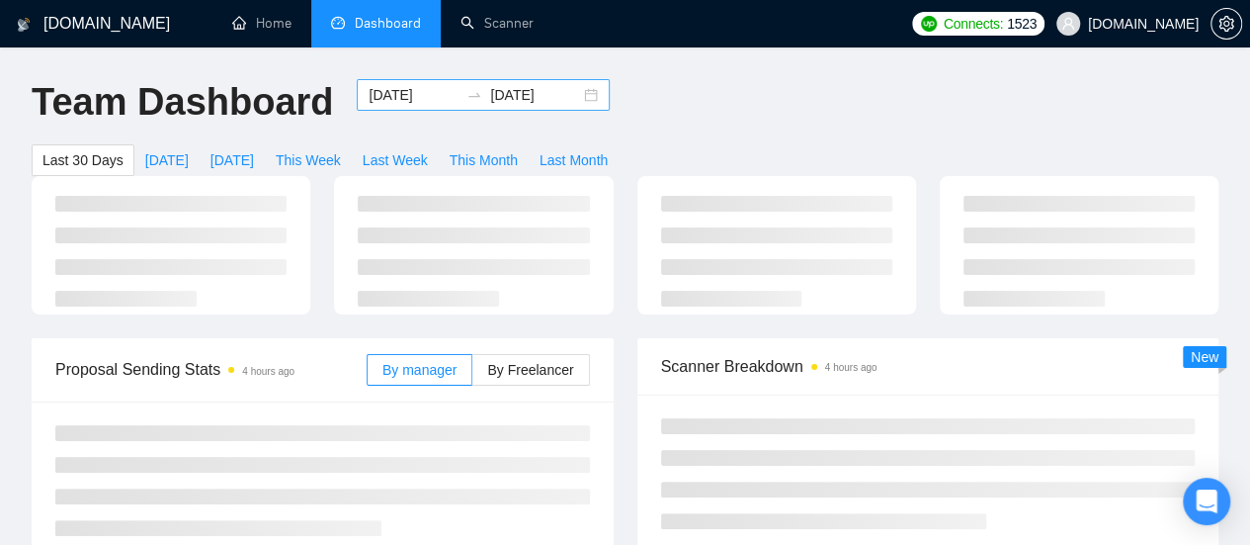
click at [401, 93] on input "[DATE]" at bounding box center [414, 95] width 90 height 22
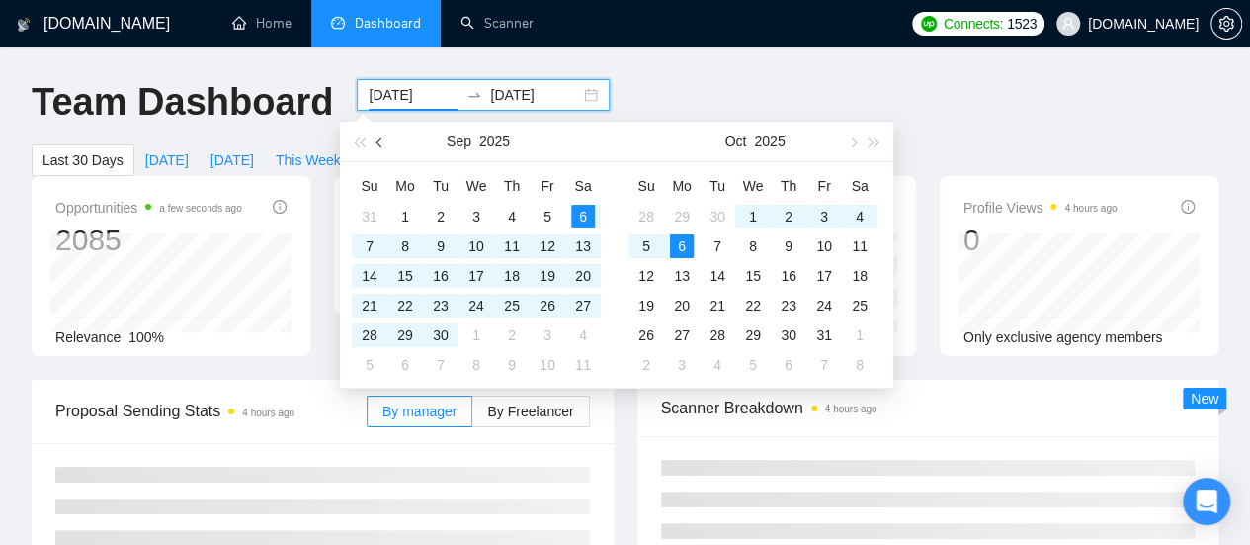
click at [376, 143] on button "button" at bounding box center [381, 142] width 22 height 40
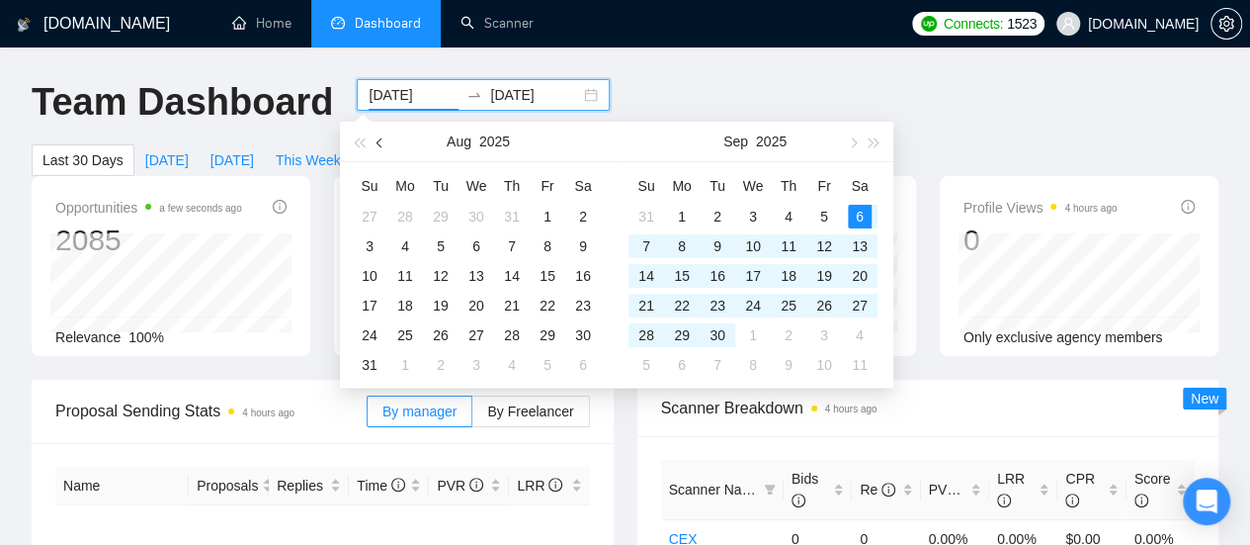
click at [384, 147] on button "button" at bounding box center [381, 142] width 22 height 40
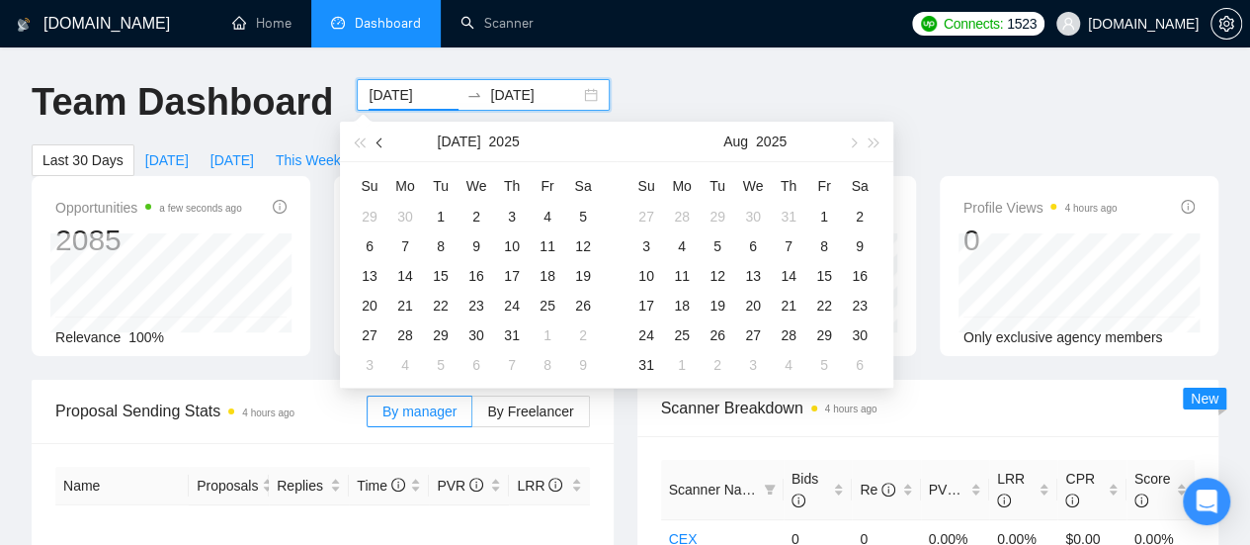
click at [384, 147] on button "button" at bounding box center [381, 142] width 22 height 40
click at [384, 146] on button "button" at bounding box center [381, 142] width 22 height 40
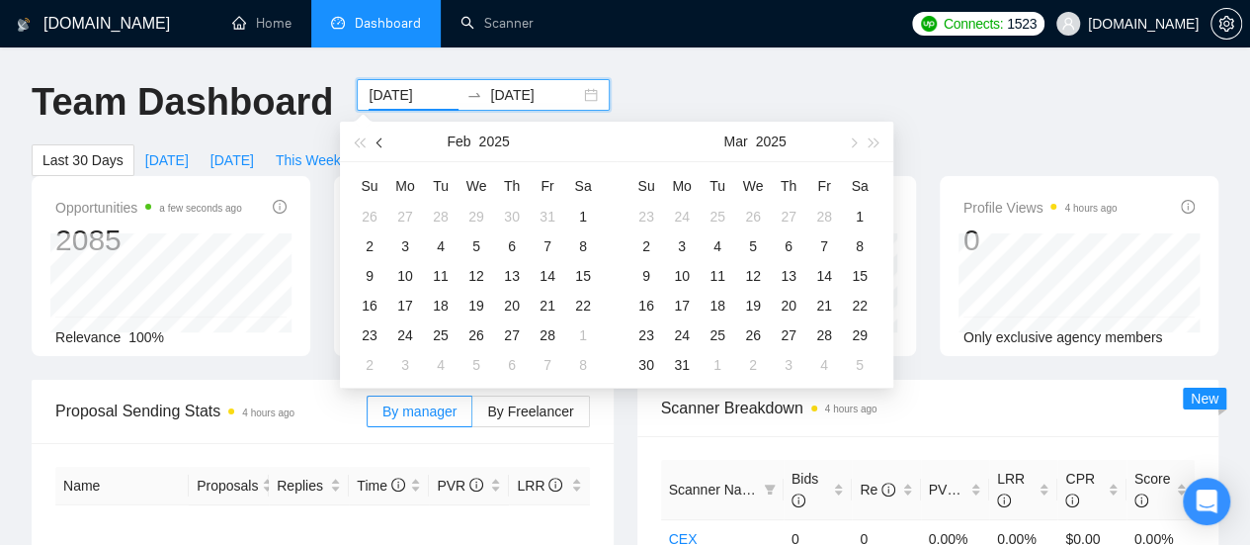
click at [384, 146] on button "button" at bounding box center [381, 142] width 22 height 40
type input "[DATE]"
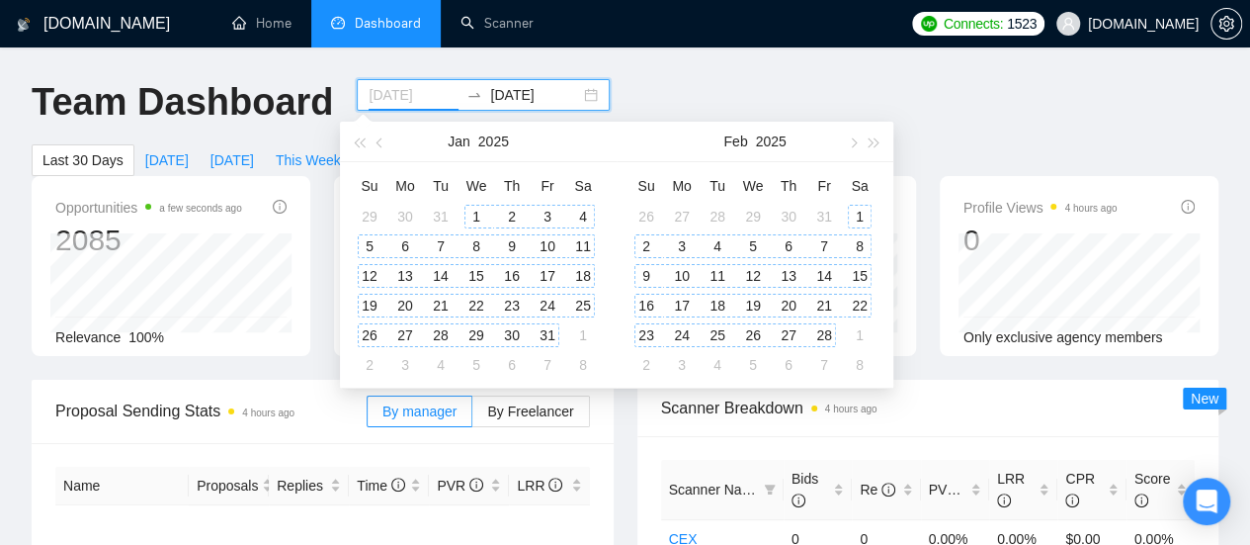
click at [478, 217] on div "1" at bounding box center [477, 217] width 24 height 24
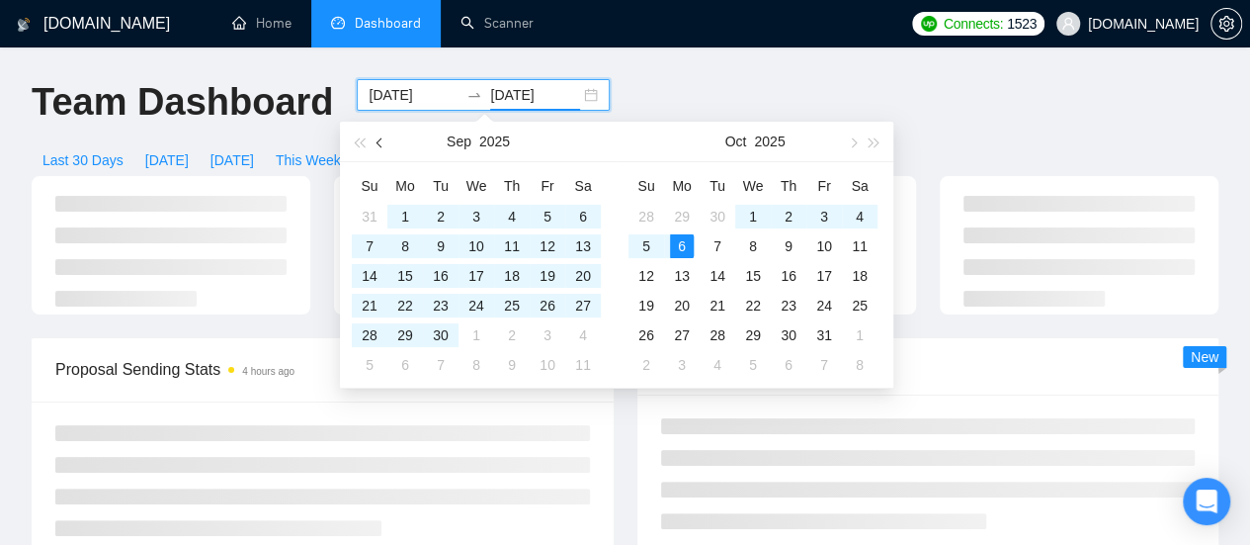
click at [380, 143] on span "button" at bounding box center [382, 142] width 10 height 10
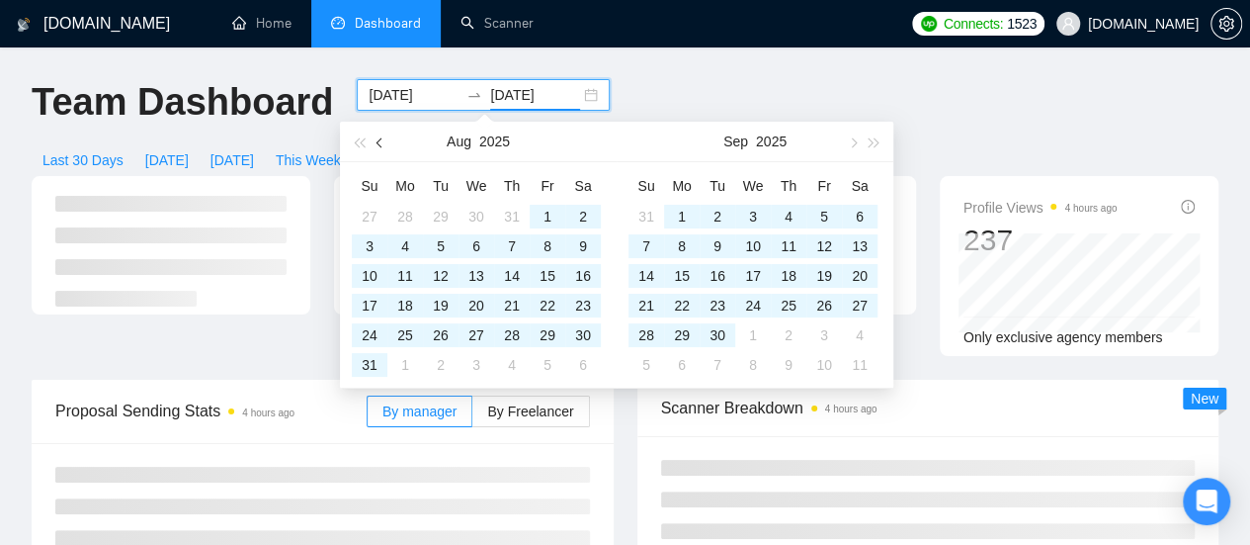
click at [380, 143] on span "button" at bounding box center [382, 142] width 10 height 10
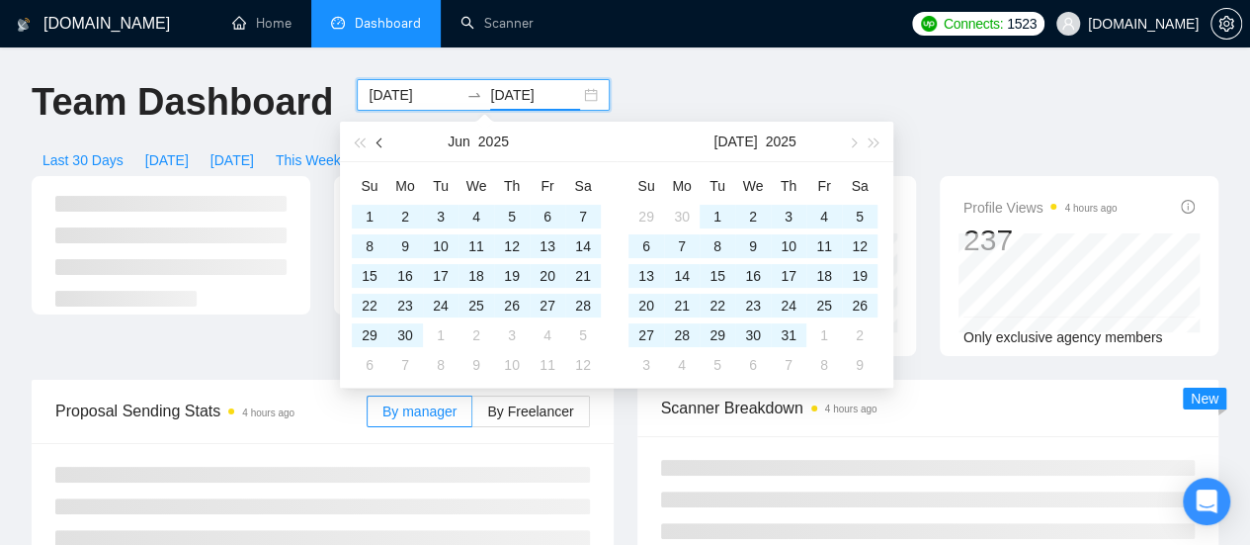
click at [380, 143] on span "button" at bounding box center [382, 142] width 10 height 10
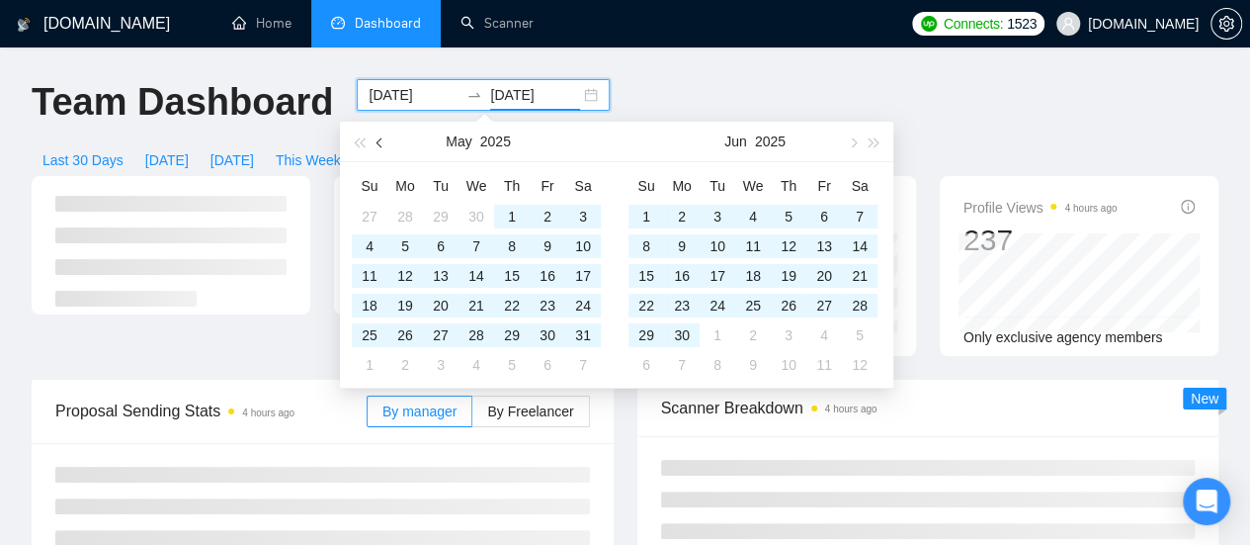
click at [379, 141] on span "button" at bounding box center [382, 142] width 10 height 10
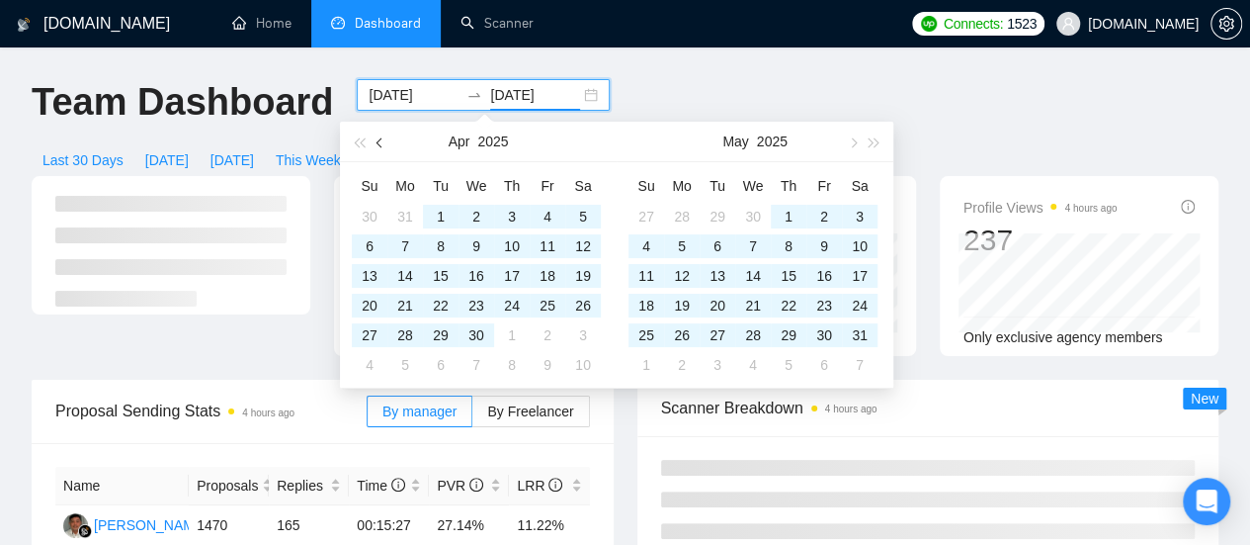
click at [379, 141] on span "button" at bounding box center [382, 142] width 10 height 10
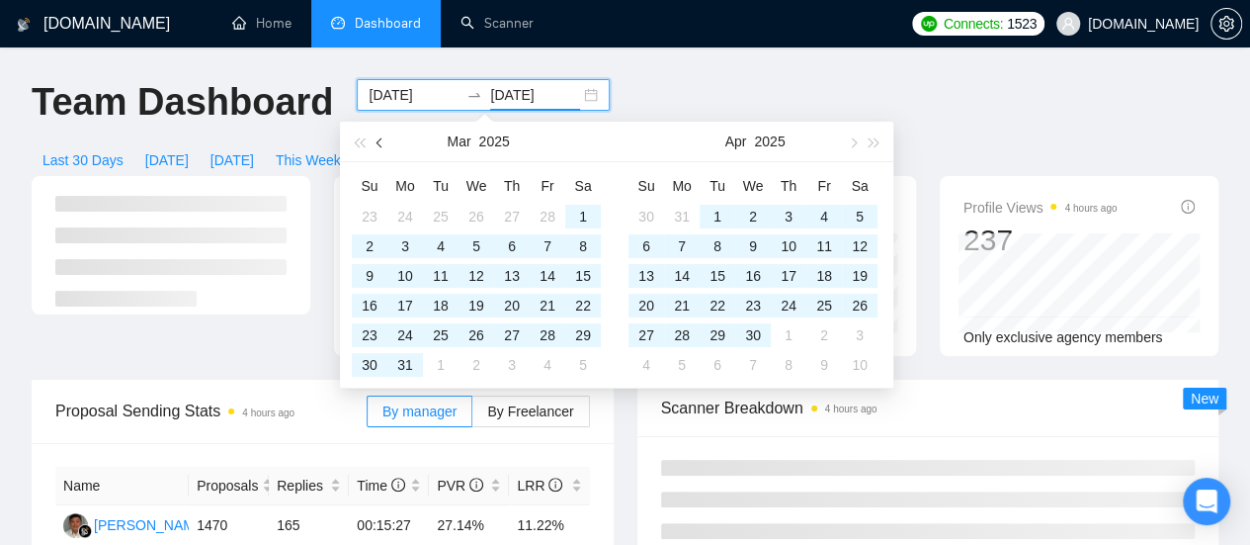
click at [379, 141] on span "button" at bounding box center [382, 142] width 10 height 10
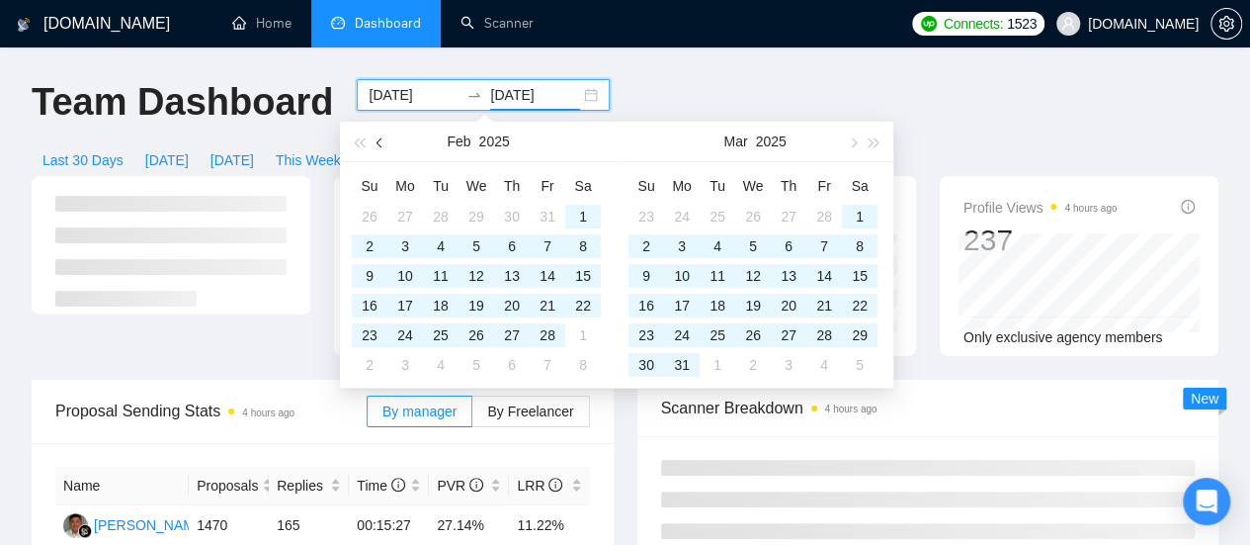
click at [379, 141] on span "button" at bounding box center [382, 142] width 10 height 10
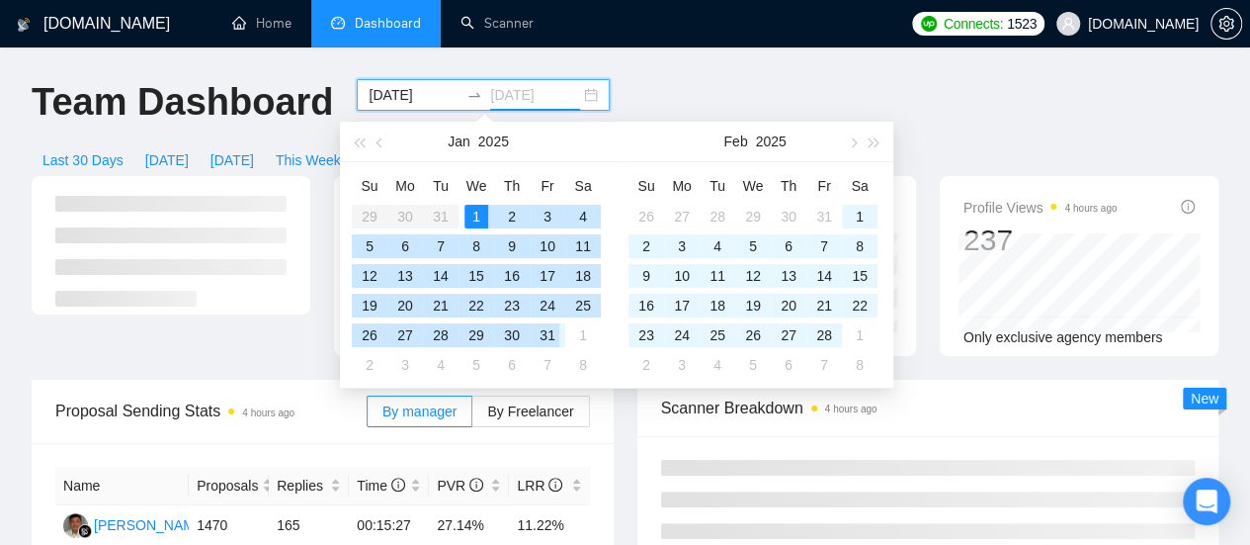
click at [544, 336] on div "31" at bounding box center [548, 335] width 24 height 24
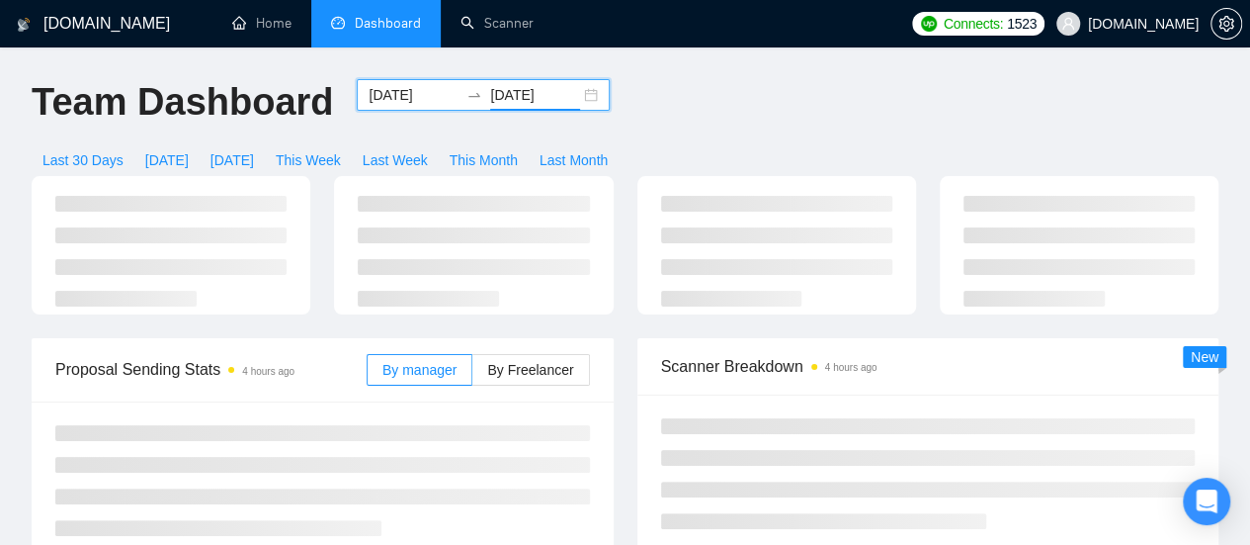
type input "[DATE]"
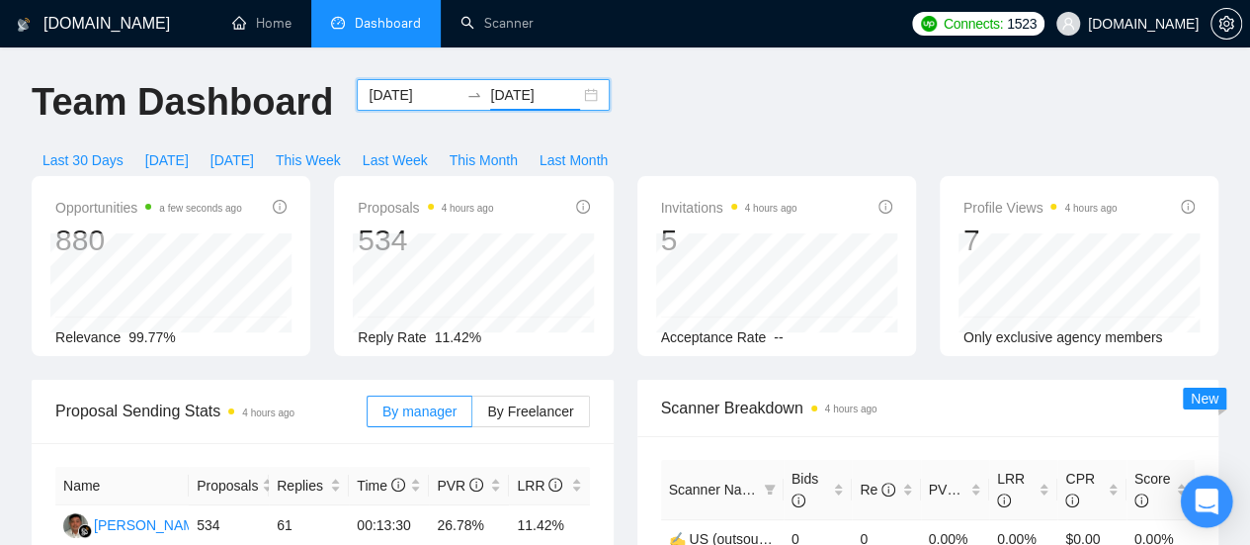
click at [1210, 494] on icon "Open Intercom Messenger" at bounding box center [1206, 501] width 23 height 26
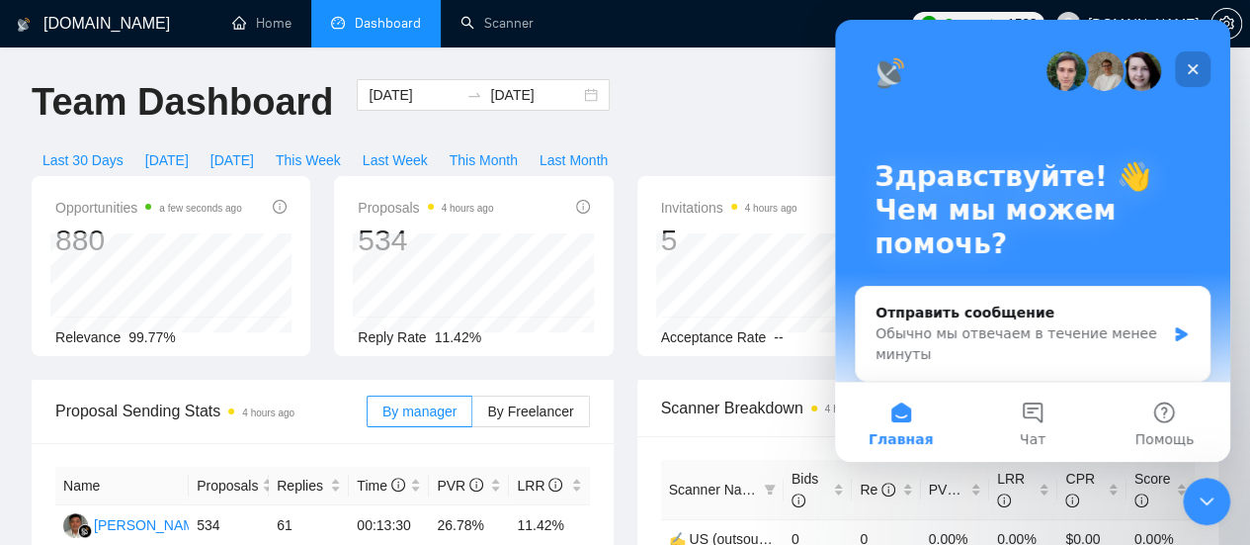
click at [1195, 68] on icon "Закрыть" at bounding box center [1193, 69] width 16 height 16
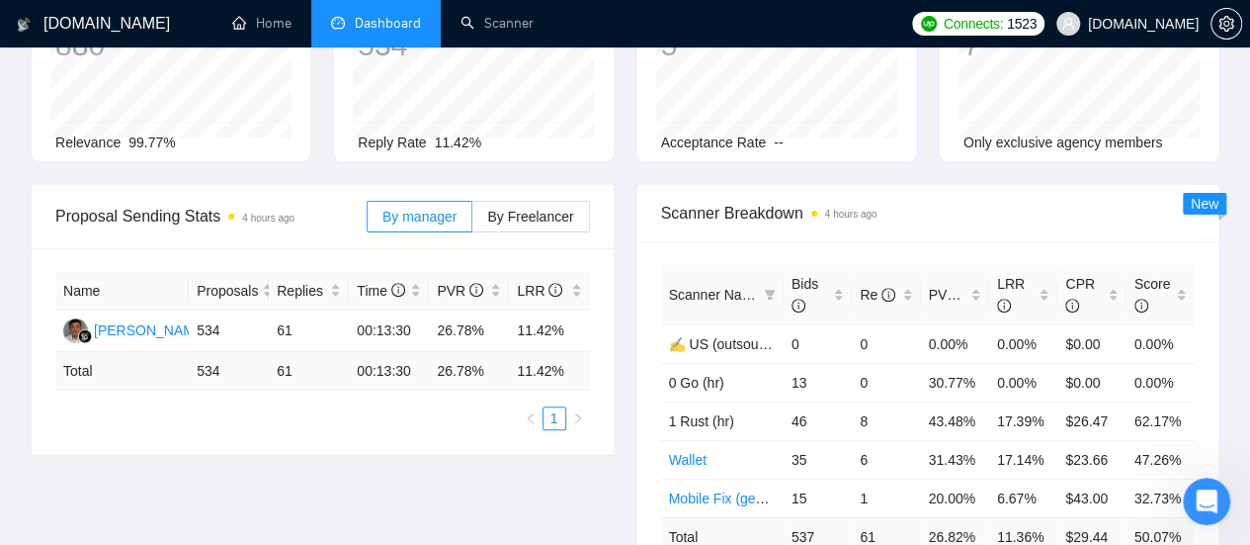
scroll to position [198, 0]
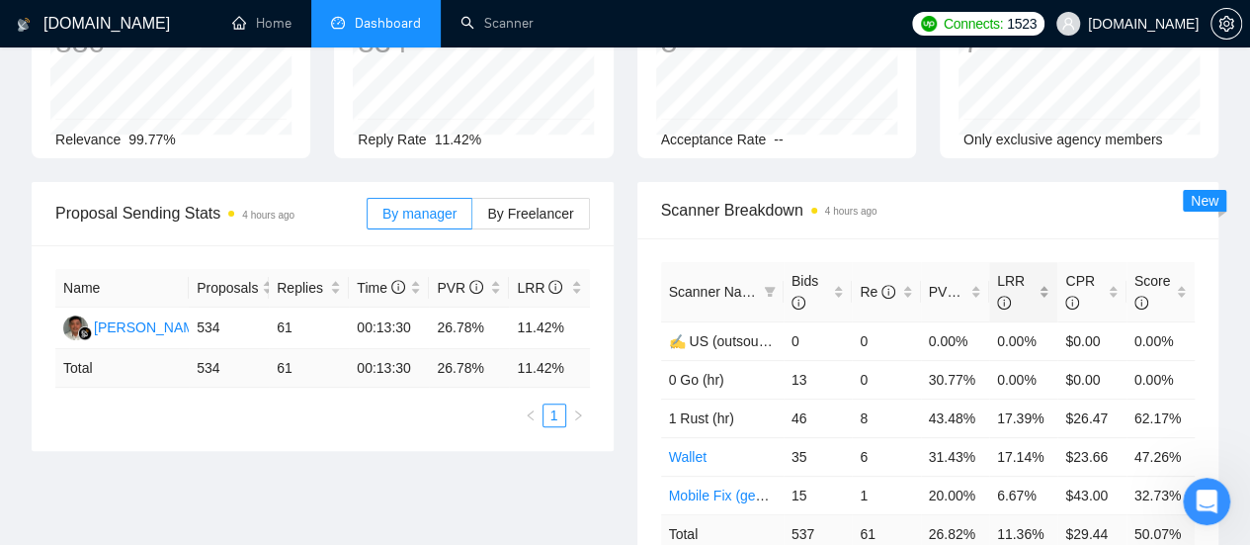
click at [1040, 270] on div "LRR" at bounding box center [1023, 291] width 52 height 43
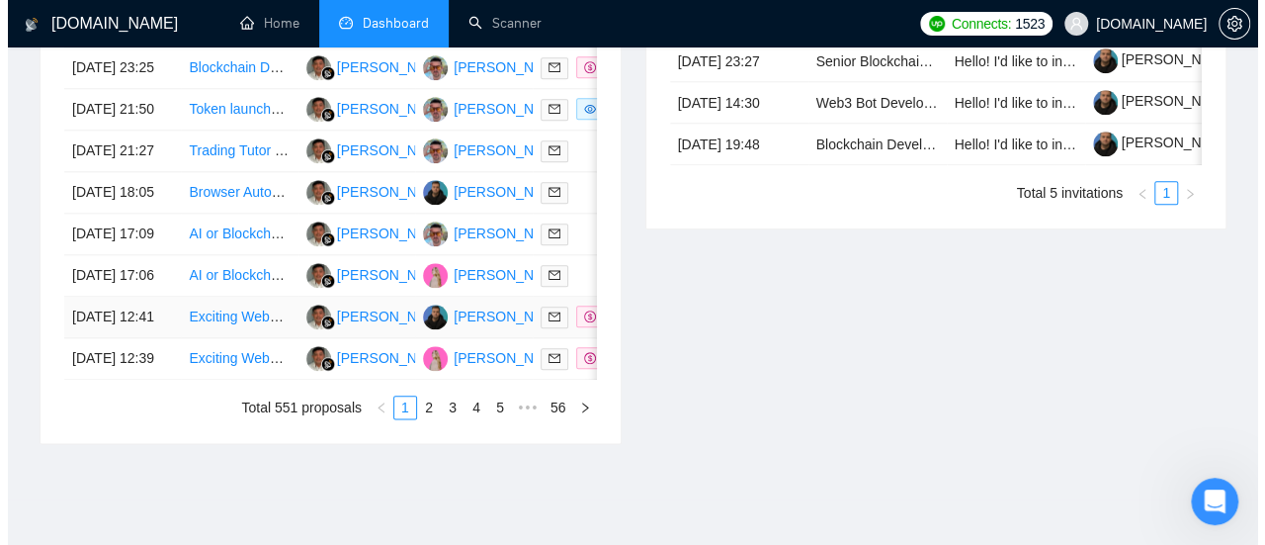
scroll to position [1087, 0]
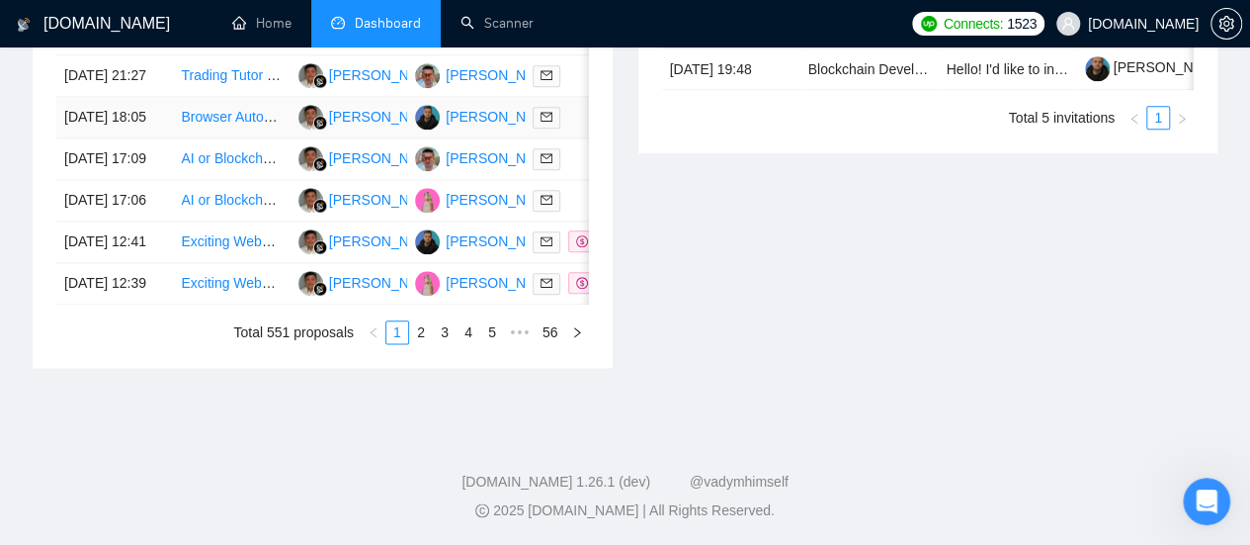
click at [241, 125] on link "Browser Automation Platform Needed (Fulltime / Large Project)" at bounding box center [374, 117] width 386 height 16
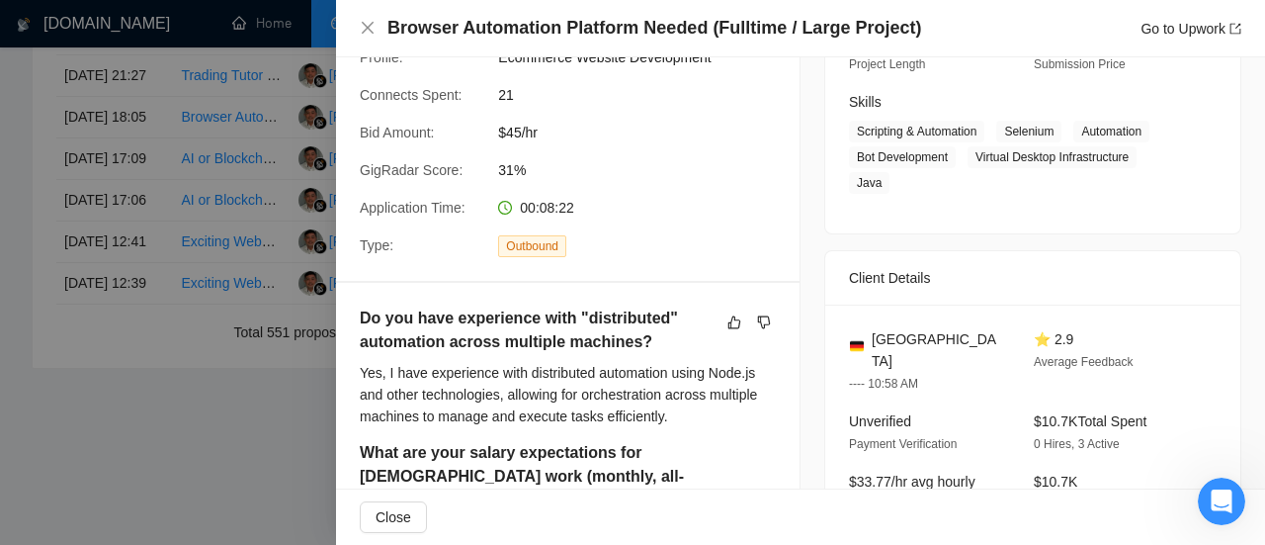
scroll to position [297, 0]
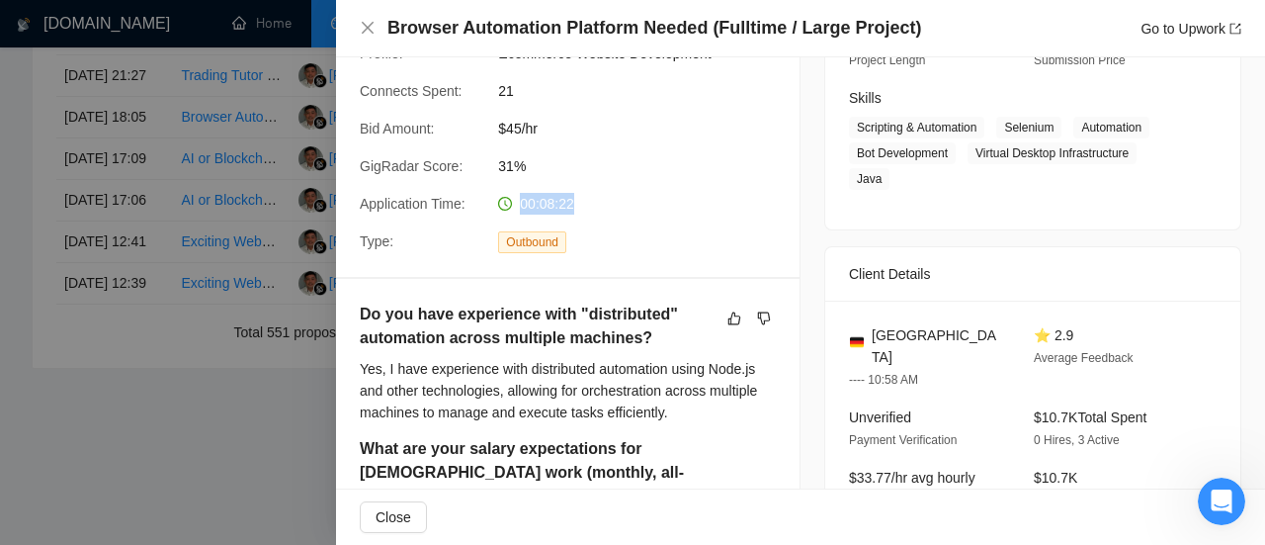
drag, startPoint x: 518, startPoint y: 201, endPoint x: 591, endPoint y: 203, distance: 73.2
click at [591, 203] on div "00:08:22" at bounding box center [594, 204] width 209 height 22
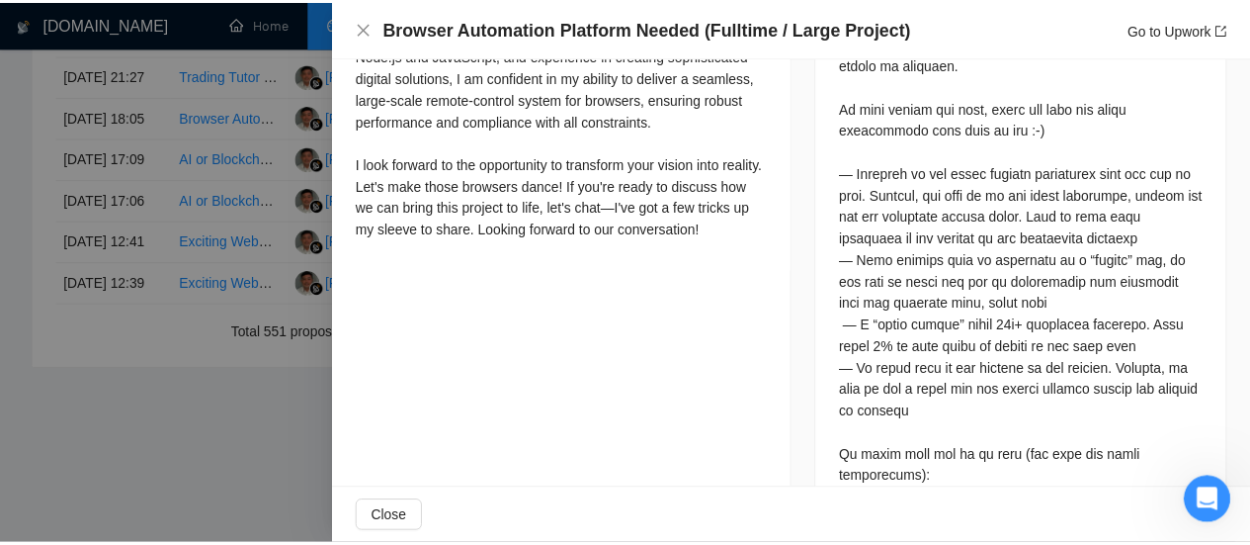
scroll to position [567, 0]
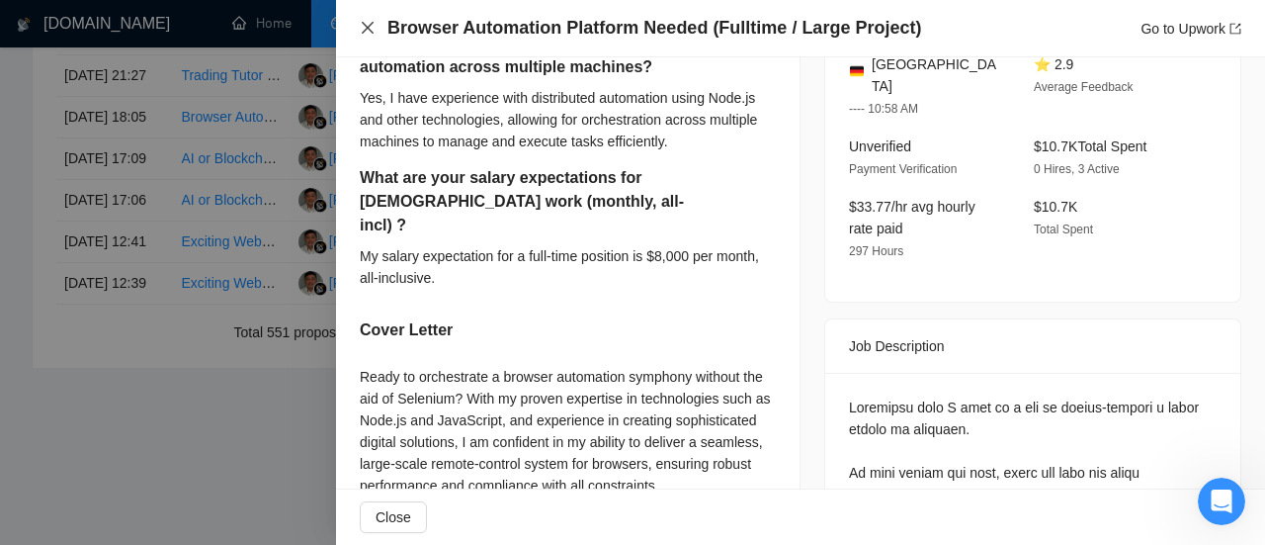
click at [372, 29] on icon "close" at bounding box center [368, 28] width 16 height 16
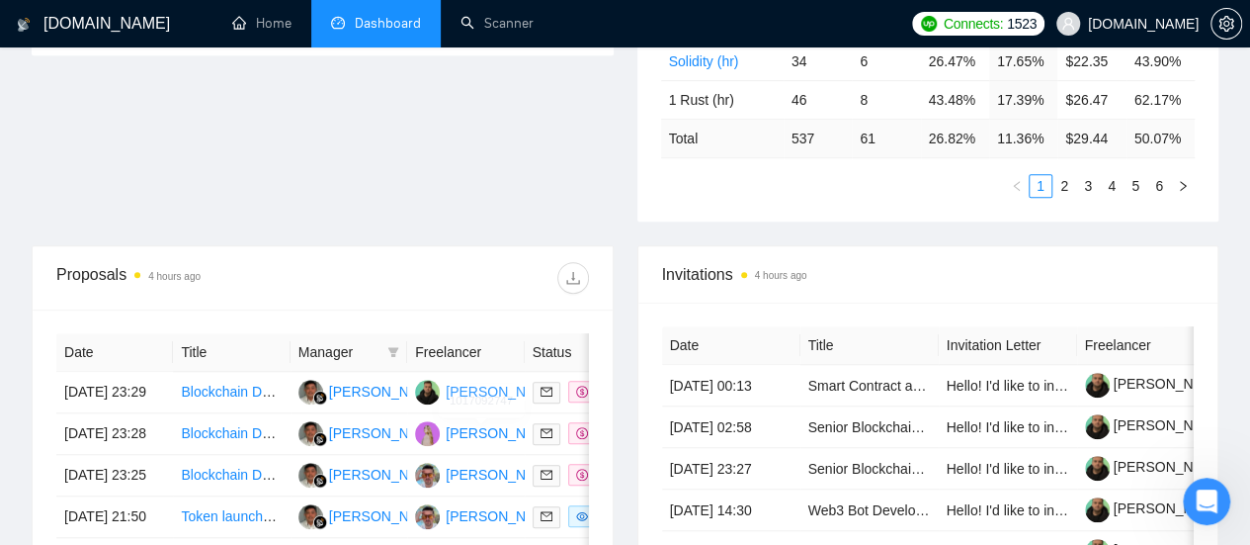
scroll to position [0, 0]
